Goal: Task Accomplishment & Management: Manage account settings

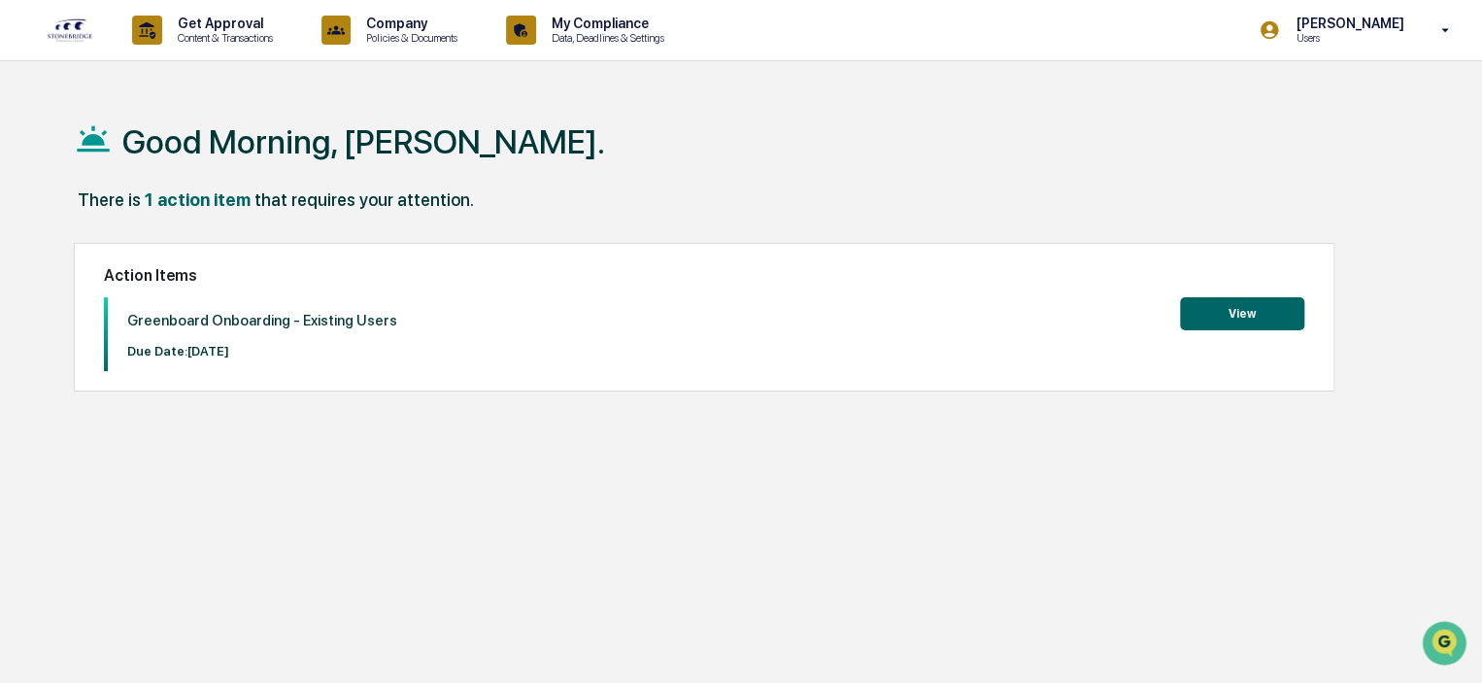
click at [1231, 306] on button "View" at bounding box center [1242, 313] width 124 height 33
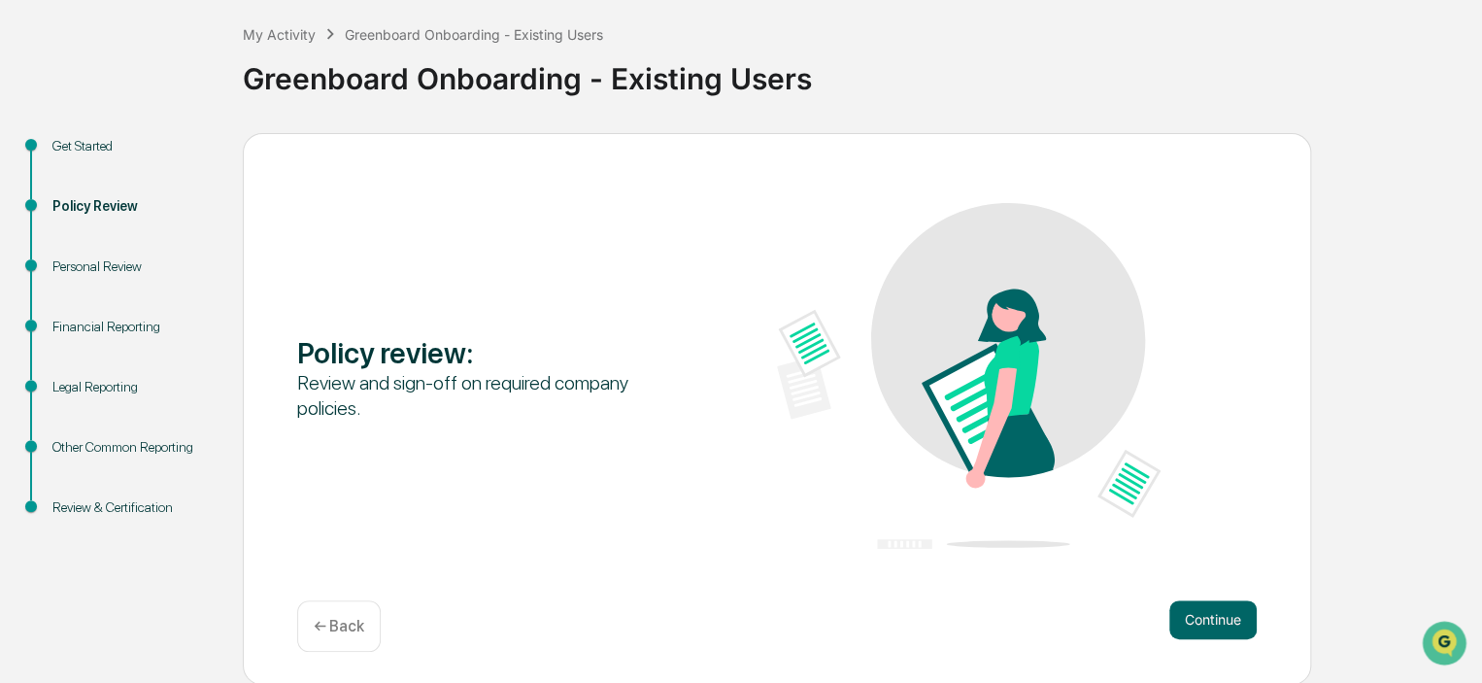
scroll to position [97, 0]
click at [1224, 614] on button "Continue" at bounding box center [1212, 620] width 87 height 39
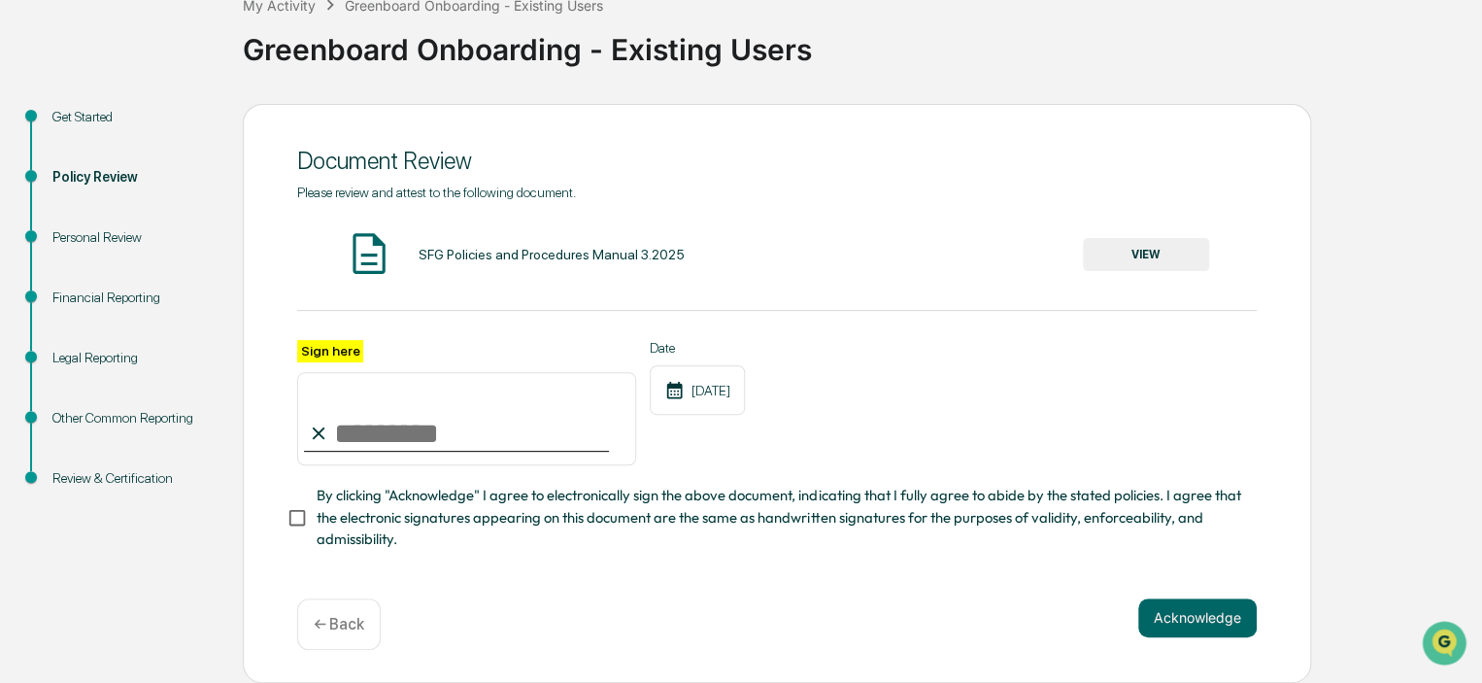
scroll to position [128, 0]
click at [1130, 255] on button "VIEW" at bounding box center [1146, 254] width 126 height 33
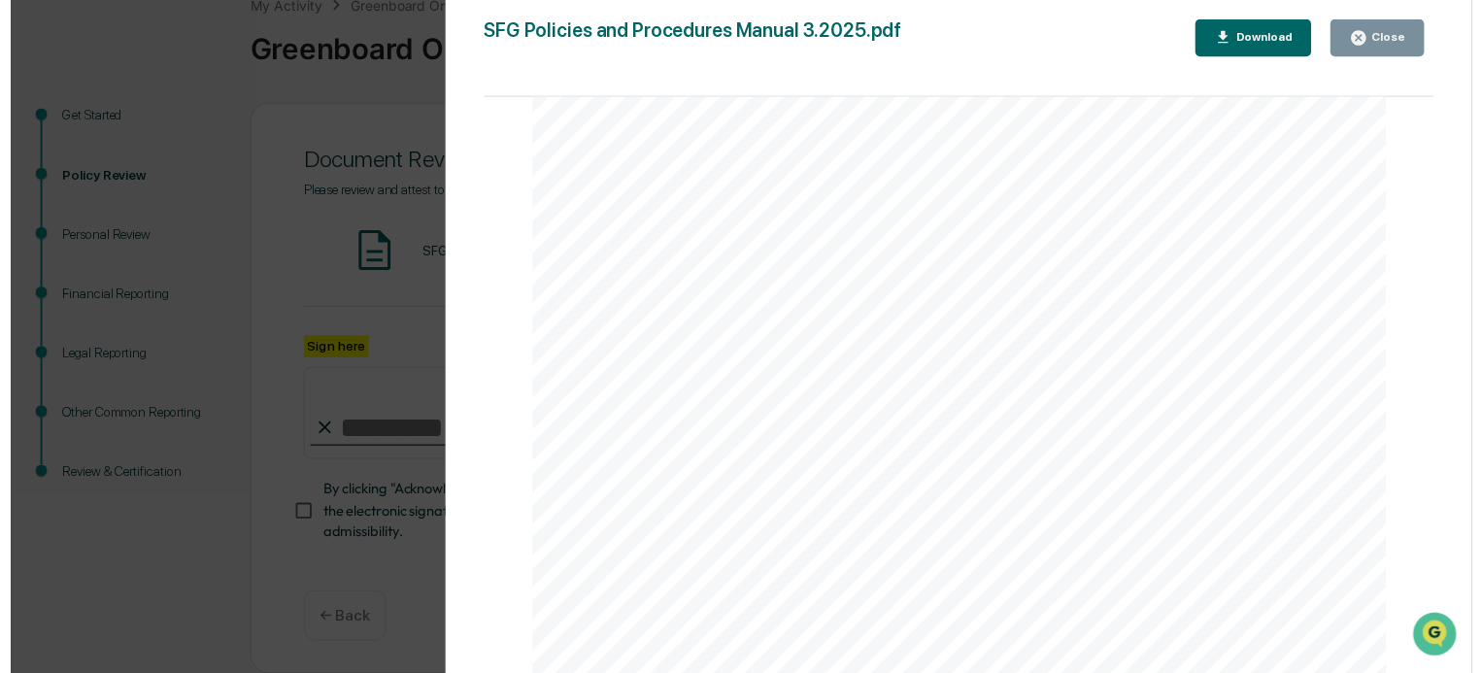
scroll to position [92971, 0]
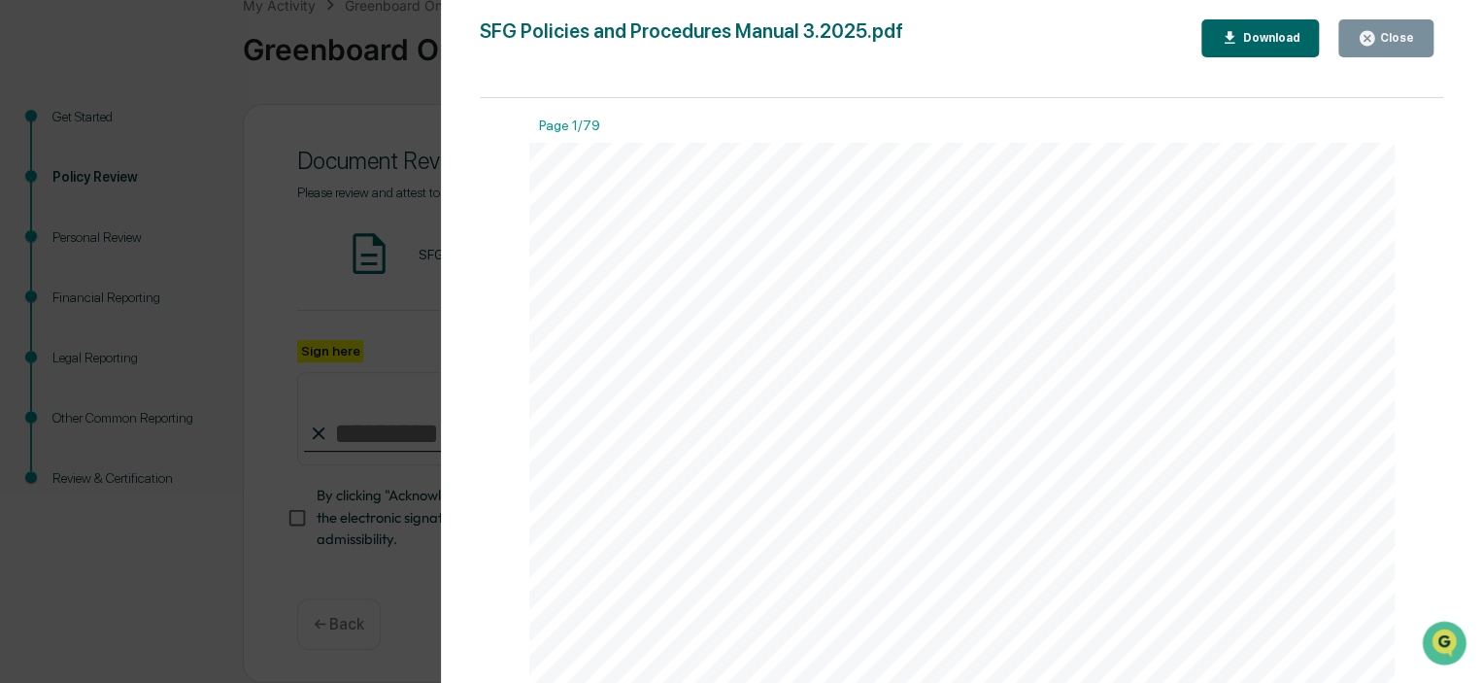
click at [1367, 50] on button "Close" at bounding box center [1385, 38] width 95 height 38
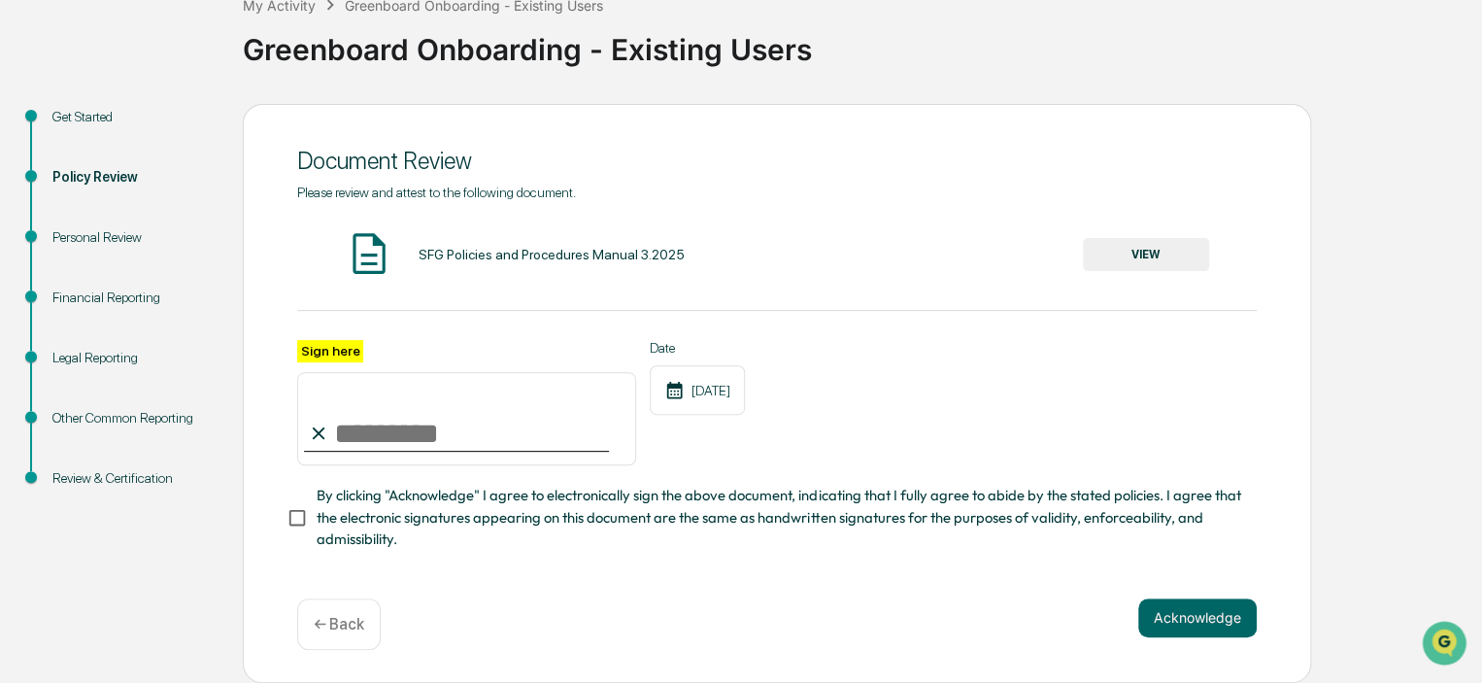
click at [426, 438] on input "Sign here" at bounding box center [466, 418] width 339 height 93
type input "**********"
click at [1185, 617] on button "Acknowledge" at bounding box center [1197, 617] width 118 height 39
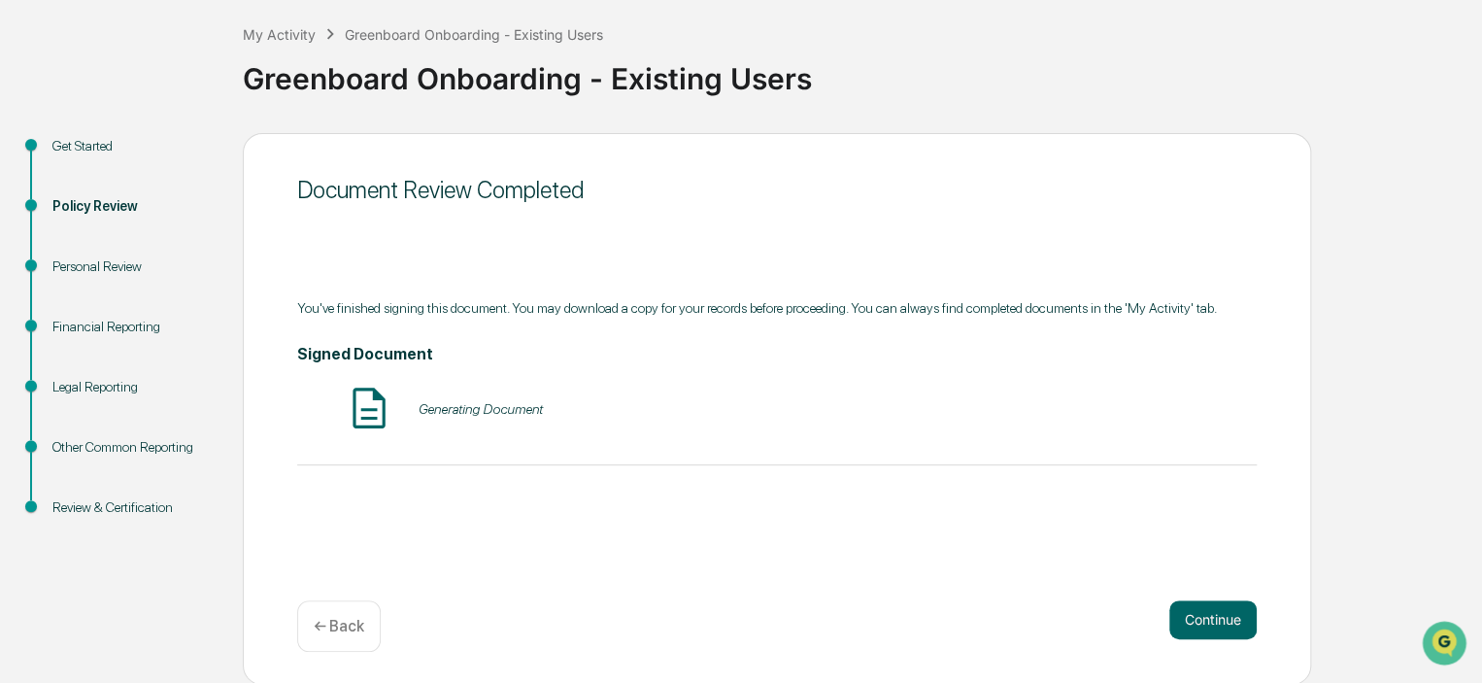
scroll to position [90, 0]
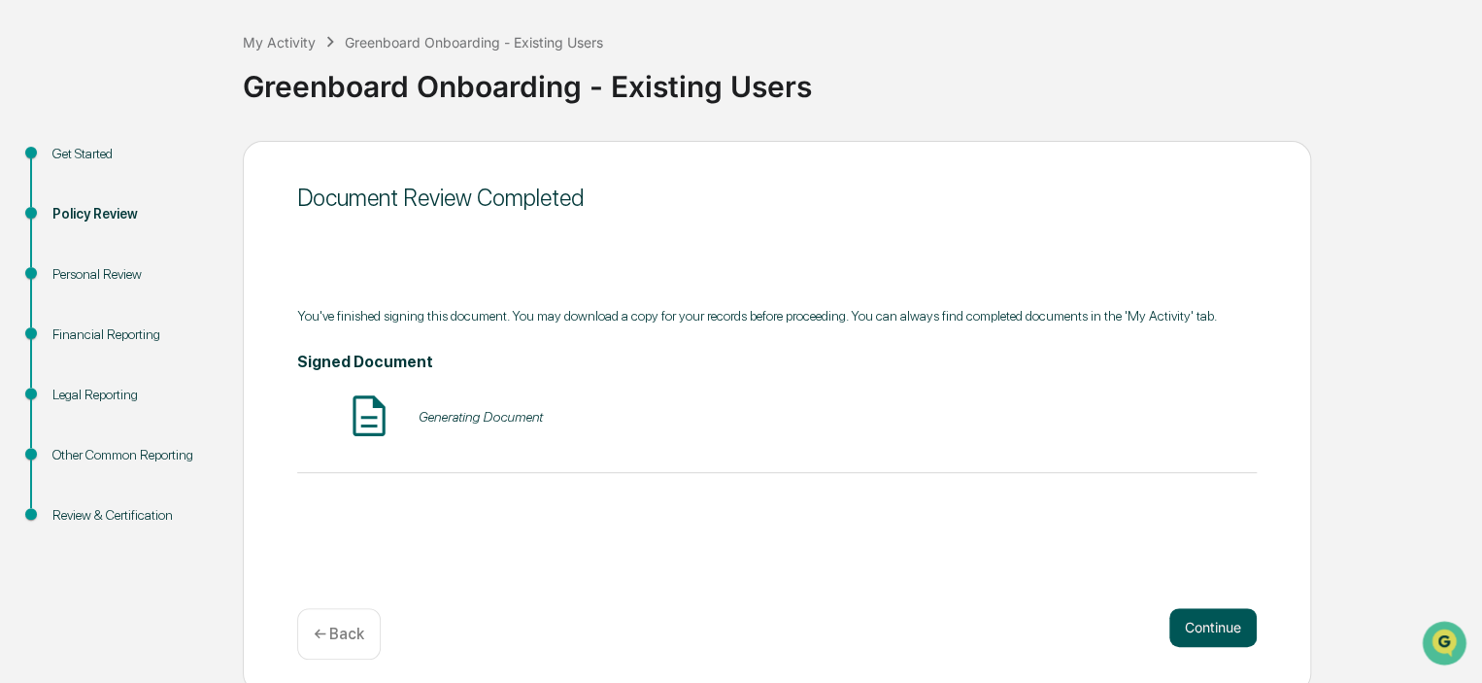
click at [1209, 631] on button "Continue" at bounding box center [1212, 627] width 87 height 39
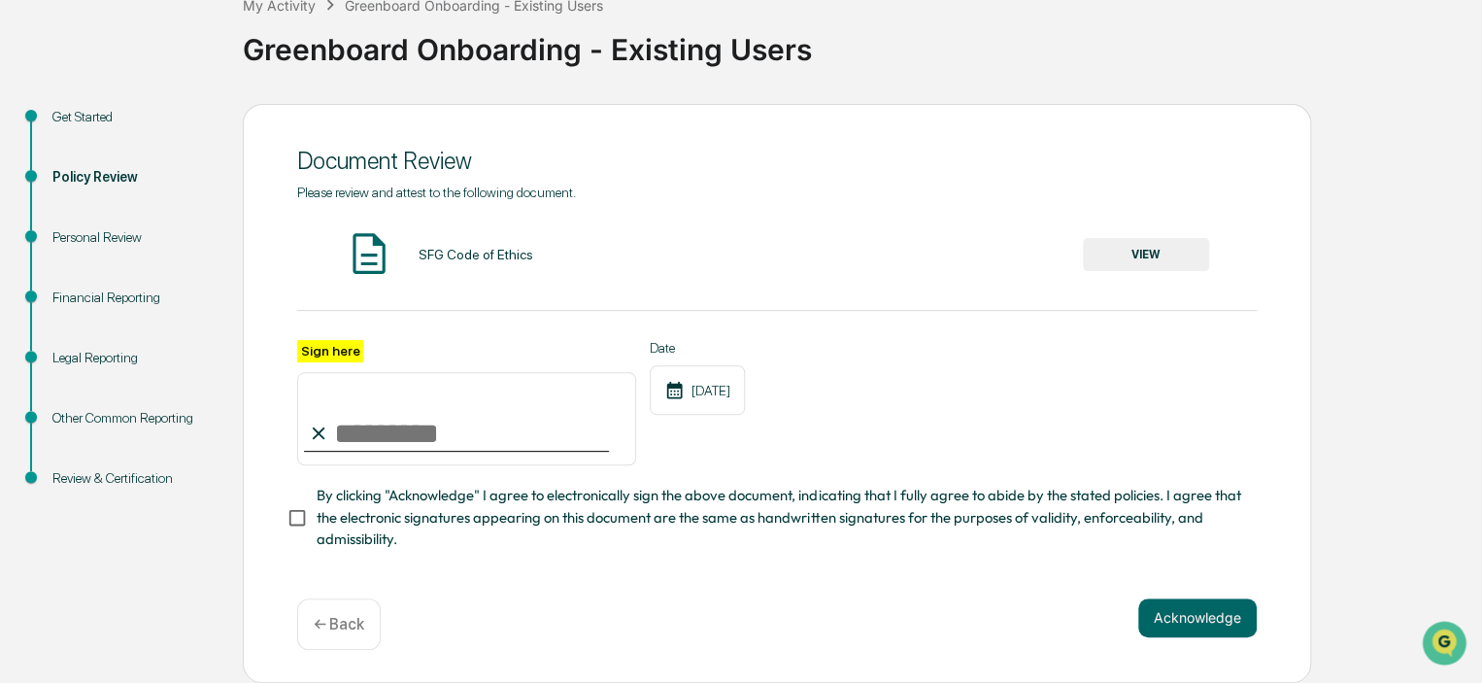
scroll to position [129, 0]
click at [1125, 253] on button "VIEW" at bounding box center [1146, 254] width 126 height 33
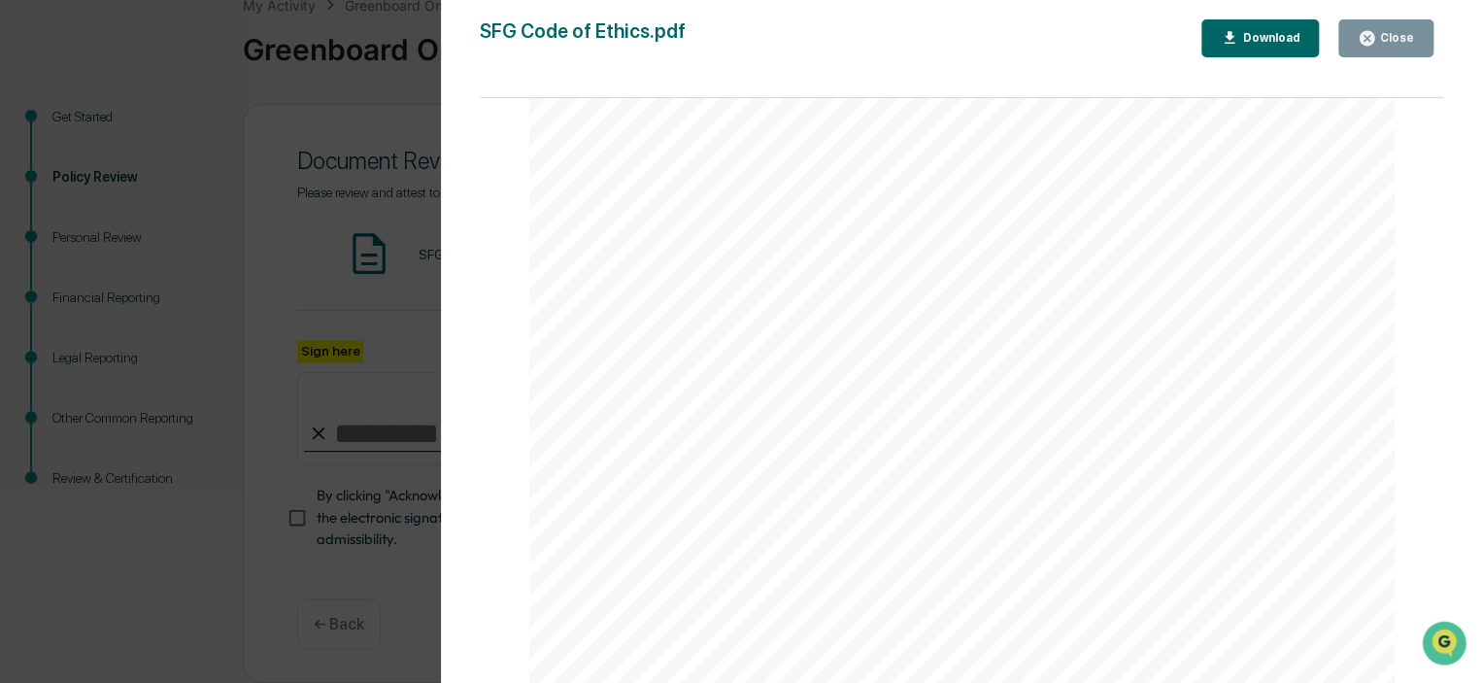
scroll to position [12425, 0]
click at [1390, 38] on div "Close" at bounding box center [1395, 38] width 38 height 14
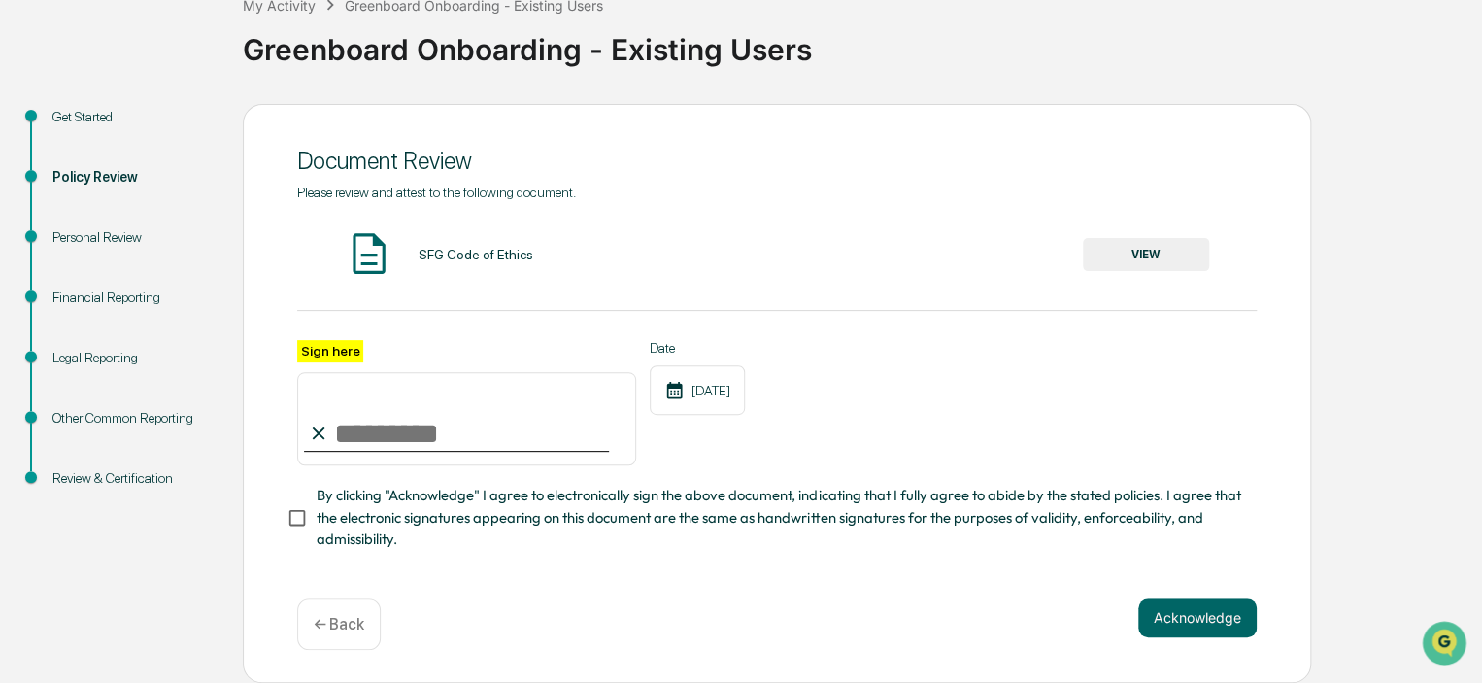
click at [447, 413] on input "Sign here" at bounding box center [466, 418] width 339 height 93
type input "**********"
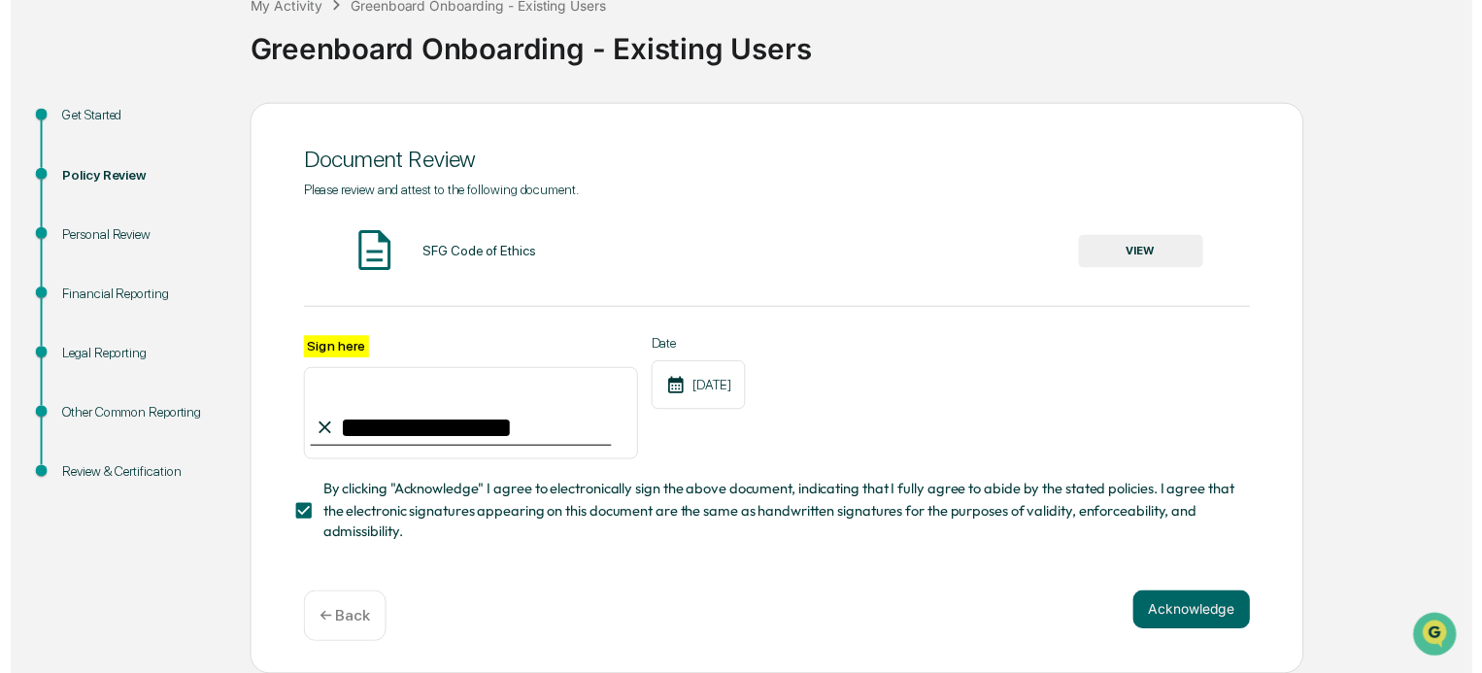
scroll to position [129, 0]
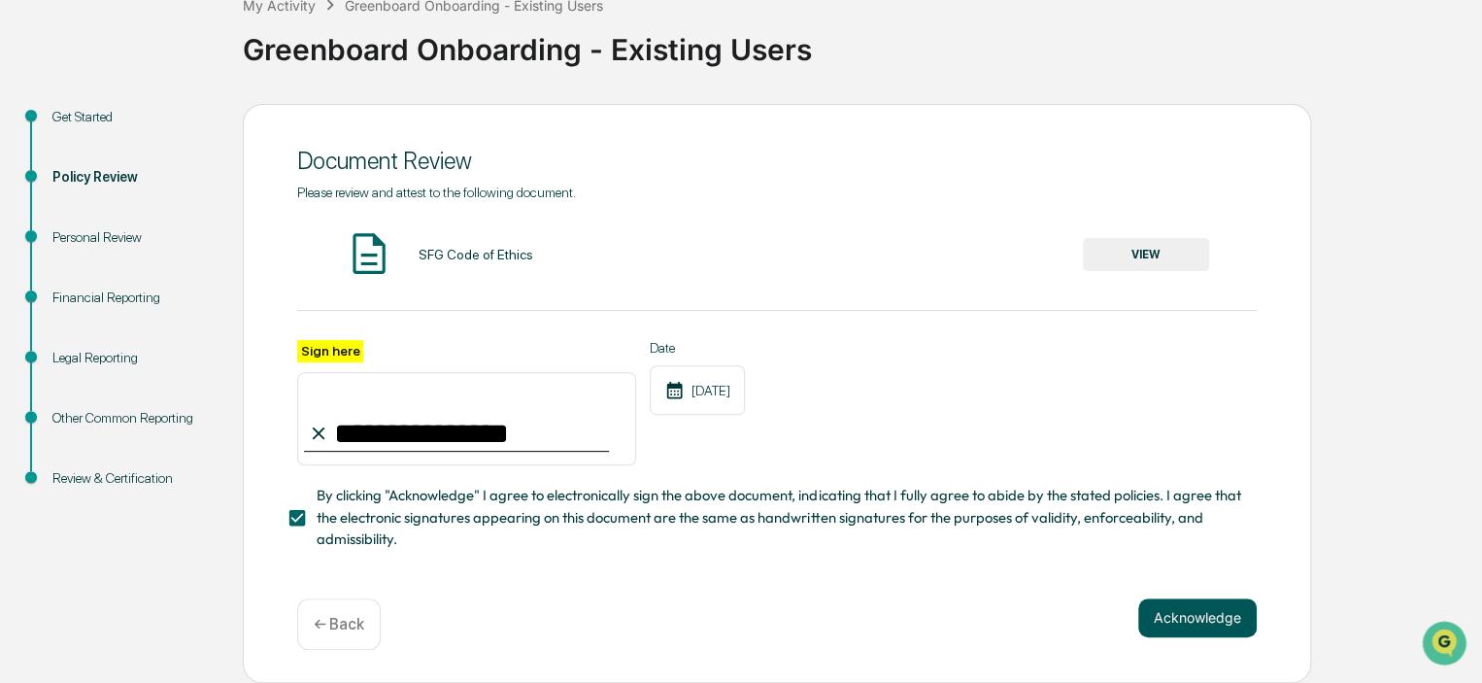
click at [1179, 635] on button "Acknowledge" at bounding box center [1197, 617] width 118 height 39
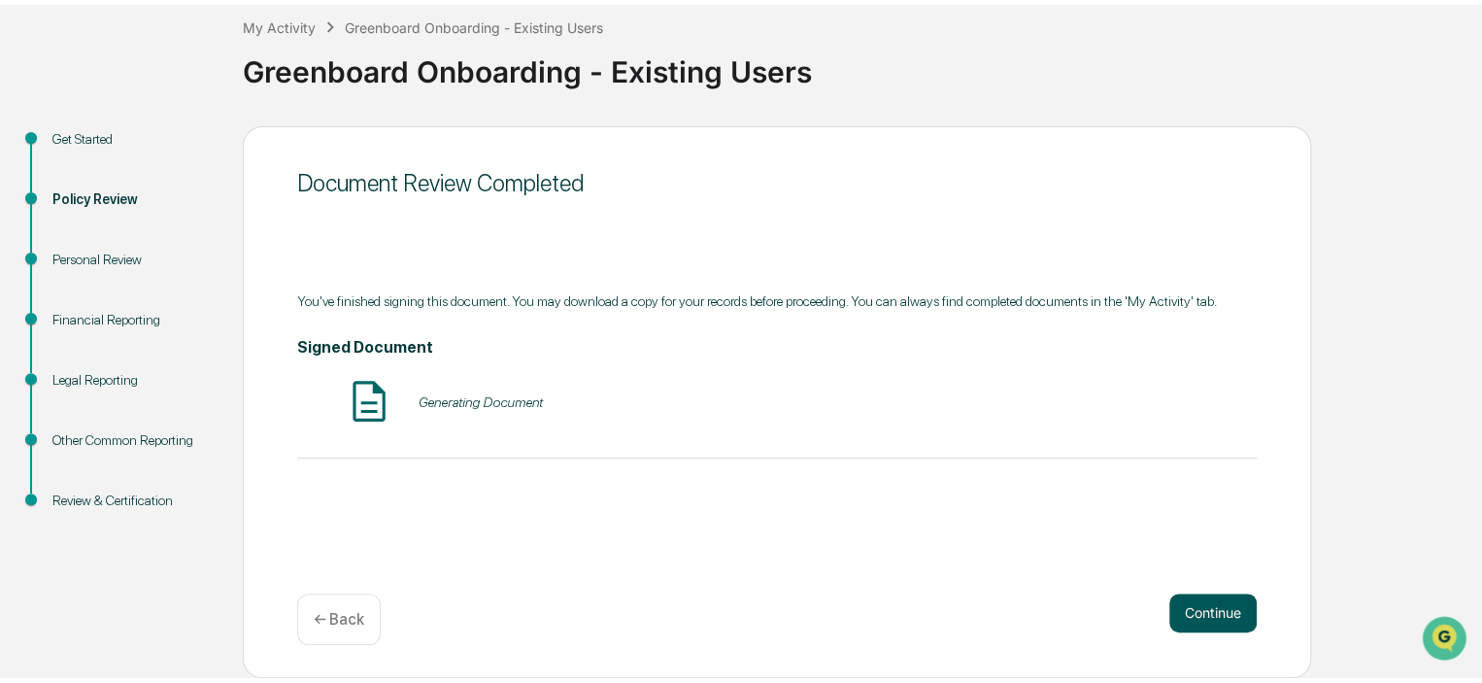
scroll to position [98, 0]
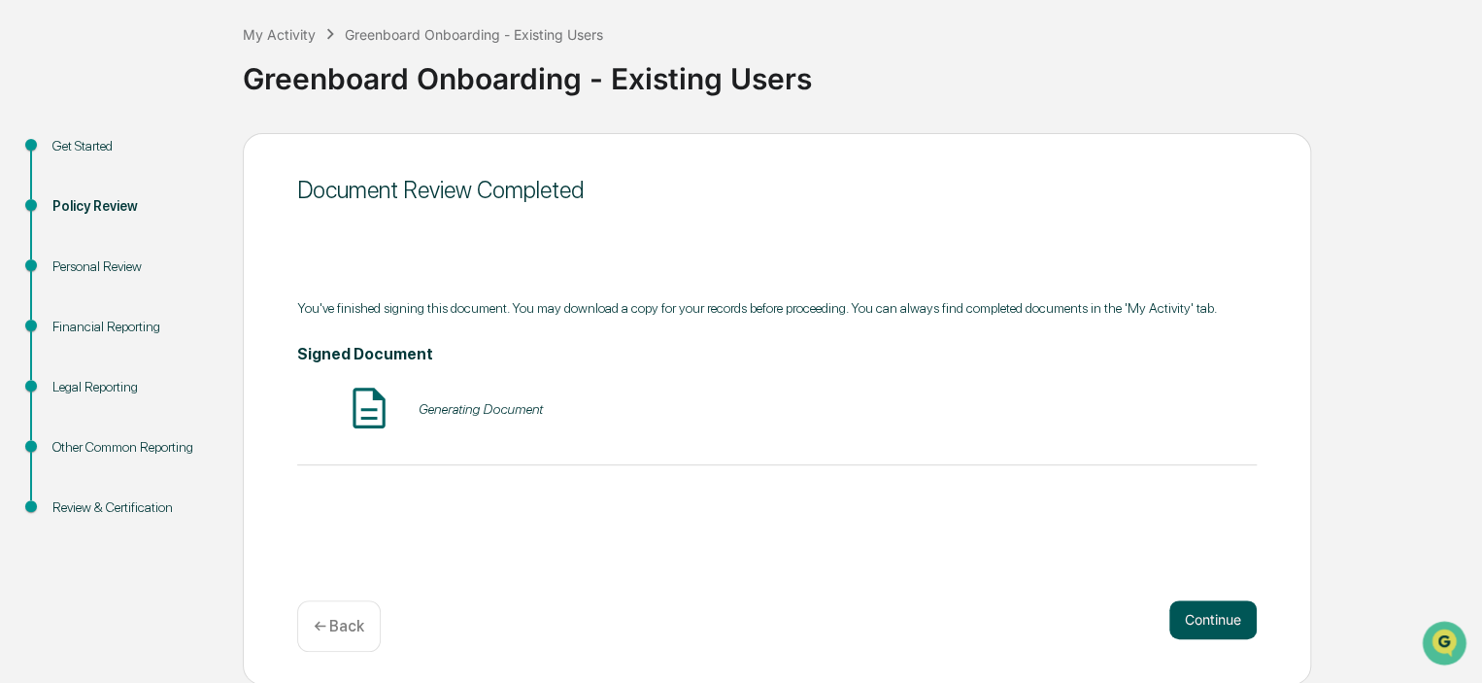
click at [1208, 610] on button "Continue" at bounding box center [1212, 619] width 87 height 39
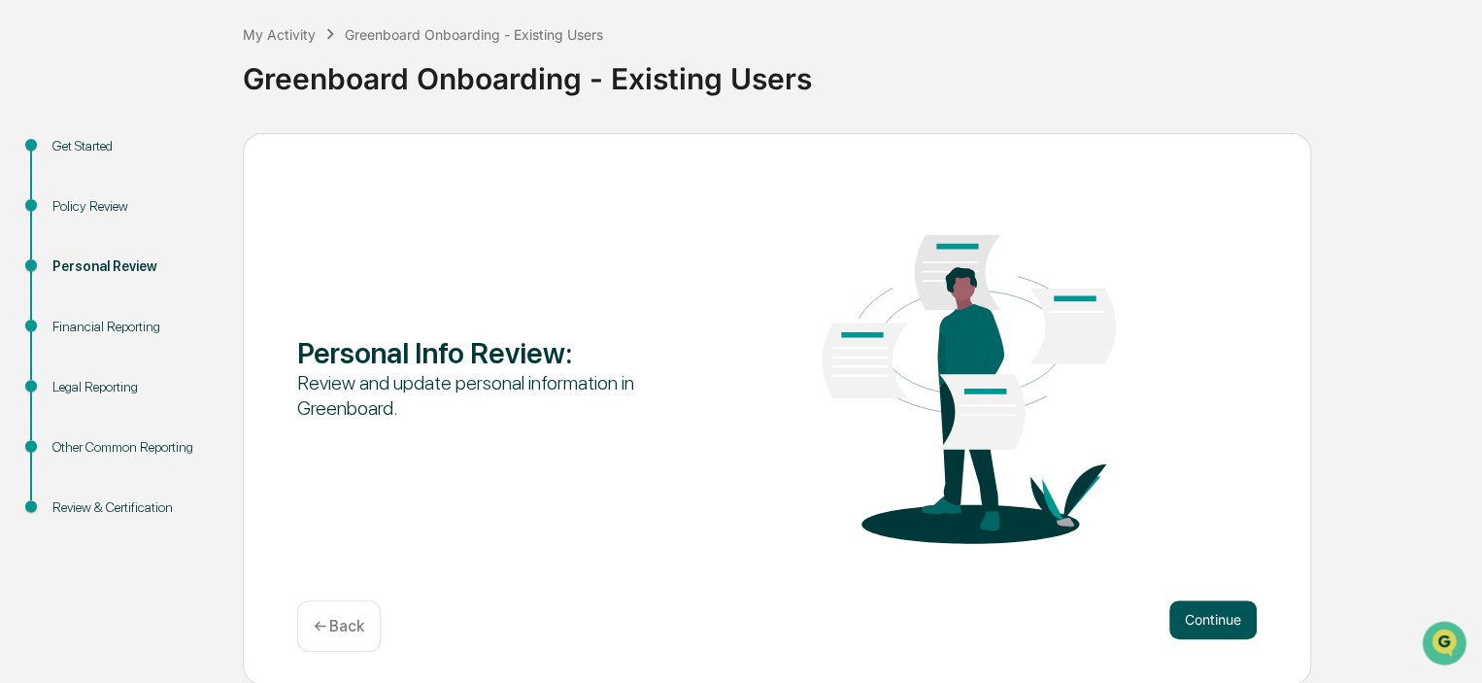
click at [1213, 618] on button "Continue" at bounding box center [1212, 619] width 87 height 39
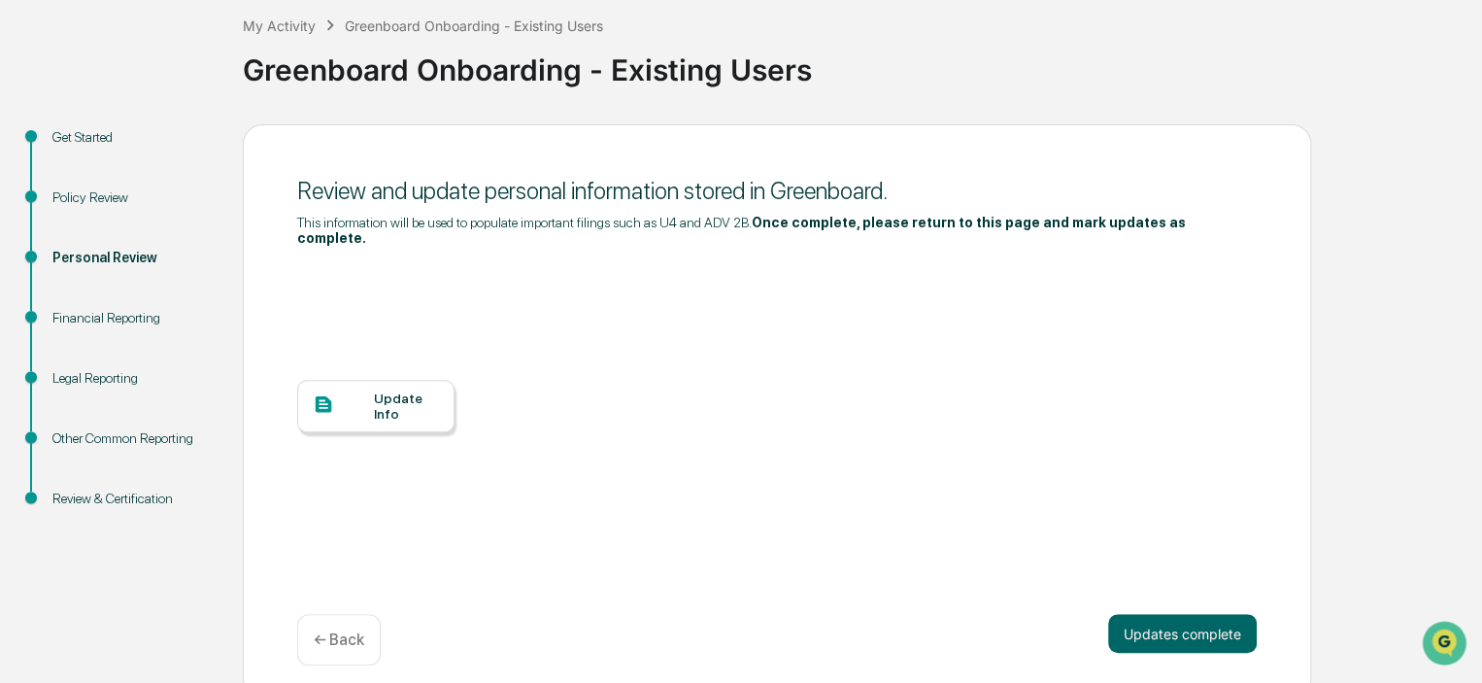
scroll to position [106, 0]
click at [394, 391] on div "Update Info" at bounding box center [406, 406] width 65 height 31
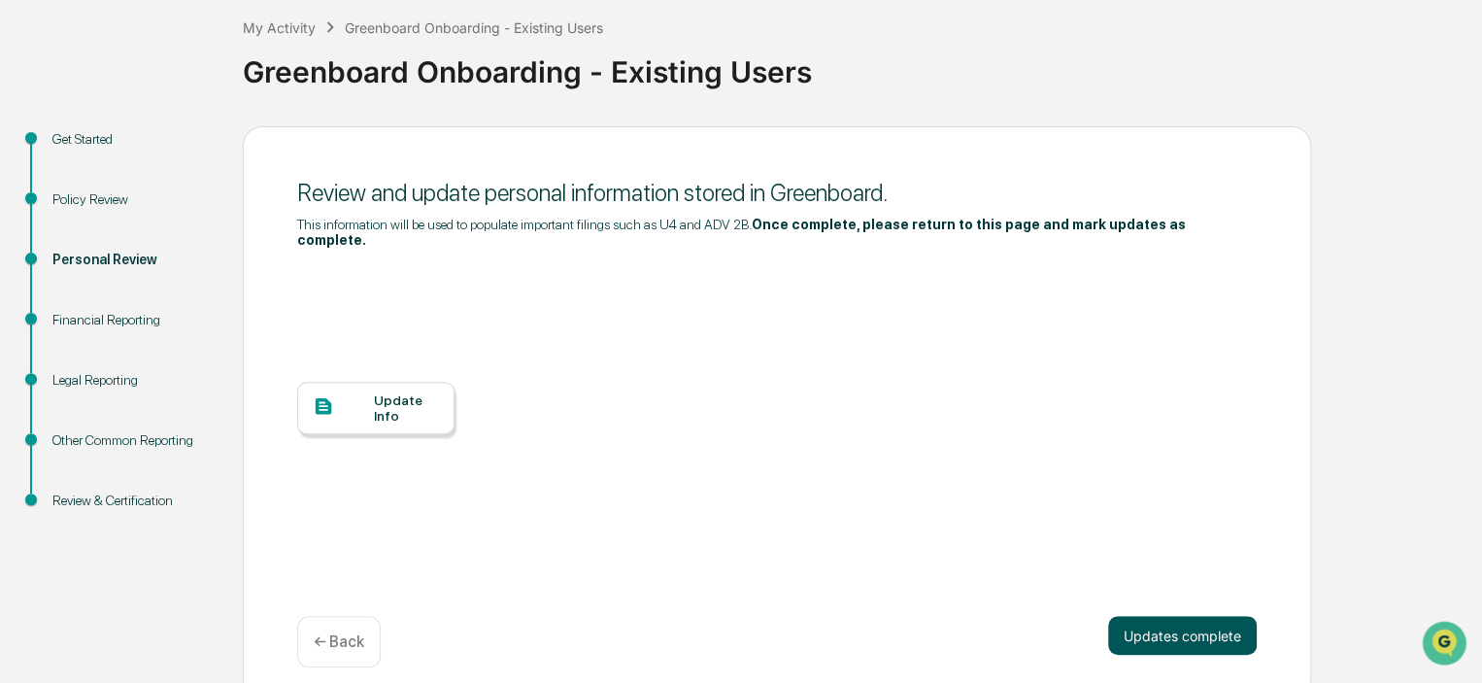
click at [1204, 616] on button "Updates complete" at bounding box center [1182, 635] width 149 height 39
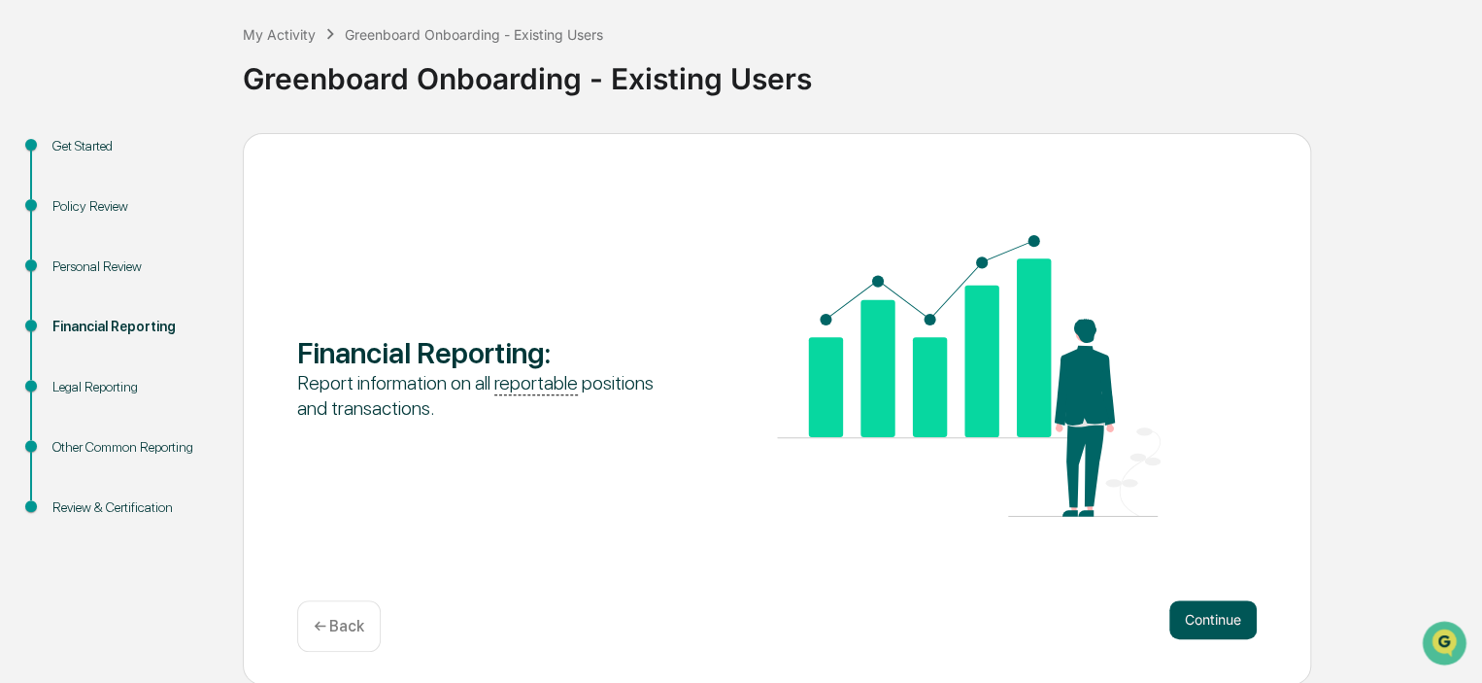
click at [1223, 621] on button "Continue" at bounding box center [1212, 619] width 87 height 39
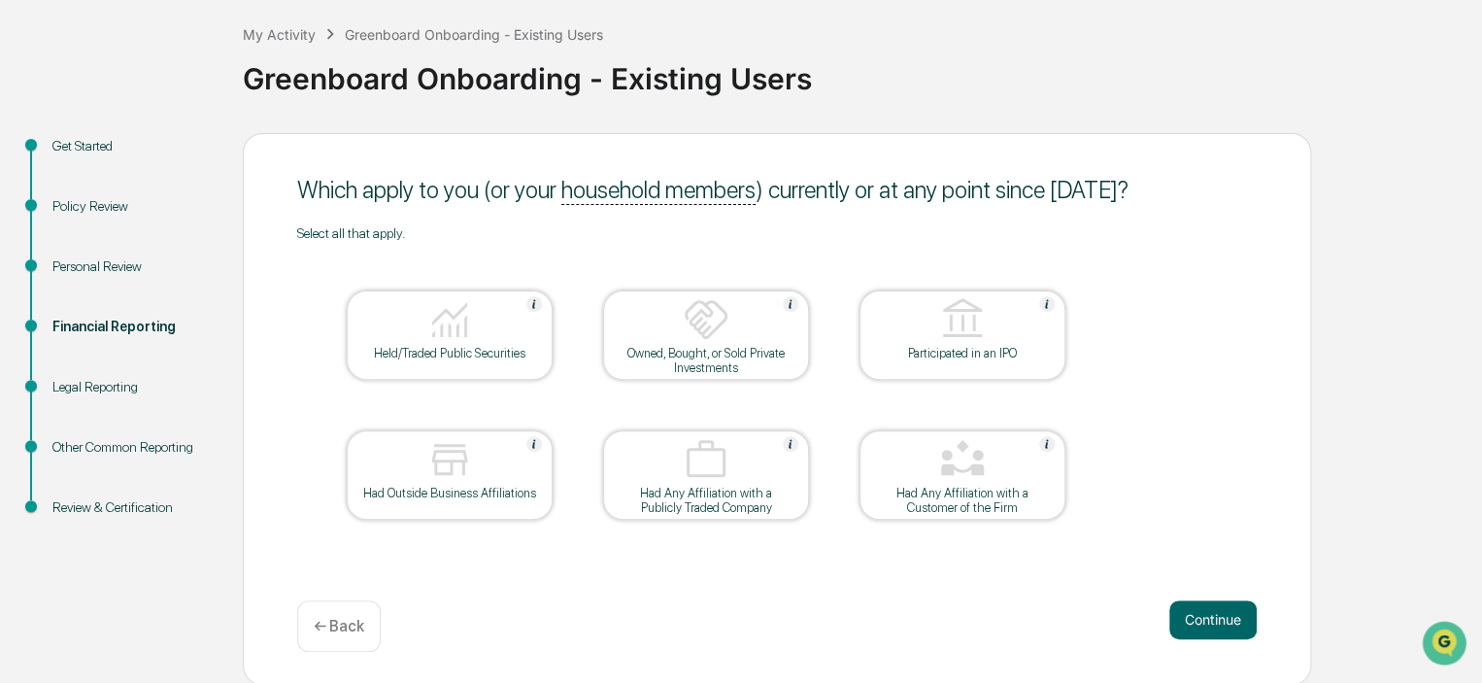
click at [426, 325] on img at bounding box center [449, 319] width 47 height 47
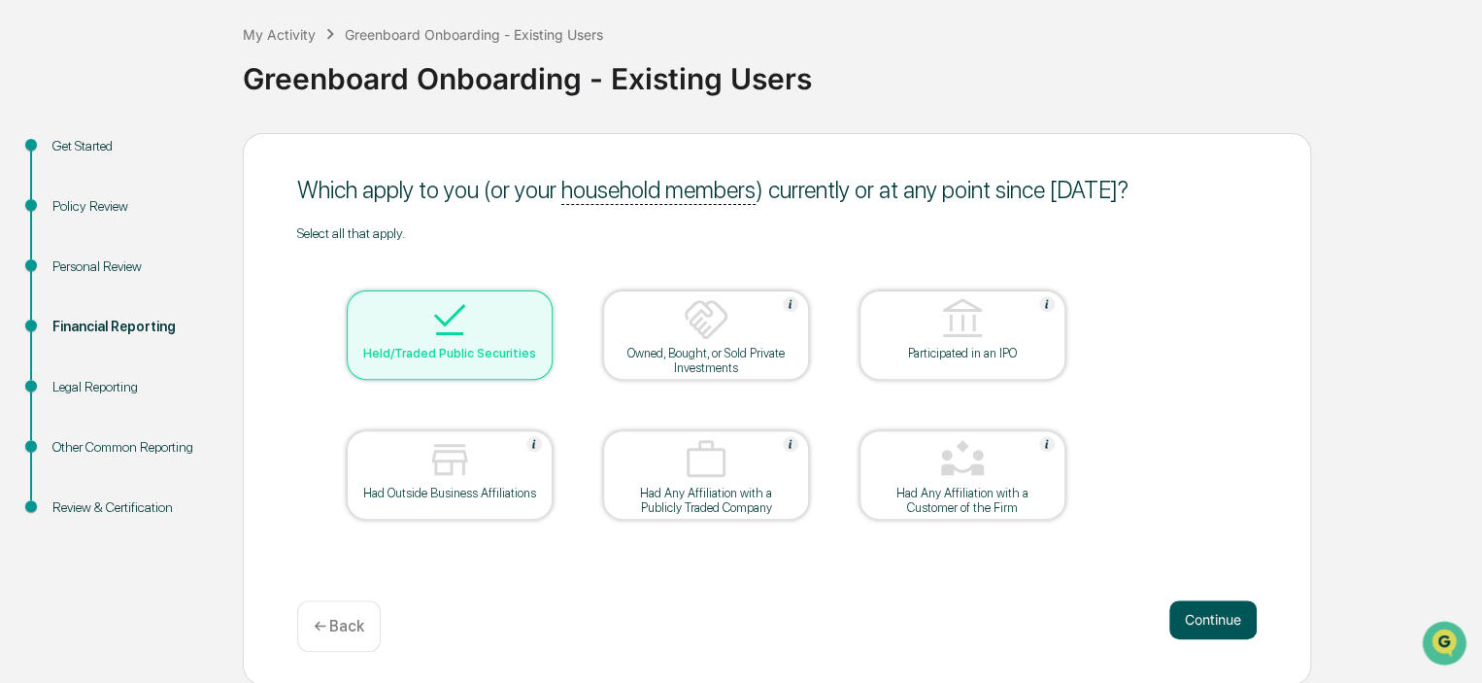
click at [1214, 617] on button "Continue" at bounding box center [1212, 619] width 87 height 39
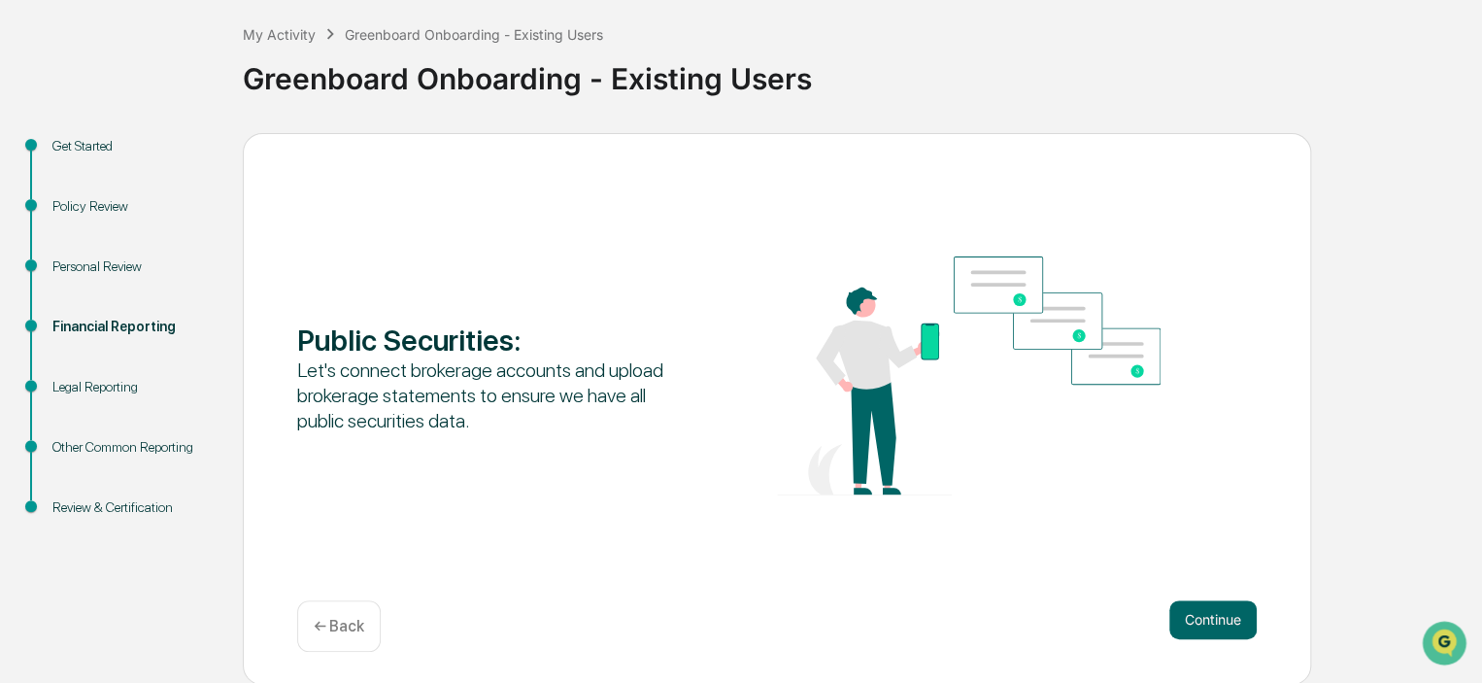
click at [1214, 617] on button "Continue" at bounding box center [1212, 619] width 87 height 39
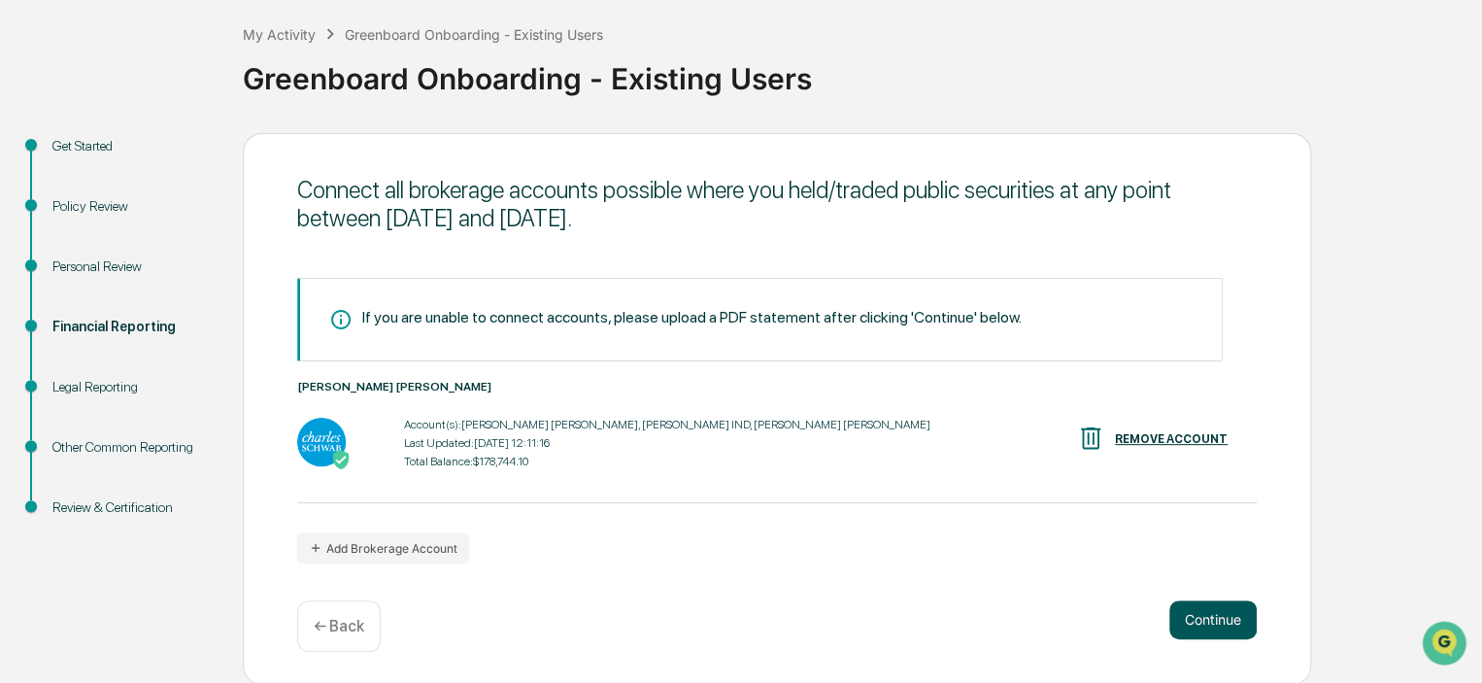
click at [1227, 616] on button "Continue" at bounding box center [1212, 619] width 87 height 39
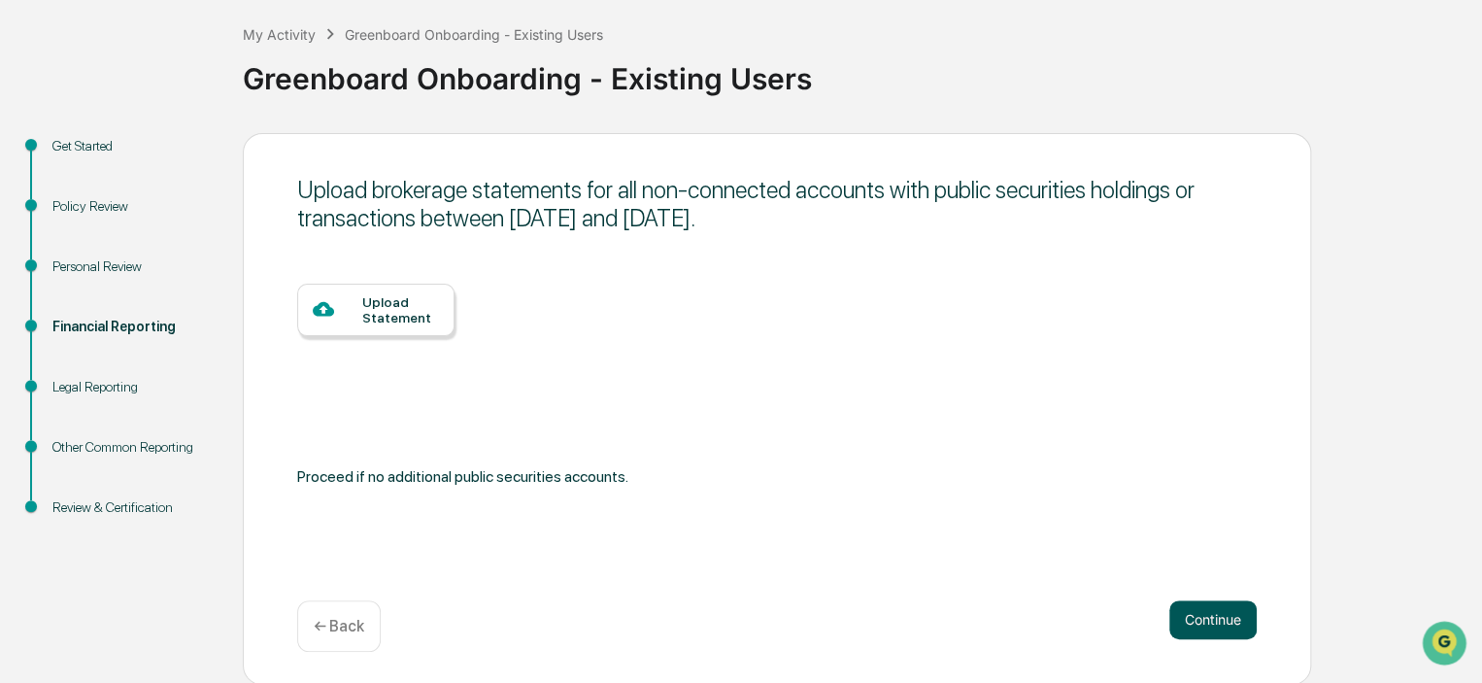
click at [1202, 608] on button "Continue" at bounding box center [1212, 619] width 87 height 39
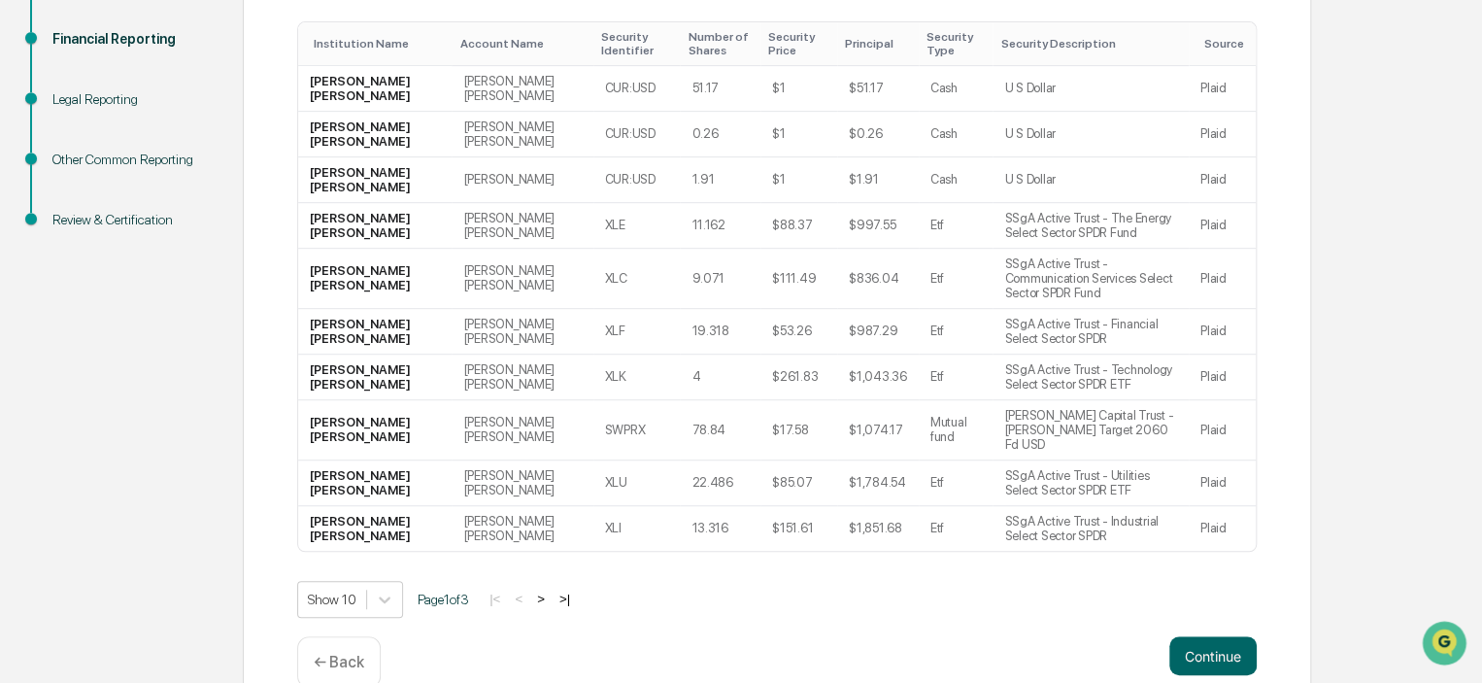
scroll to position [385, 0]
click at [551, 591] on button ">" at bounding box center [540, 599] width 19 height 17
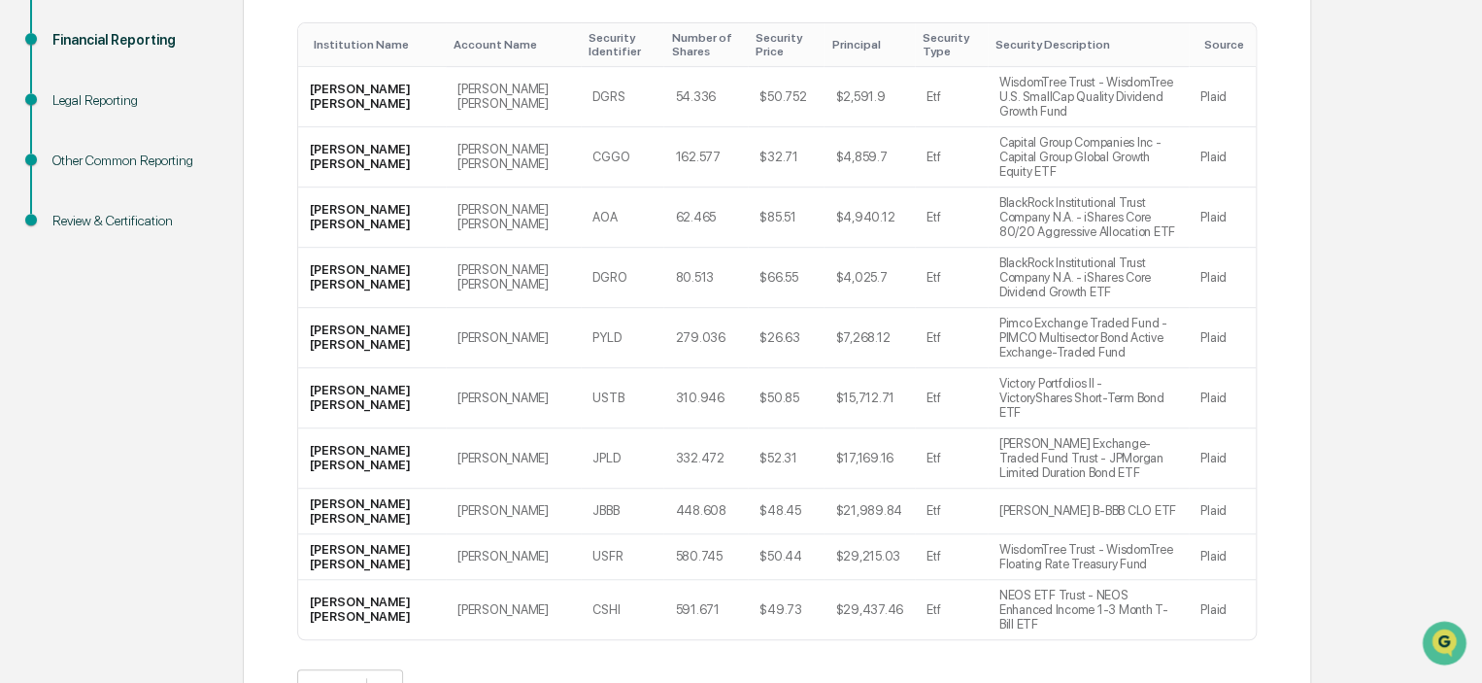
click at [552, 679] on button ">" at bounding box center [542, 687] width 19 height 17
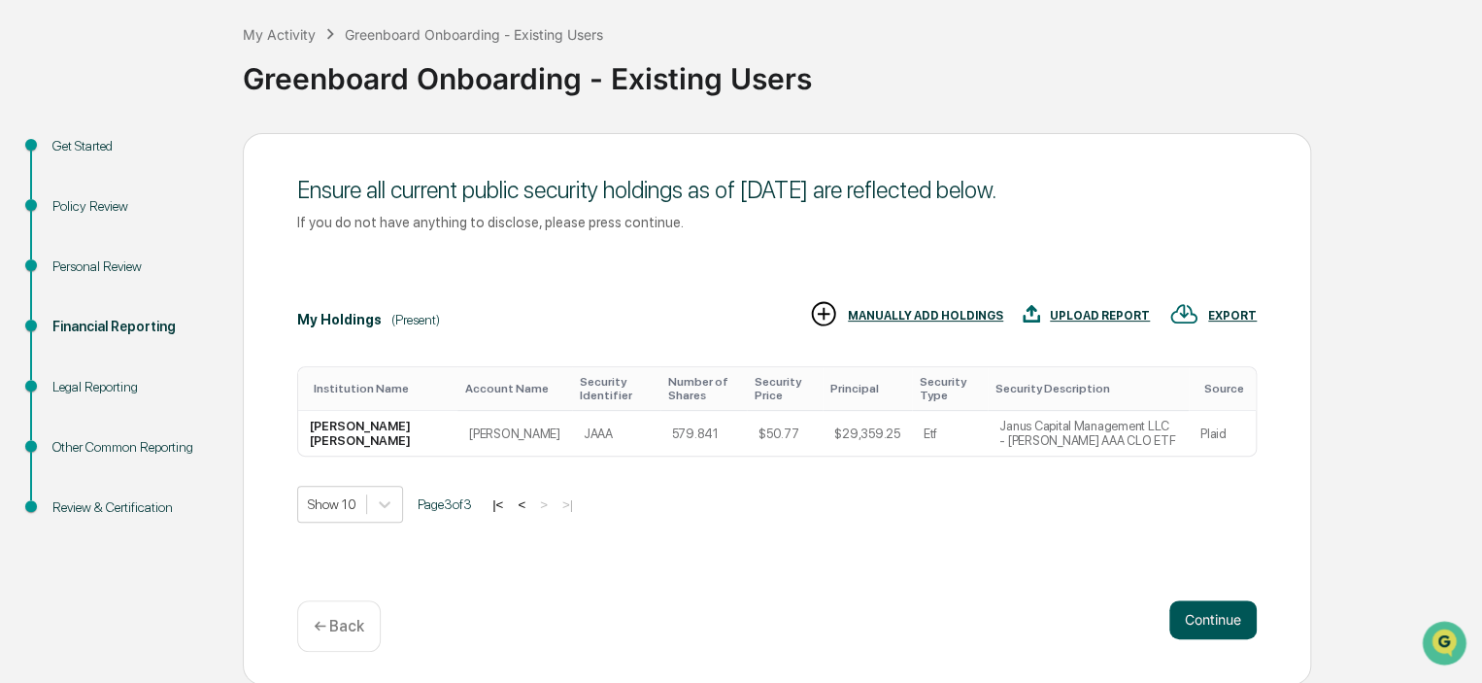
click at [1197, 605] on button "Continue" at bounding box center [1212, 619] width 87 height 39
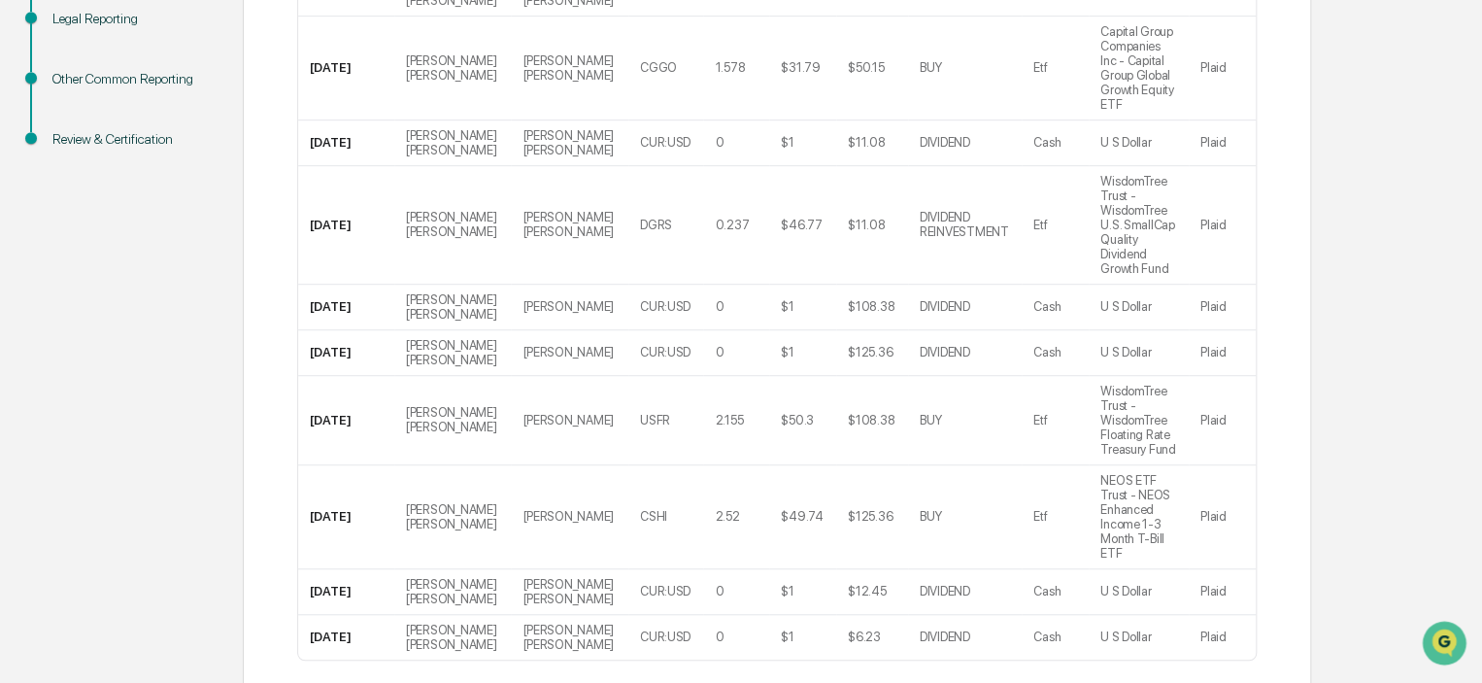
scroll to position [466, 0]
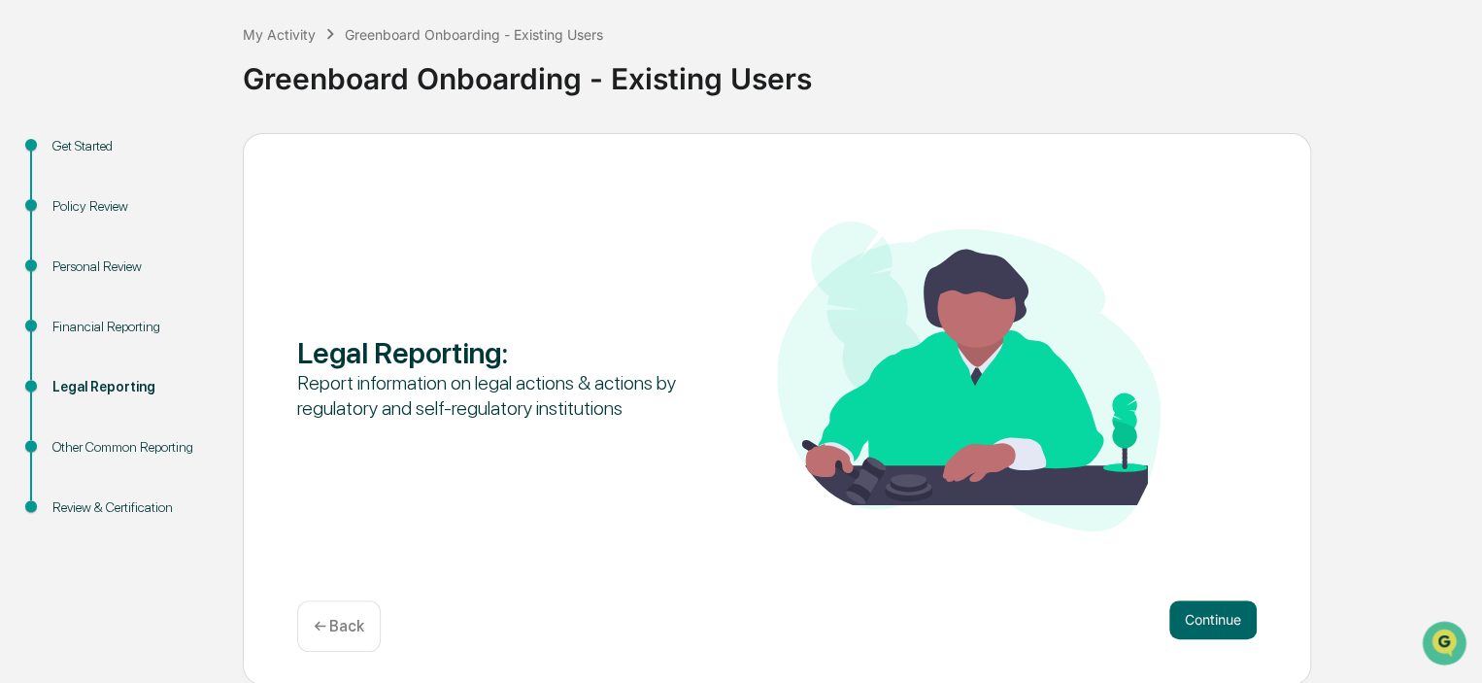
click at [1204, 639] on div "Continue ← Back" at bounding box center [776, 625] width 959 height 51
click at [1189, 620] on button "Continue" at bounding box center [1212, 619] width 87 height 39
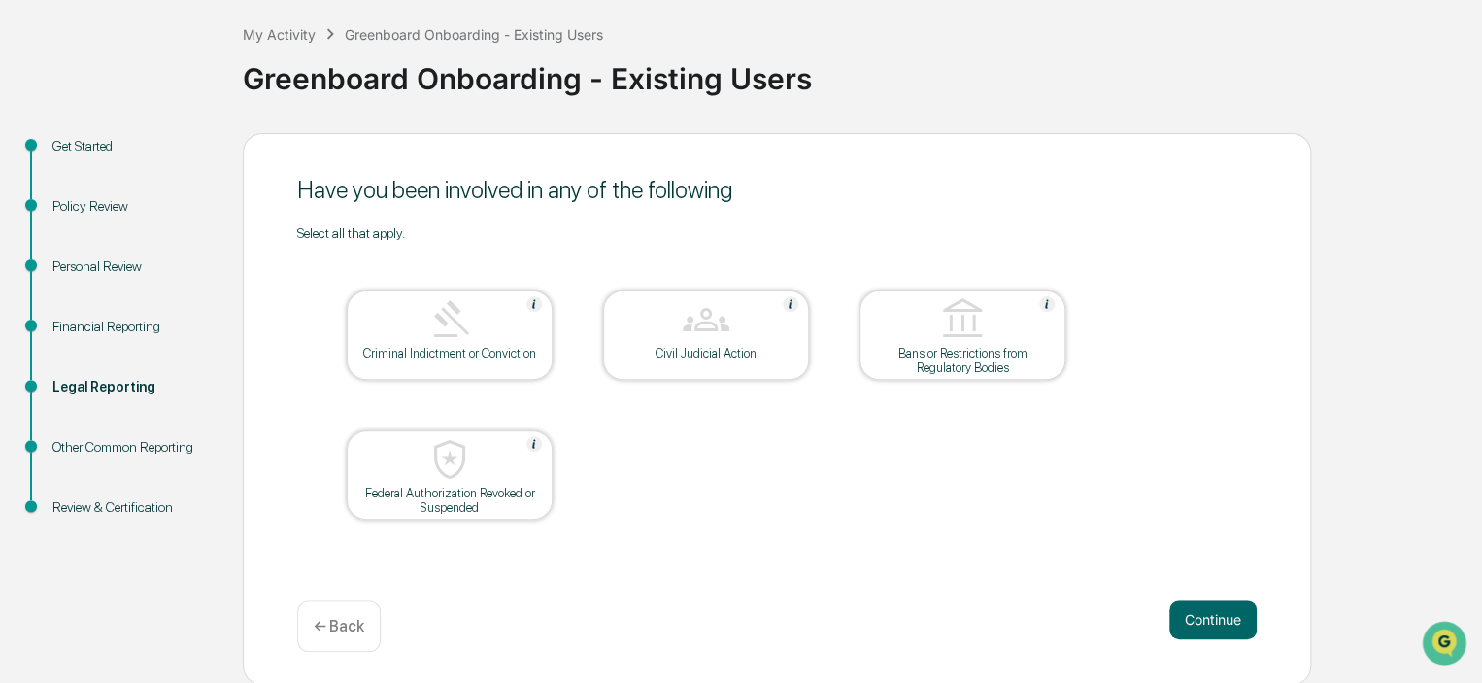
scroll to position [97, 0]
click at [1193, 617] on button "Continue" at bounding box center [1212, 620] width 87 height 39
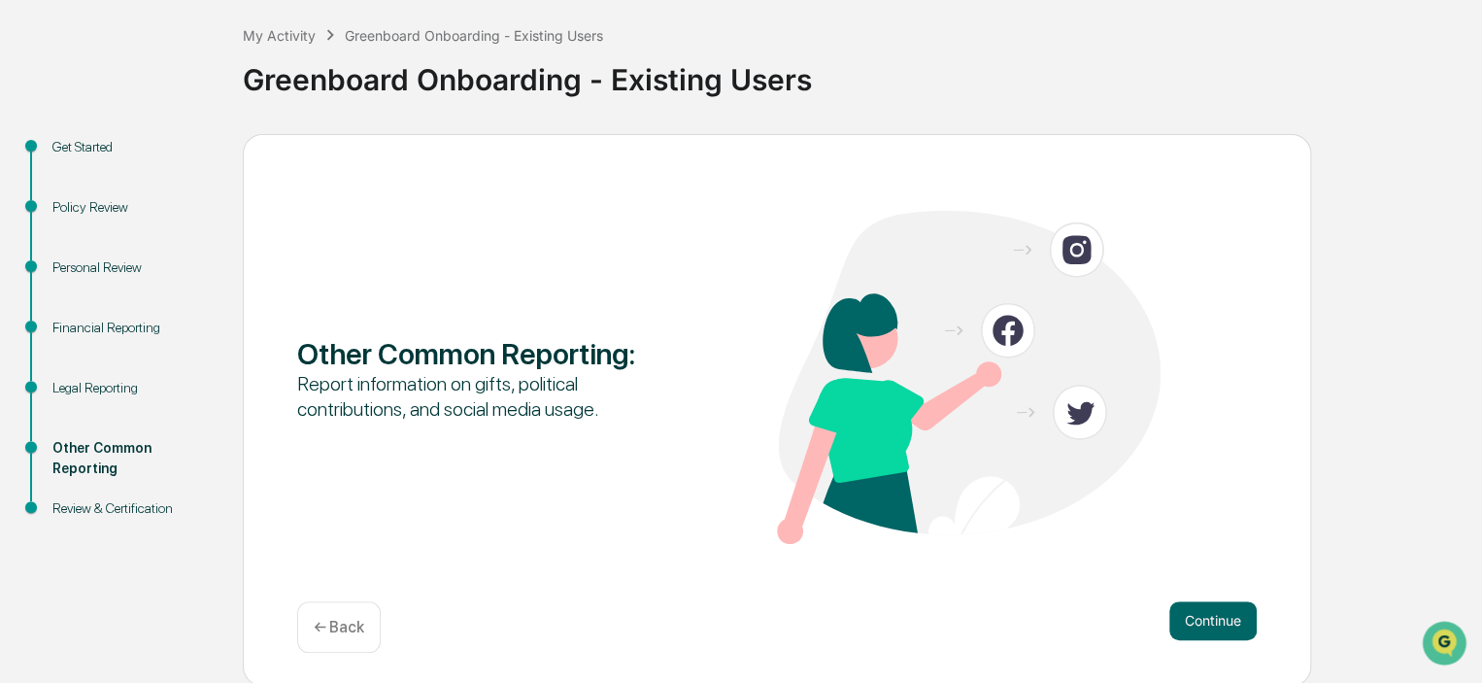
scroll to position [98, 0]
click at [1200, 612] on button "Continue" at bounding box center [1212, 619] width 87 height 39
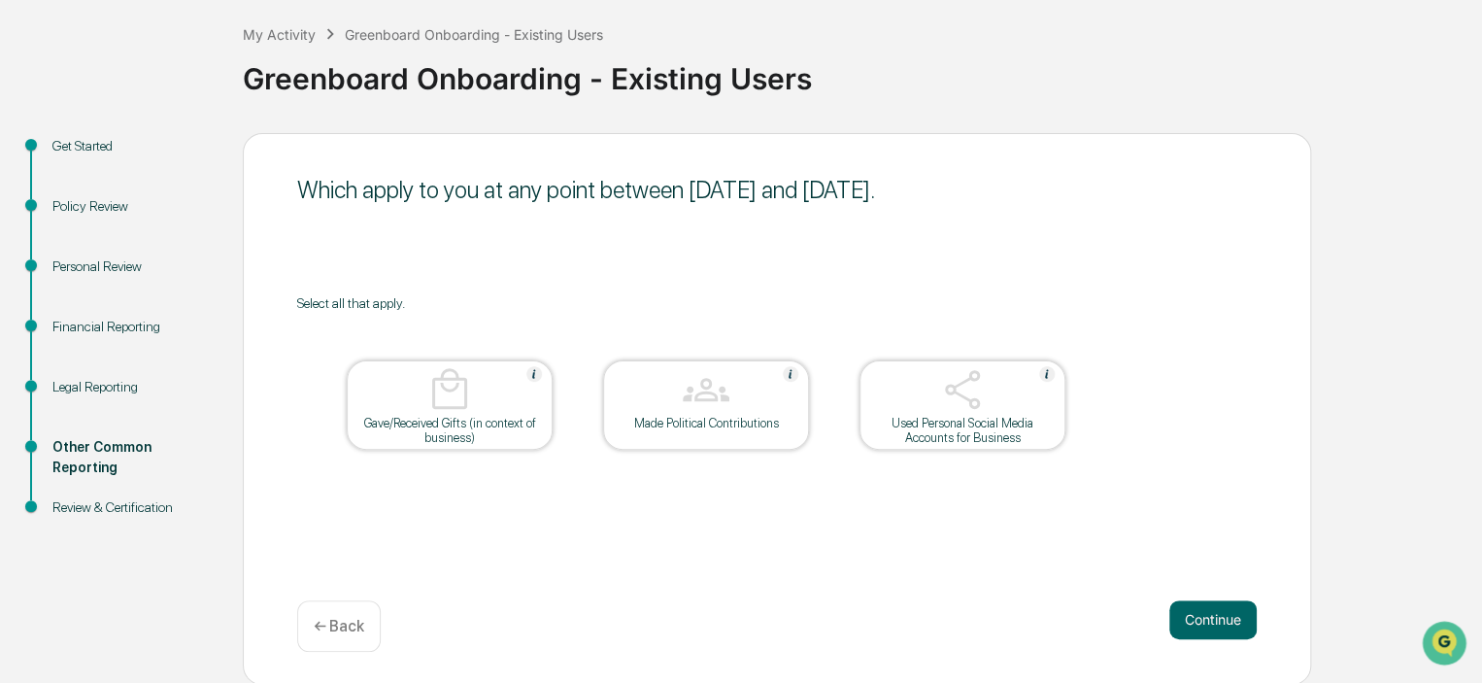
scroll to position [97, 0]
click at [1212, 613] on button "Continue" at bounding box center [1212, 620] width 87 height 39
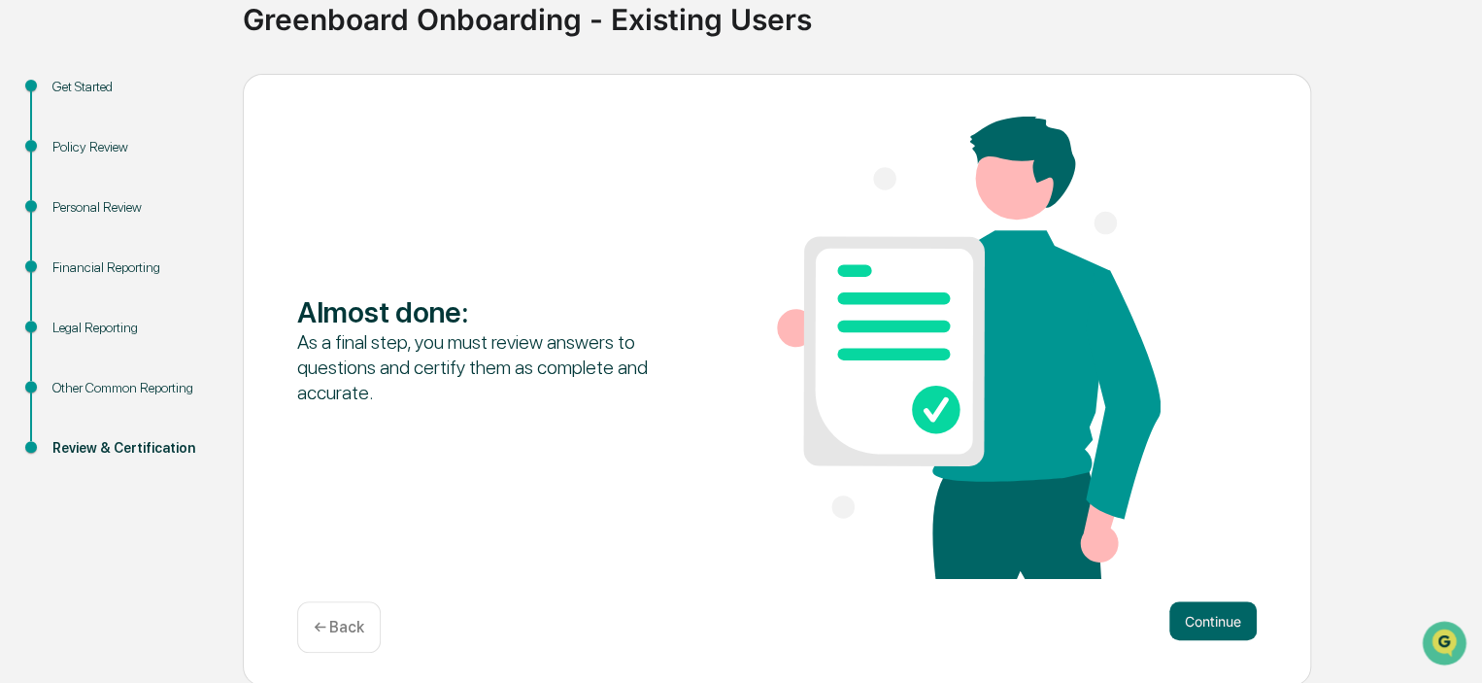
scroll to position [159, 0]
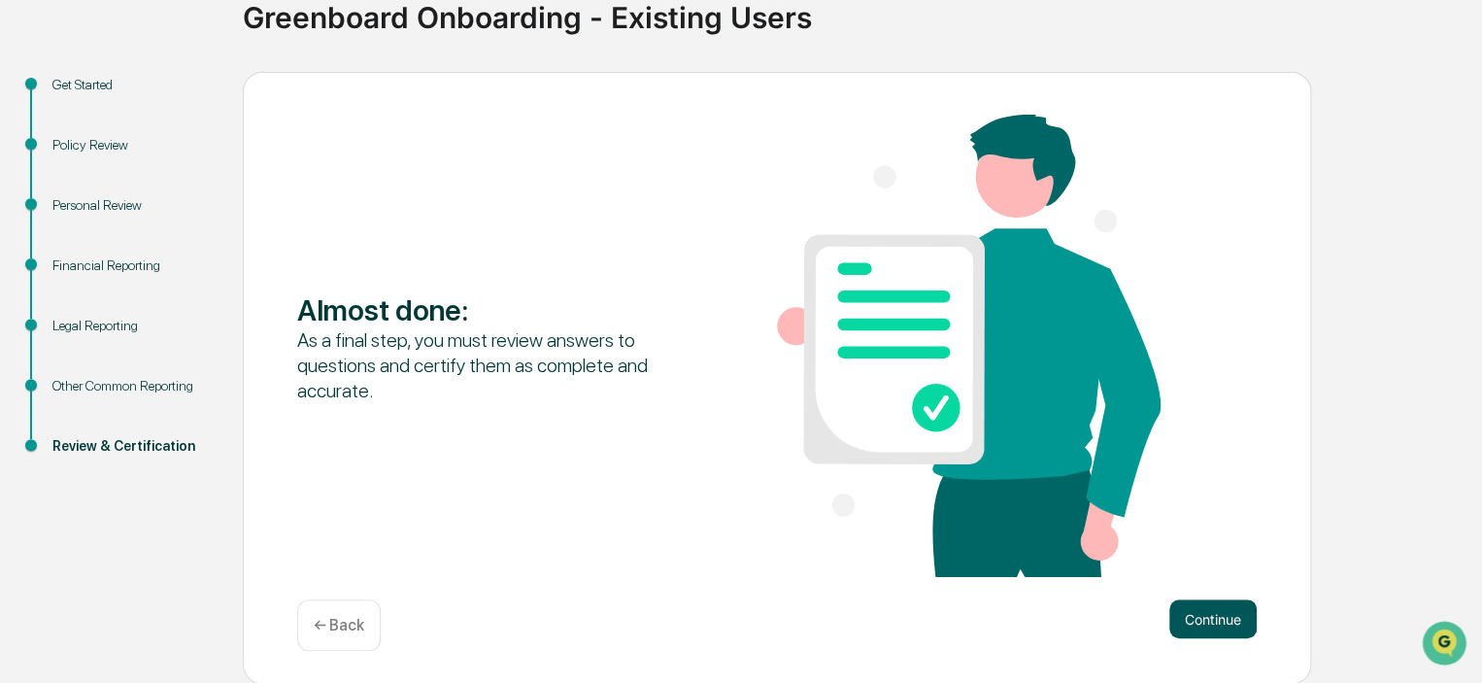
click at [1213, 616] on button "Continue" at bounding box center [1212, 618] width 87 height 39
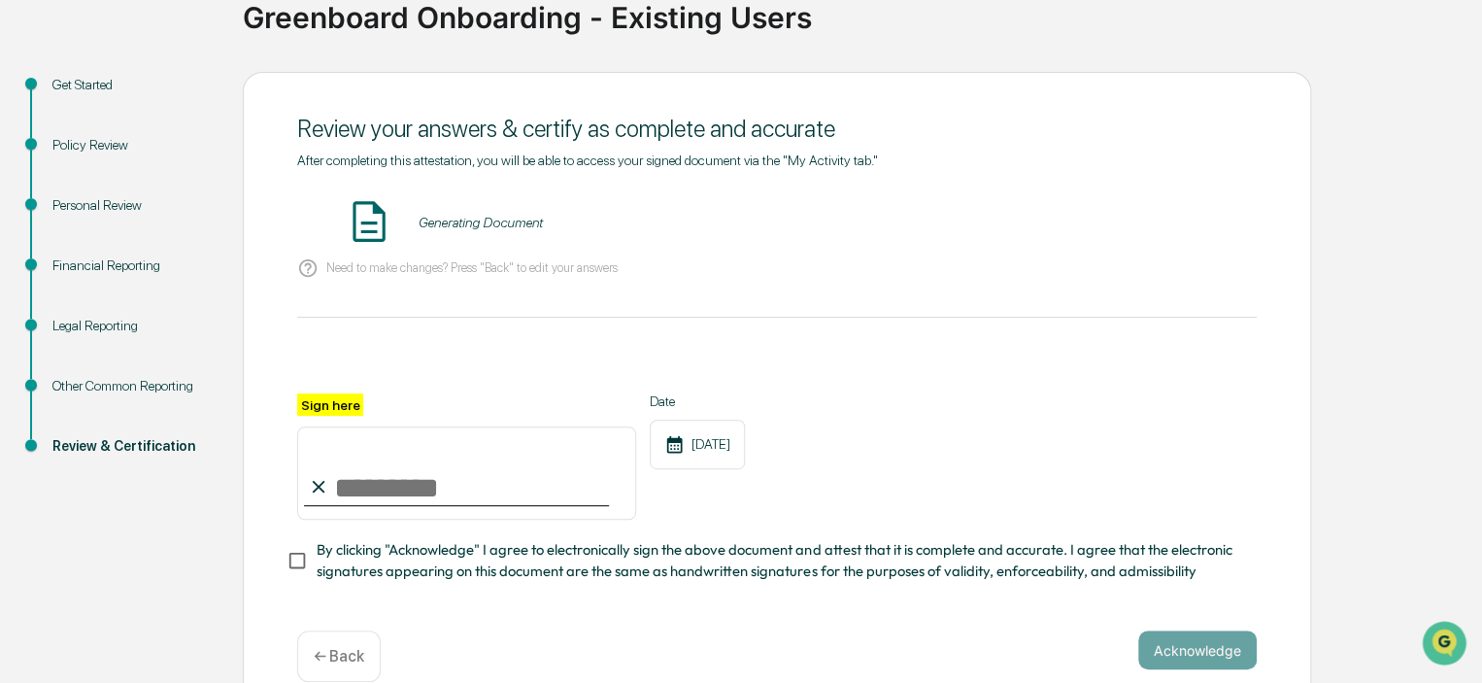
scroll to position [198, 0]
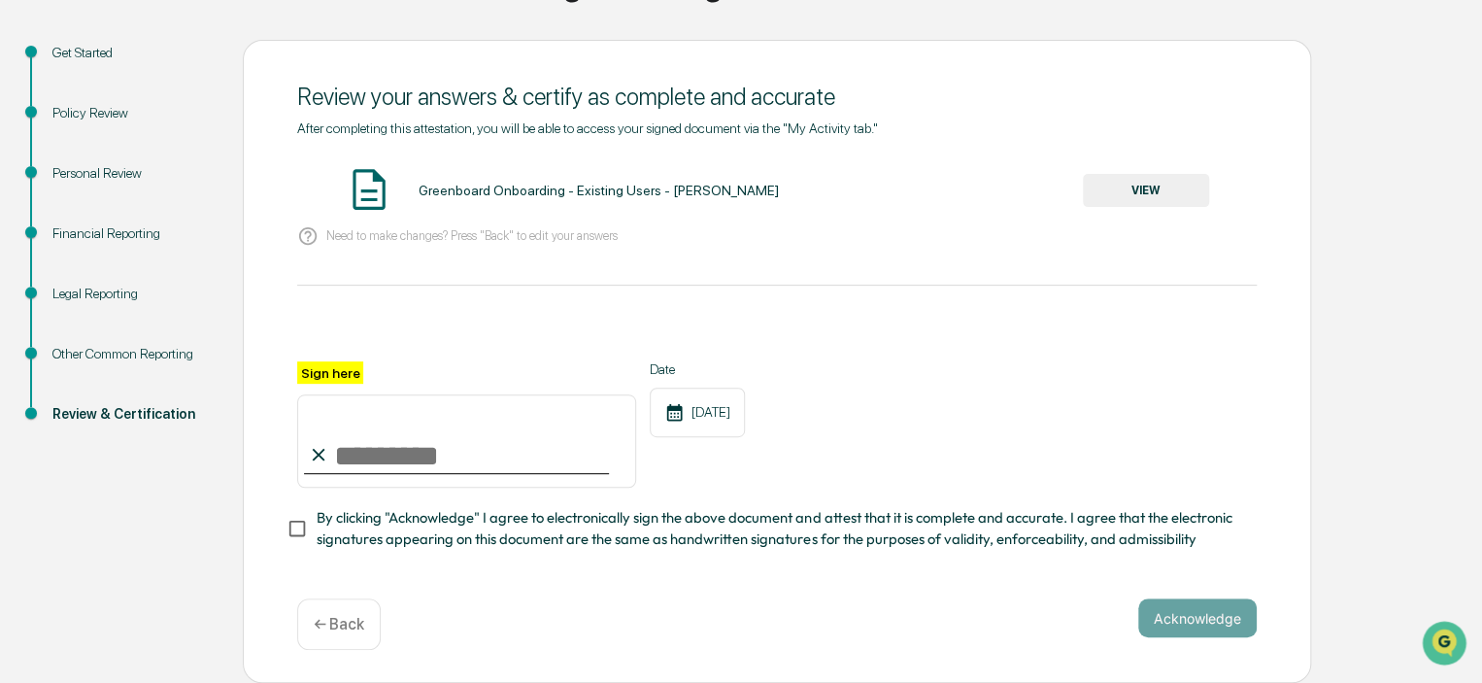
click at [1119, 194] on button "VIEW" at bounding box center [1146, 190] width 126 height 33
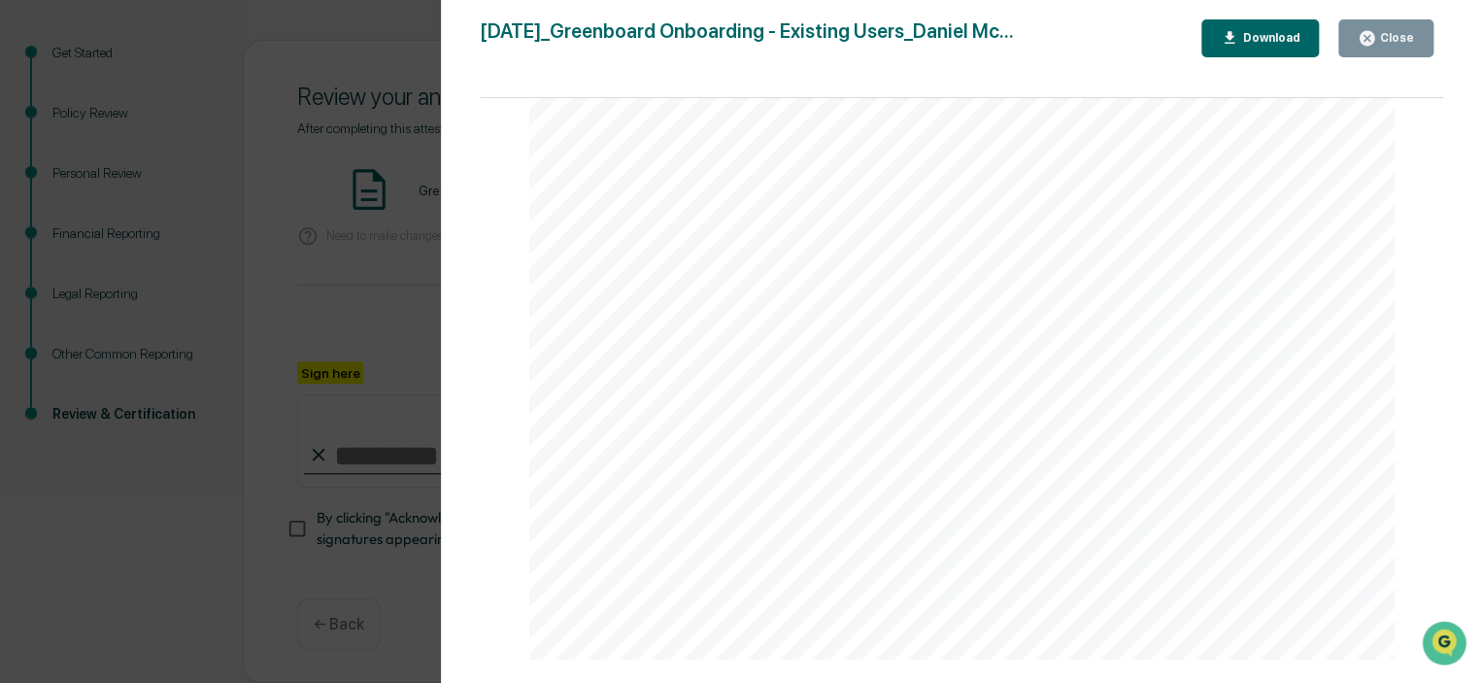
scroll to position [15730, 0]
click at [1376, 48] on button "Close" at bounding box center [1385, 38] width 95 height 38
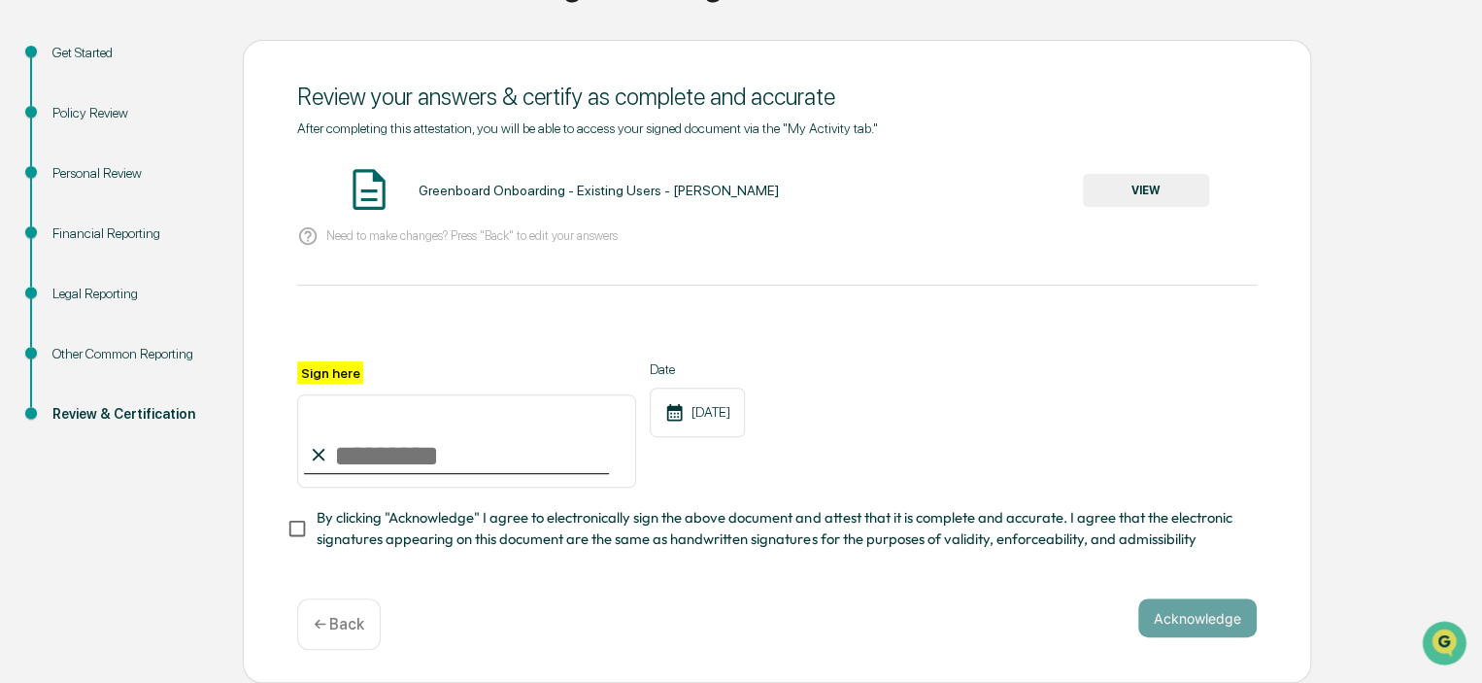
click at [490, 455] on input "Sign here" at bounding box center [466, 440] width 339 height 93
type input "**********"
click at [991, 453] on div "**********" at bounding box center [776, 424] width 959 height 126
click at [697, 527] on span "By clicking "Acknowledge" I agree to electronically sign the above document and…" at bounding box center [779, 529] width 924 height 44
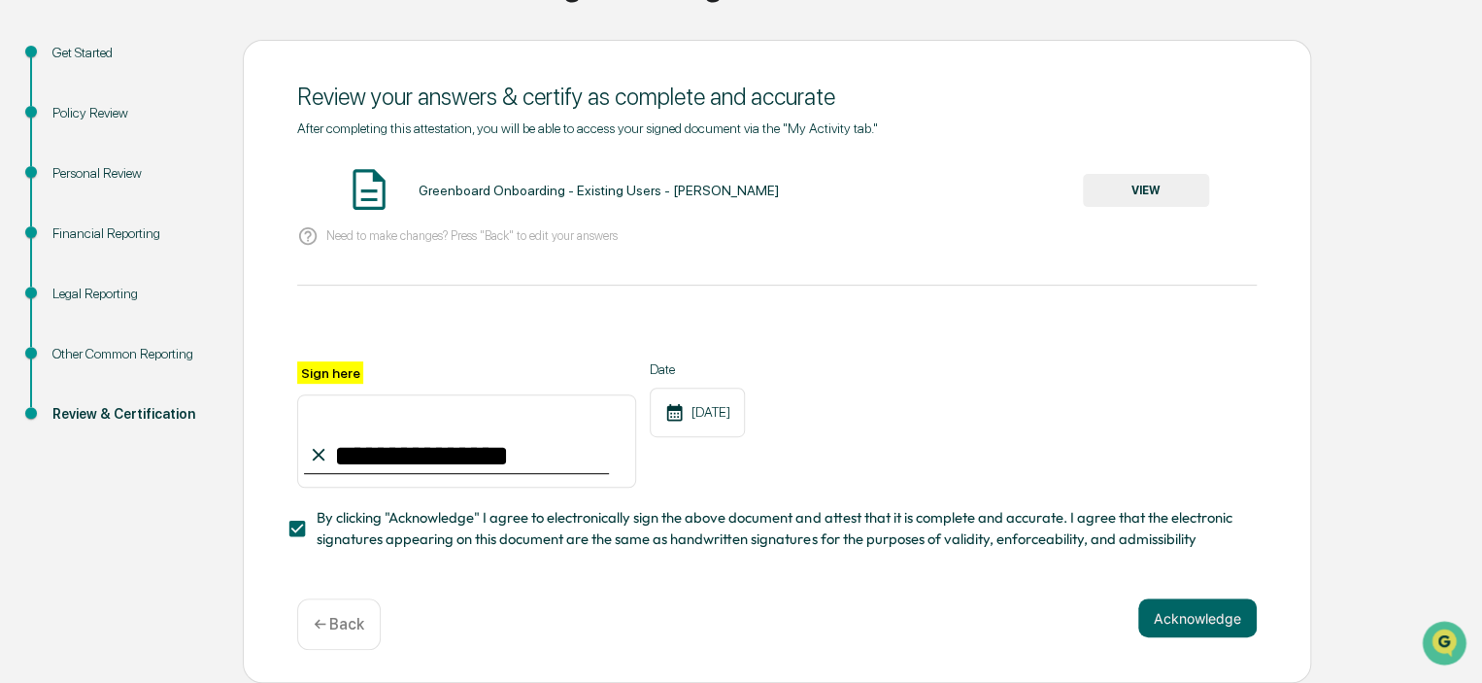
click at [976, 461] on div "**********" at bounding box center [776, 424] width 959 height 126
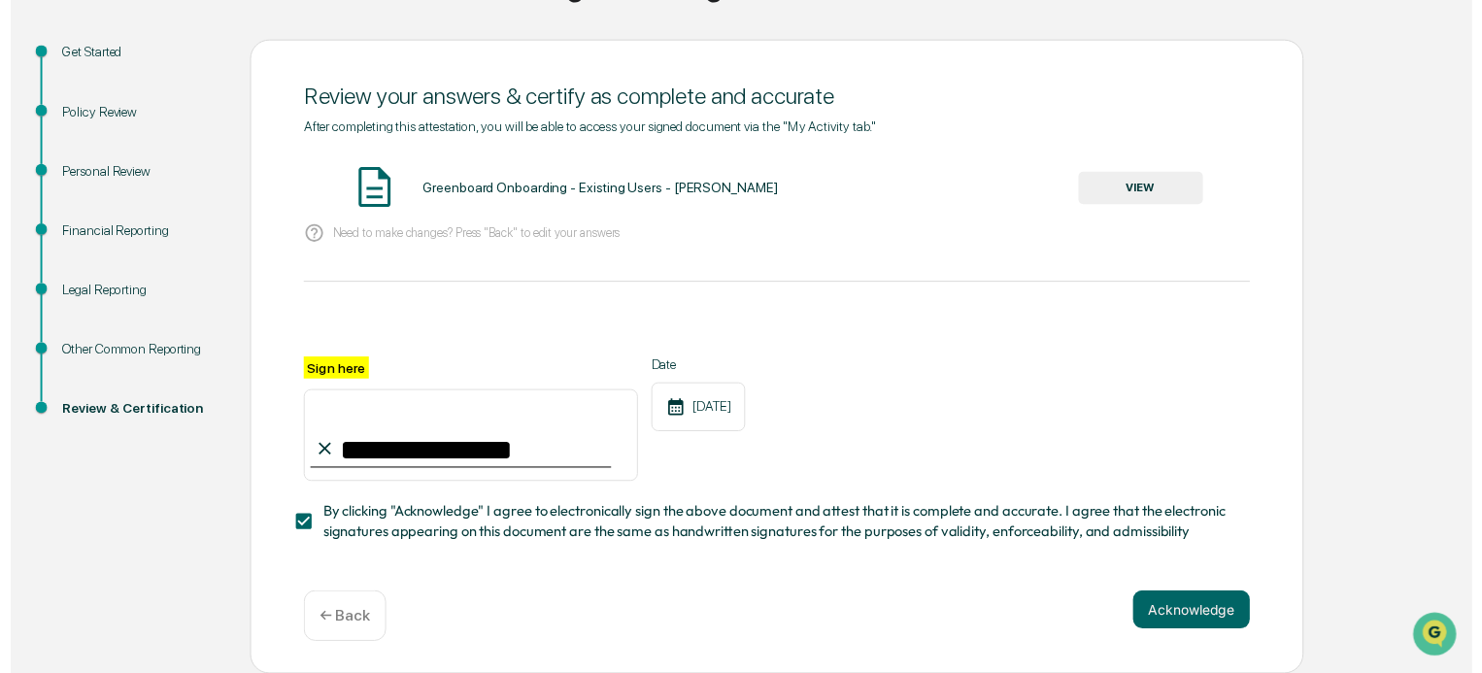
scroll to position [198, 0]
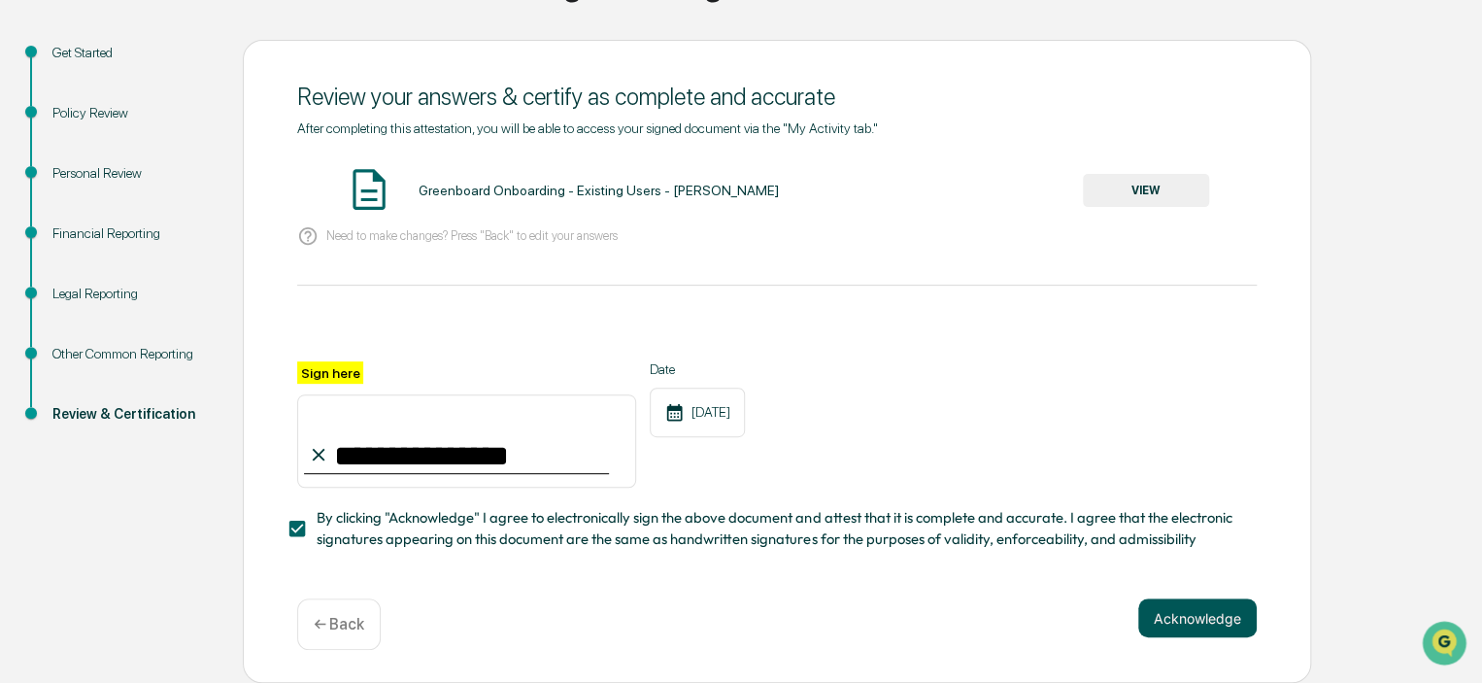
click at [1224, 621] on button "Acknowledge" at bounding box center [1197, 617] width 118 height 39
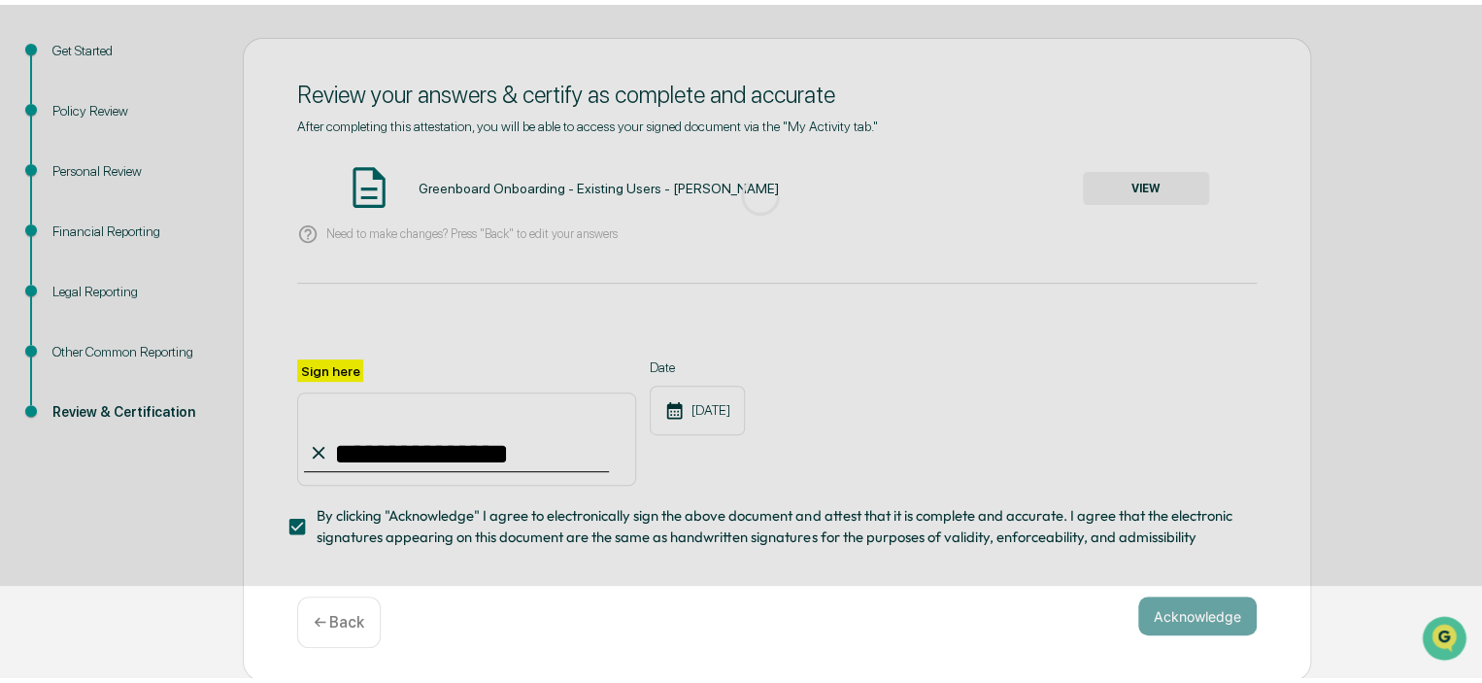
scroll to position [98, 0]
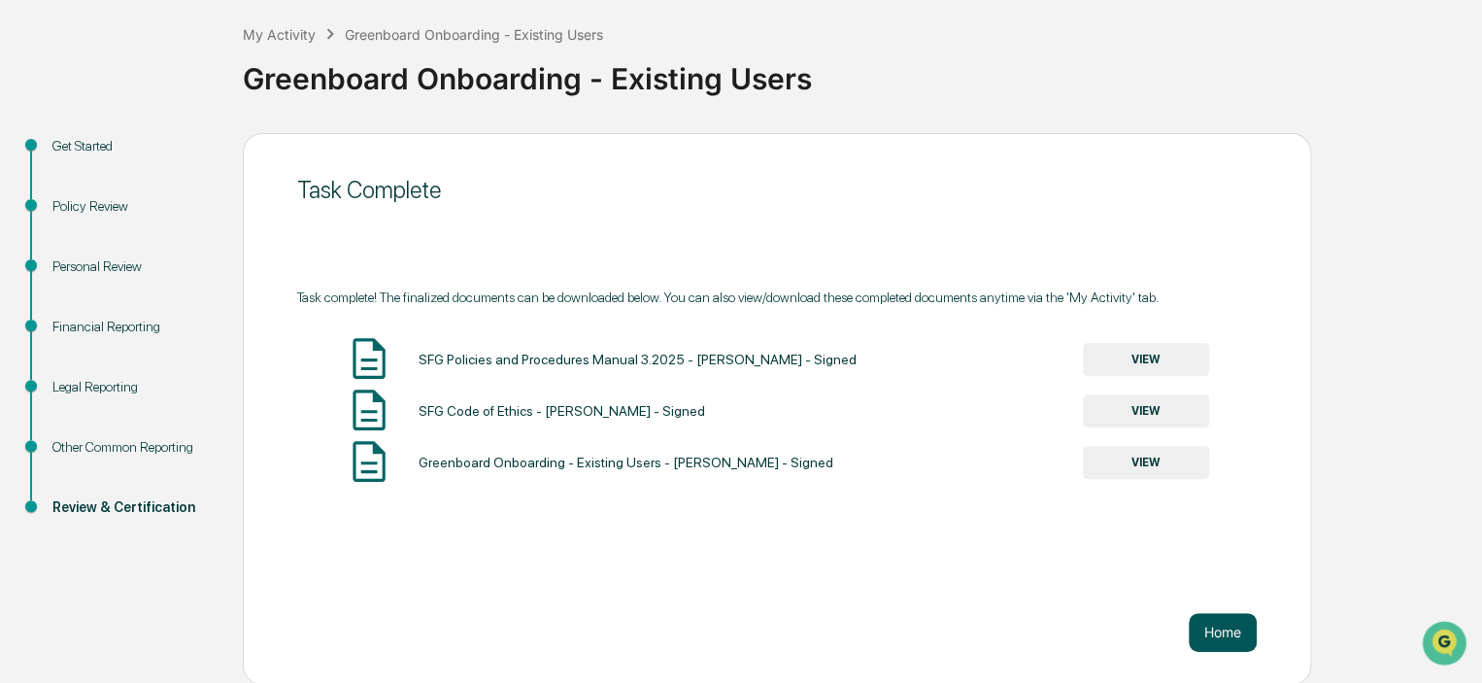
click at [1223, 624] on button "Home" at bounding box center [1223, 632] width 68 height 39
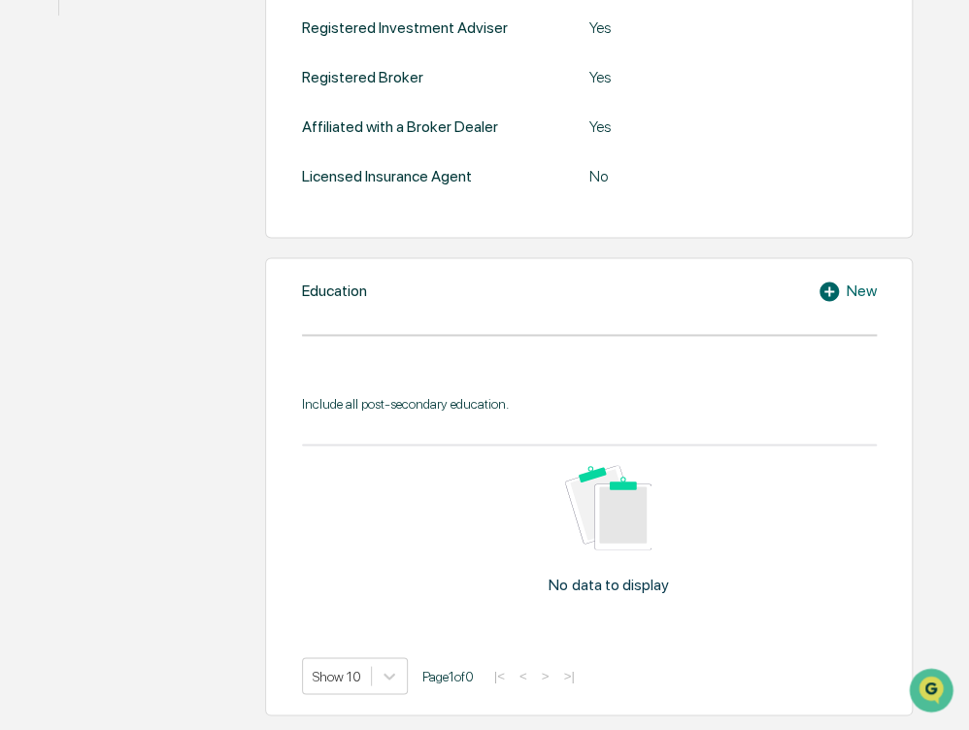
scroll to position [734, 0]
click at [833, 304] on icon at bounding box center [832, 292] width 29 height 23
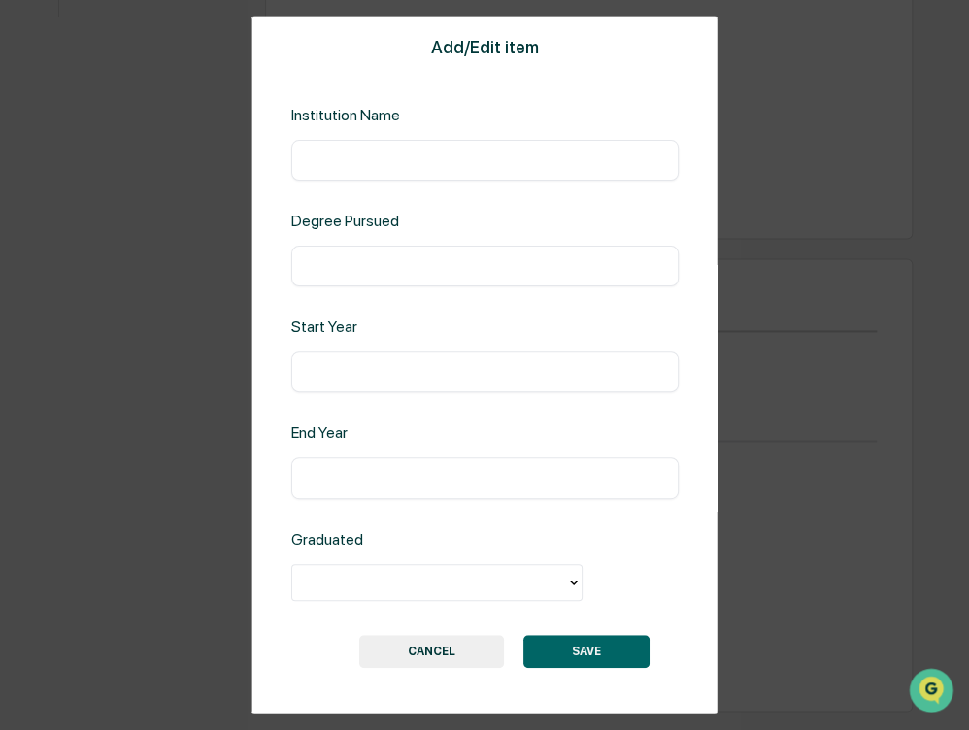
click at [416, 160] on input "text" at bounding box center [484, 160] width 358 height 19
type input "**********"
click at [454, 249] on div "​" at bounding box center [483, 266] width 387 height 41
click at [462, 254] on div "​" at bounding box center [483, 266] width 387 height 41
click at [350, 264] on input "text" at bounding box center [484, 265] width 358 height 19
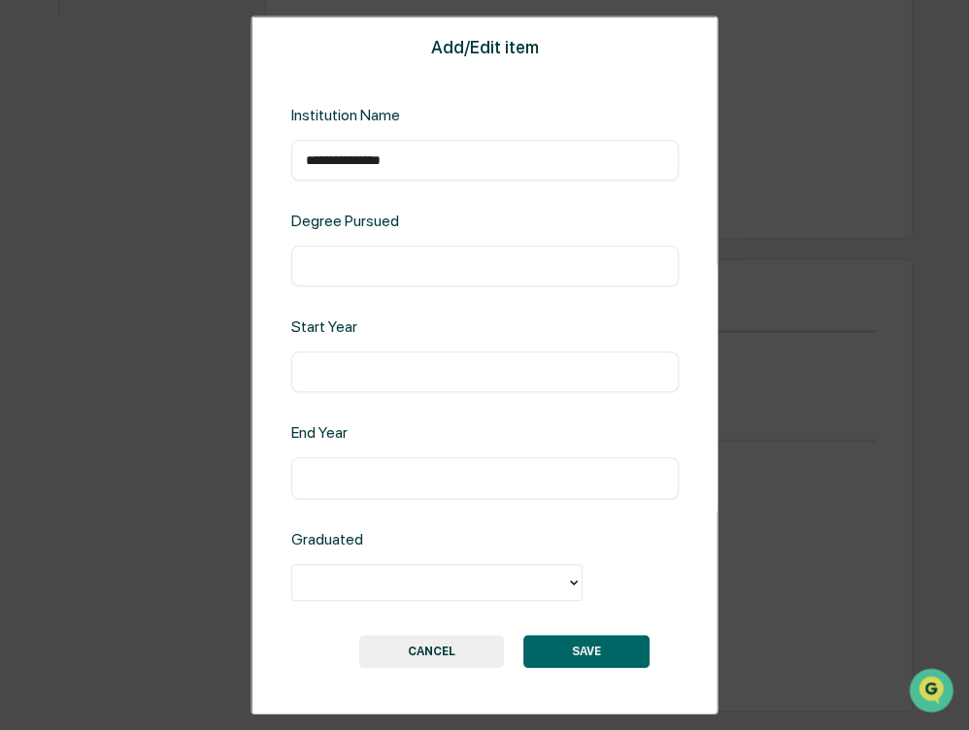
click at [397, 369] on input "text" at bounding box center [484, 371] width 358 height 19
click at [340, 260] on input "text" at bounding box center [484, 265] width 358 height 19
type input "**********"
click at [493, 387] on div "​" at bounding box center [483, 372] width 387 height 41
click at [482, 371] on input "text" at bounding box center [484, 371] width 358 height 19
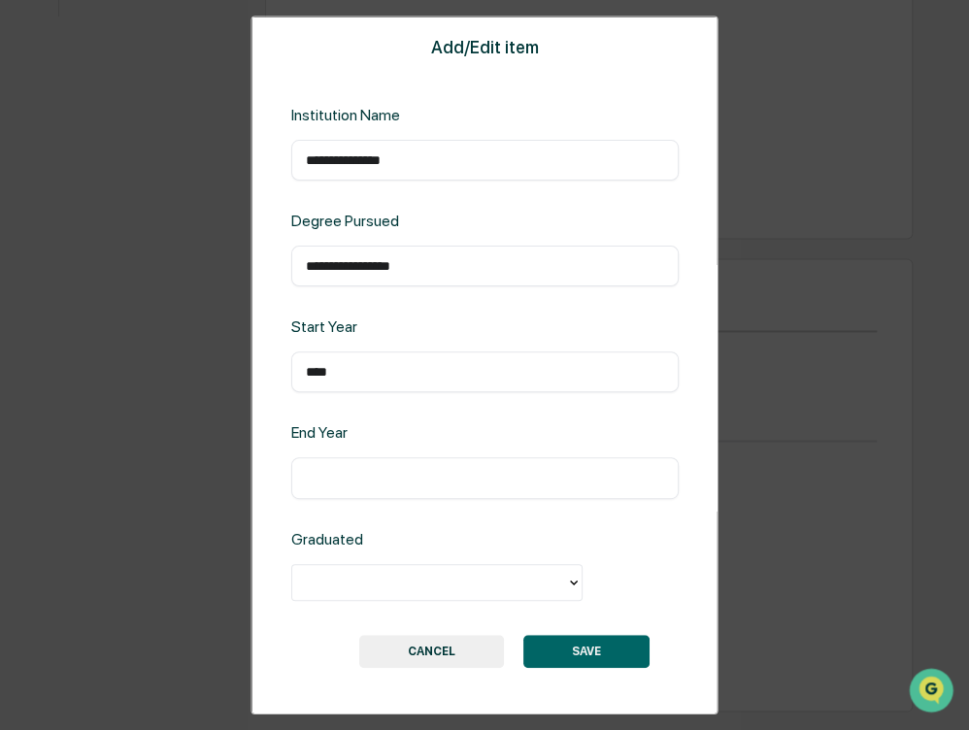
type input "****"
click at [545, 477] on input "text" at bounding box center [484, 477] width 358 height 19
type input "****"
click at [526, 579] on div at bounding box center [428, 582] width 254 height 22
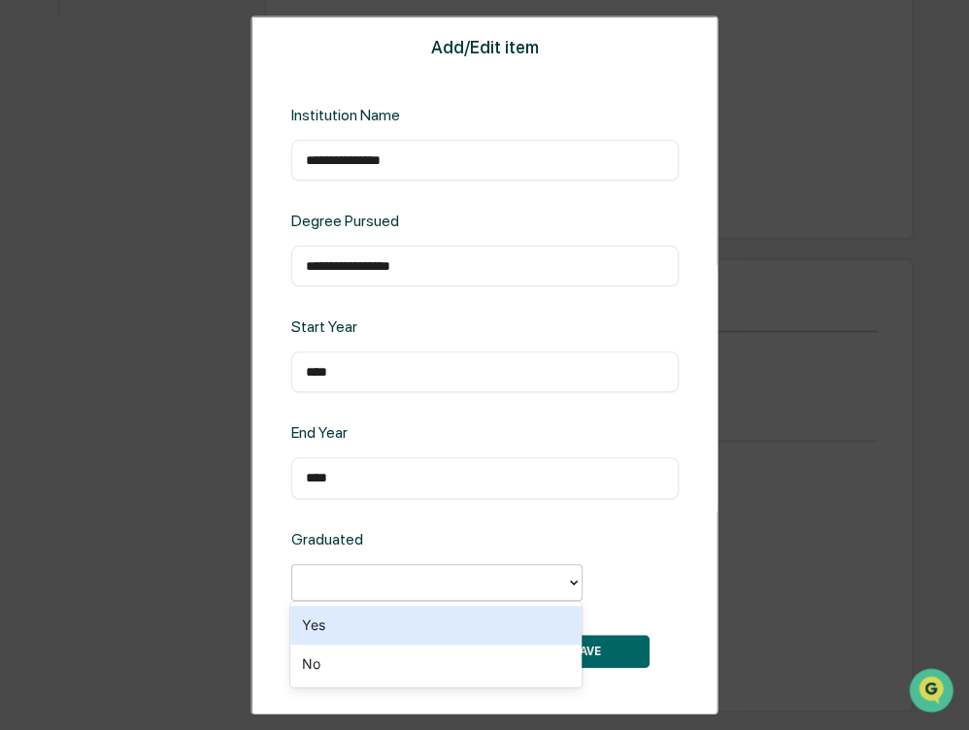
click at [382, 621] on div "Yes" at bounding box center [435, 625] width 291 height 39
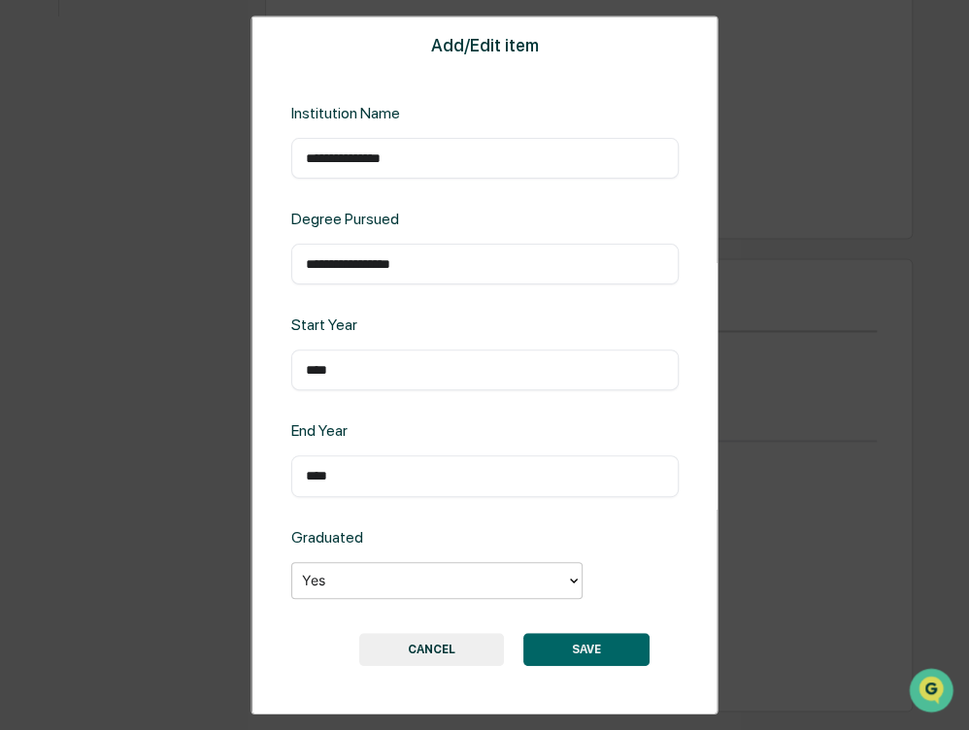
scroll to position [1, 0]
click at [468, 263] on input "**********" at bounding box center [484, 264] width 358 height 19
type input "**********"
click at [575, 641] on button "SAVE" at bounding box center [586, 649] width 126 height 33
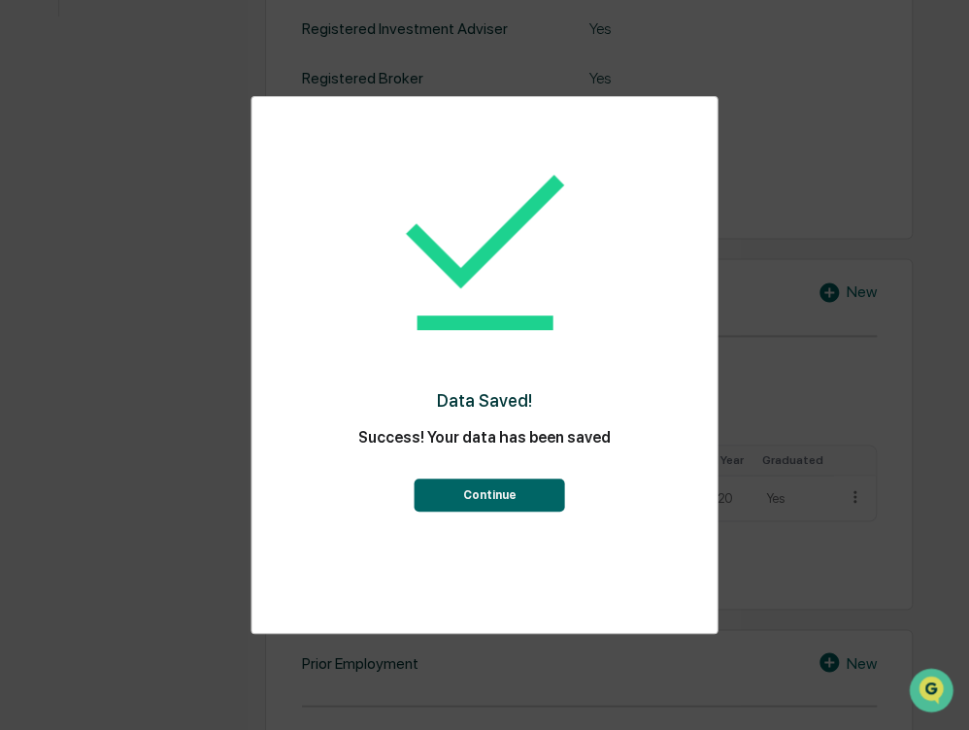
click at [497, 483] on button "Continue" at bounding box center [490, 495] width 151 height 33
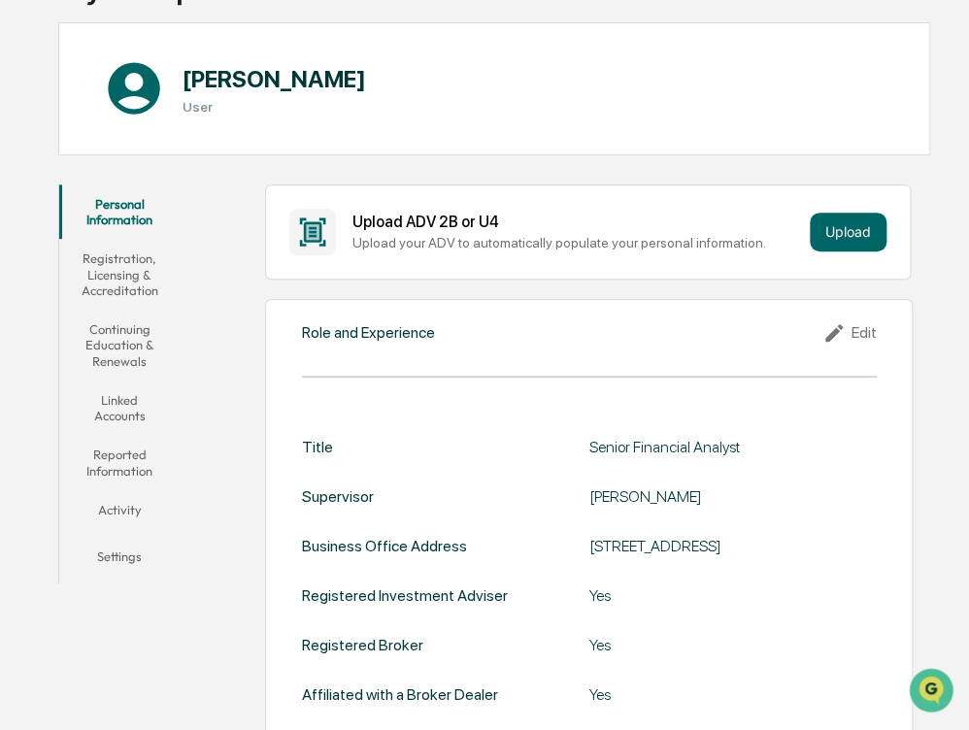
scroll to position [140, 0]
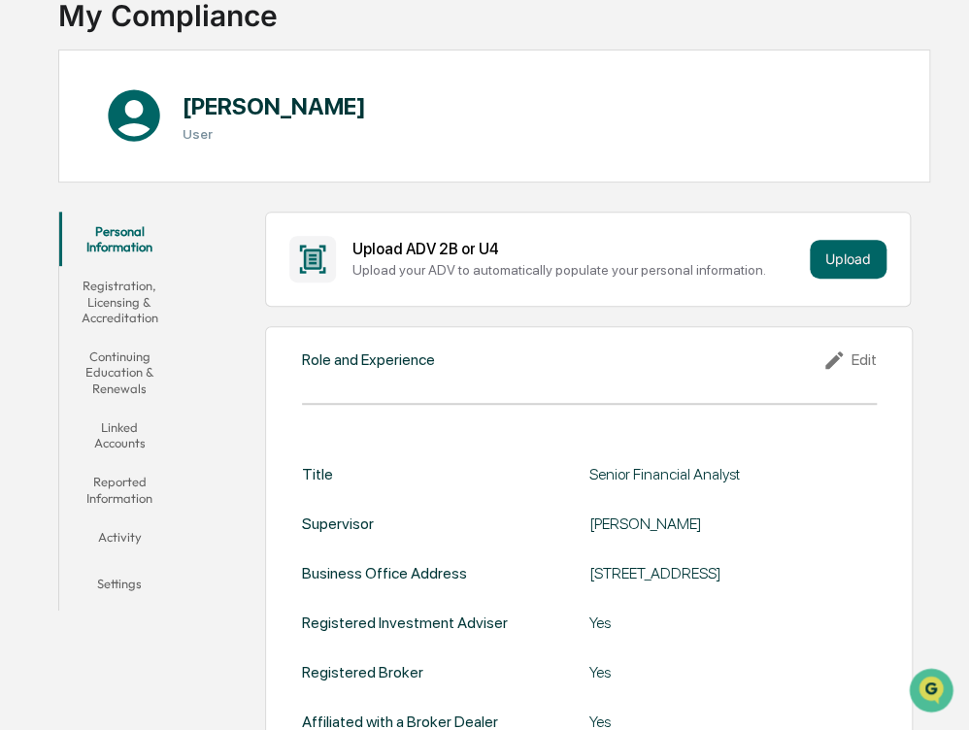
click at [103, 310] on button "Registration, Licensing & Accreditation" at bounding box center [119, 301] width 121 height 71
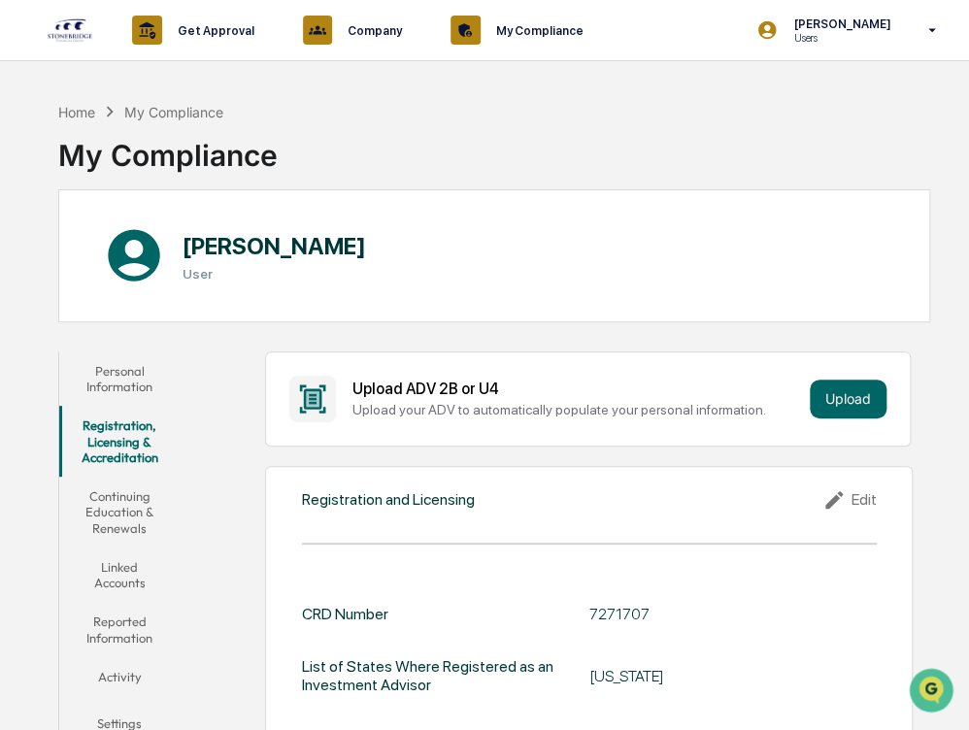
click at [134, 516] on button "Continuing Education & Renewals" at bounding box center [119, 512] width 121 height 71
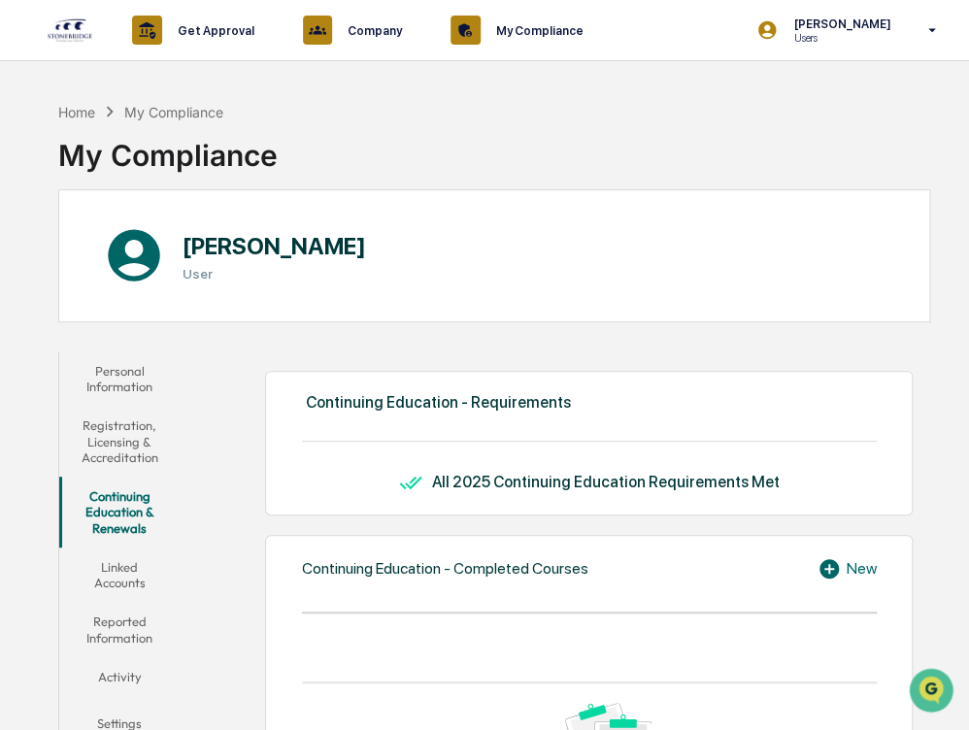
click at [154, 565] on button "Linked Accounts" at bounding box center [119, 575] width 121 height 55
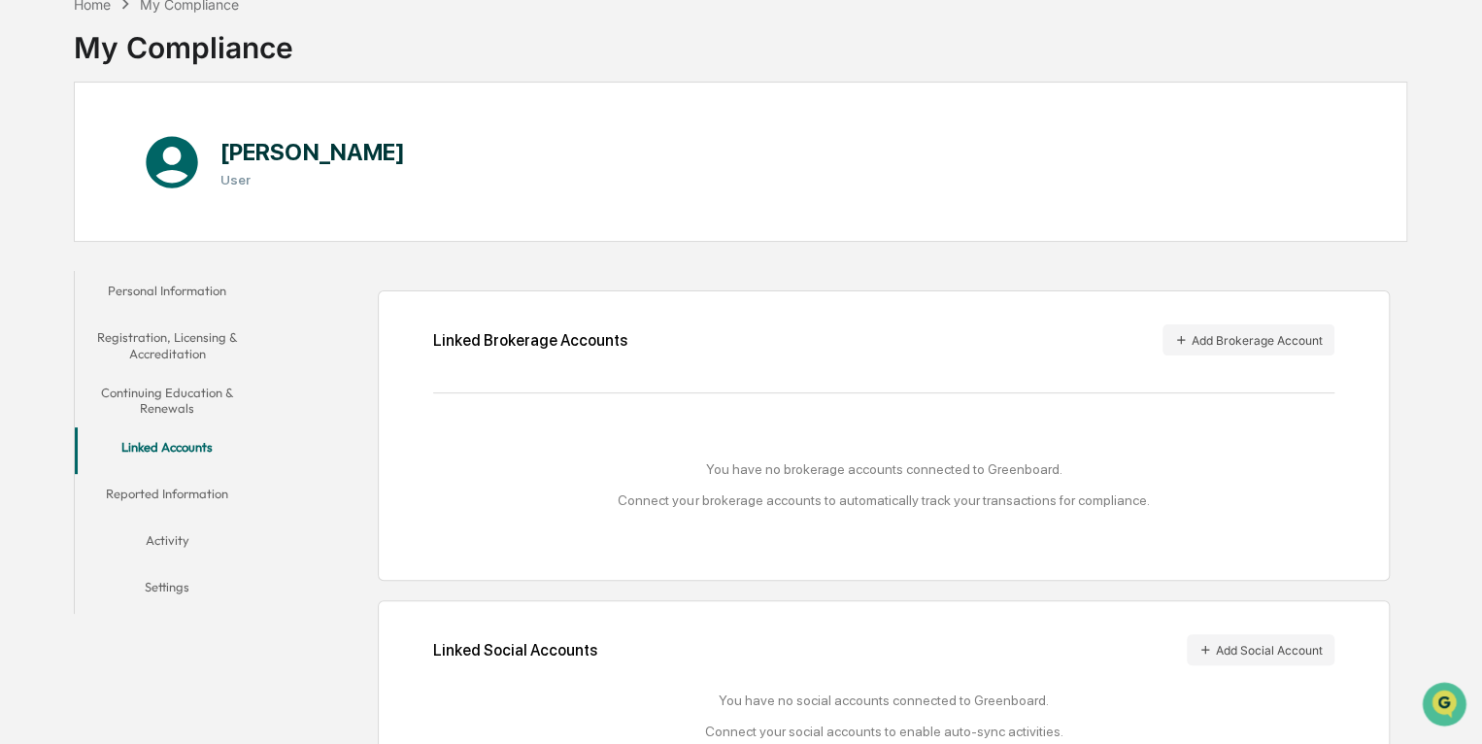
scroll to position [169, 0]
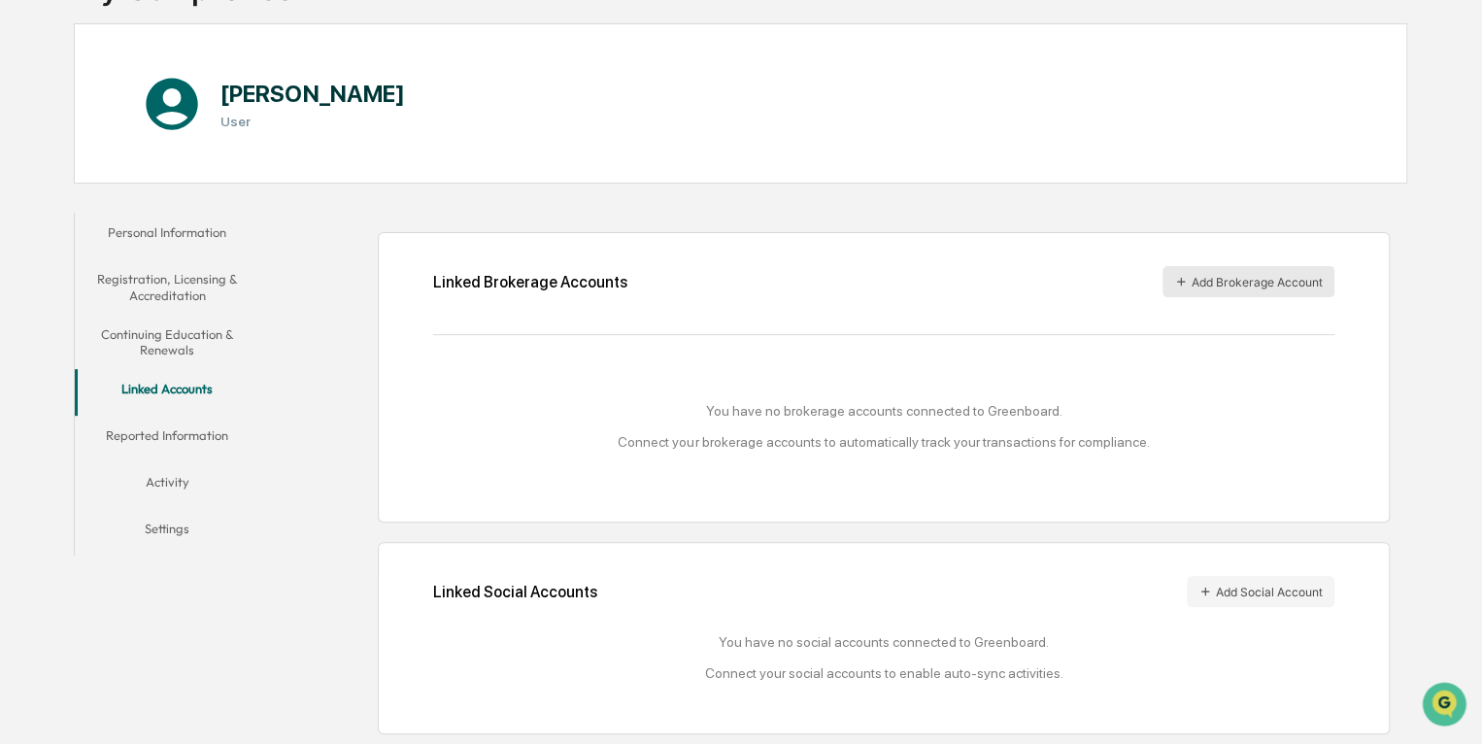
click at [968, 279] on button "Add Brokerage Account" at bounding box center [1248, 281] width 172 height 31
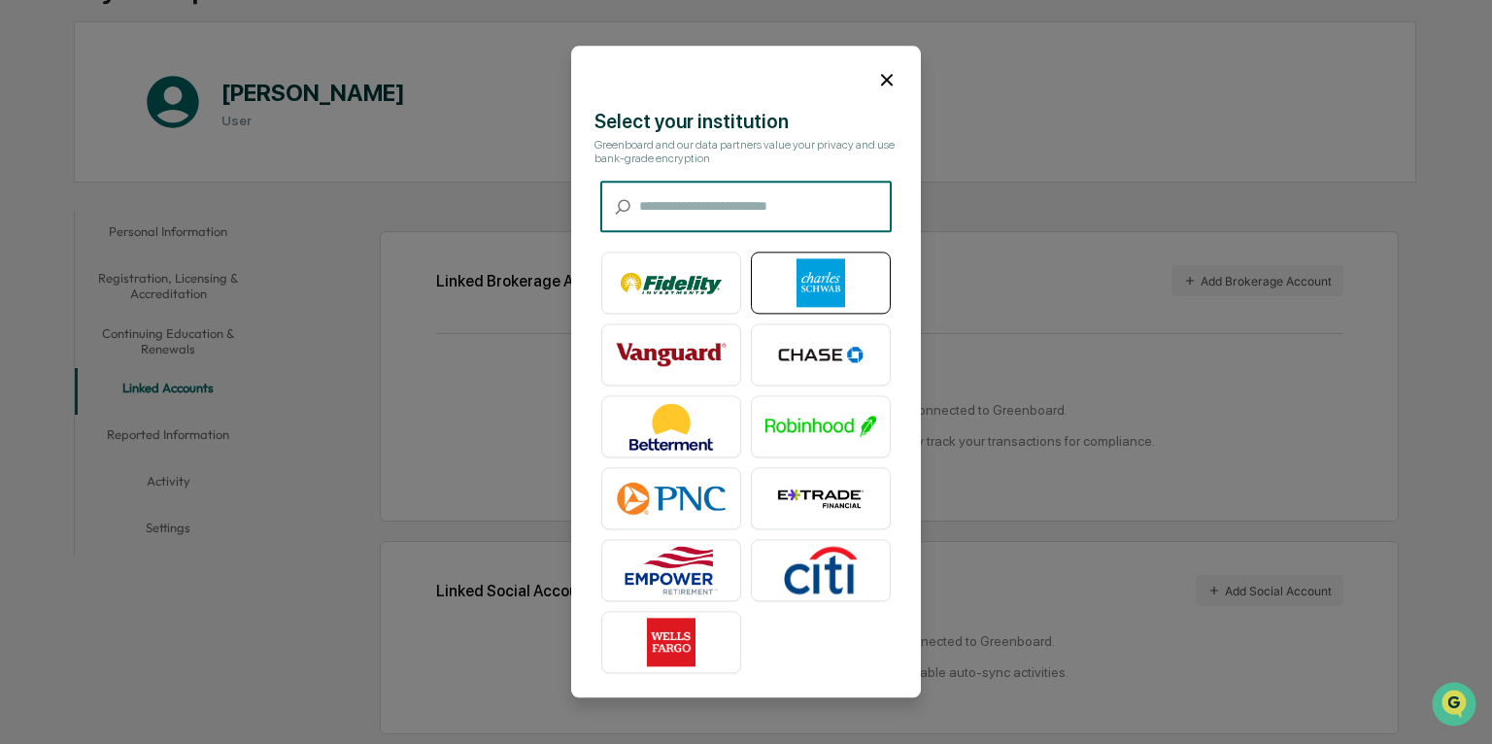
click at [873, 289] on img at bounding box center [820, 283] width 111 height 49
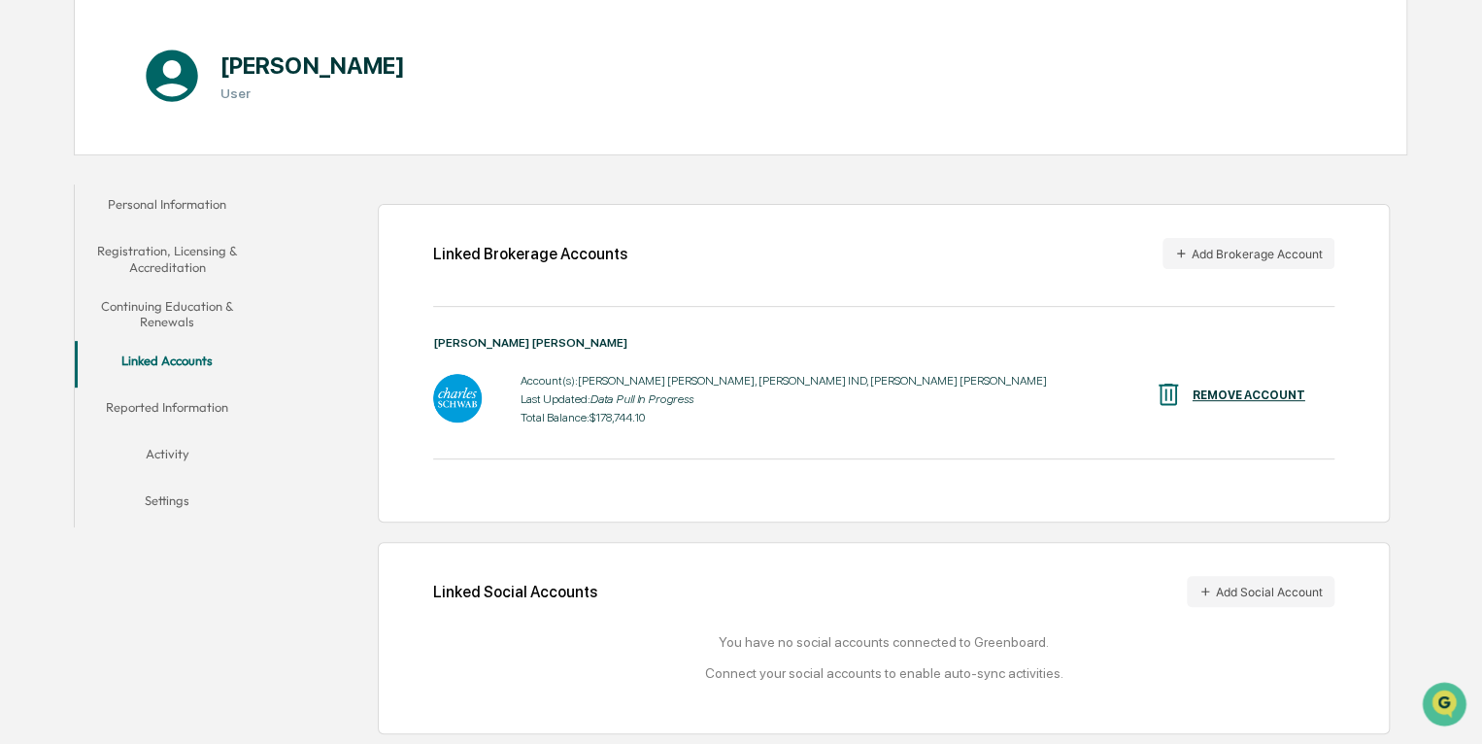
scroll to position [196, 0]
click at [968, 589] on button "Add Social Account" at bounding box center [1261, 591] width 148 height 31
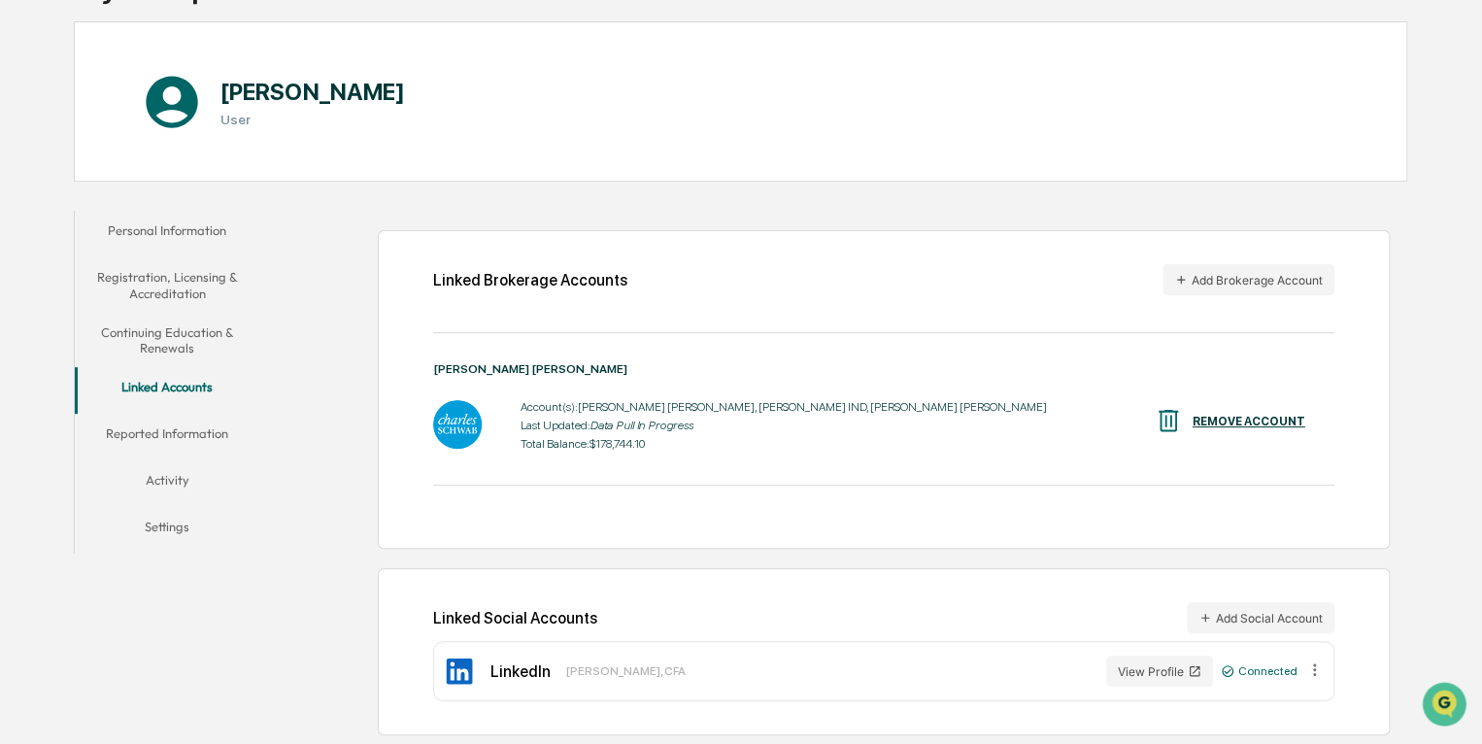
scroll to position [169, 0]
click at [136, 441] on button "Reported Information" at bounding box center [167, 436] width 185 height 47
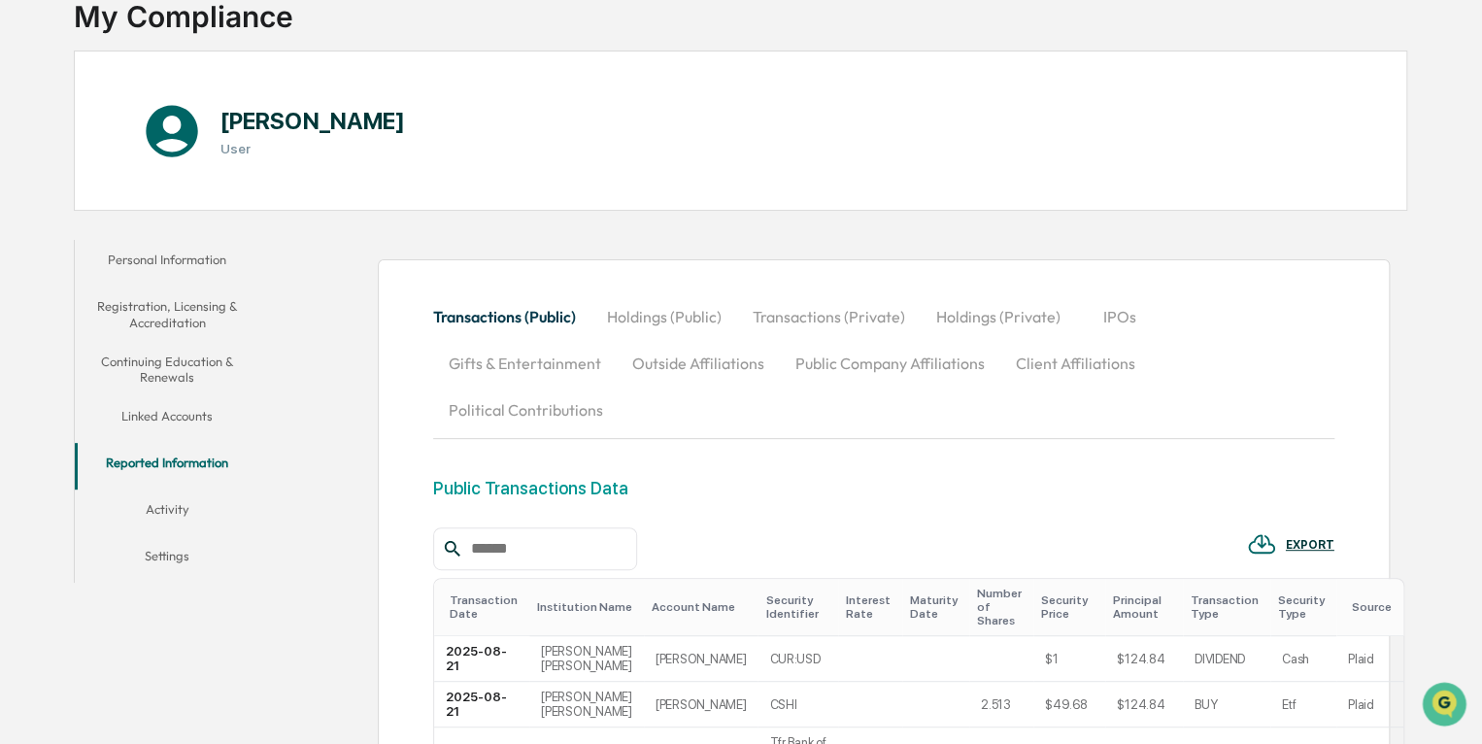
scroll to position [157, 0]
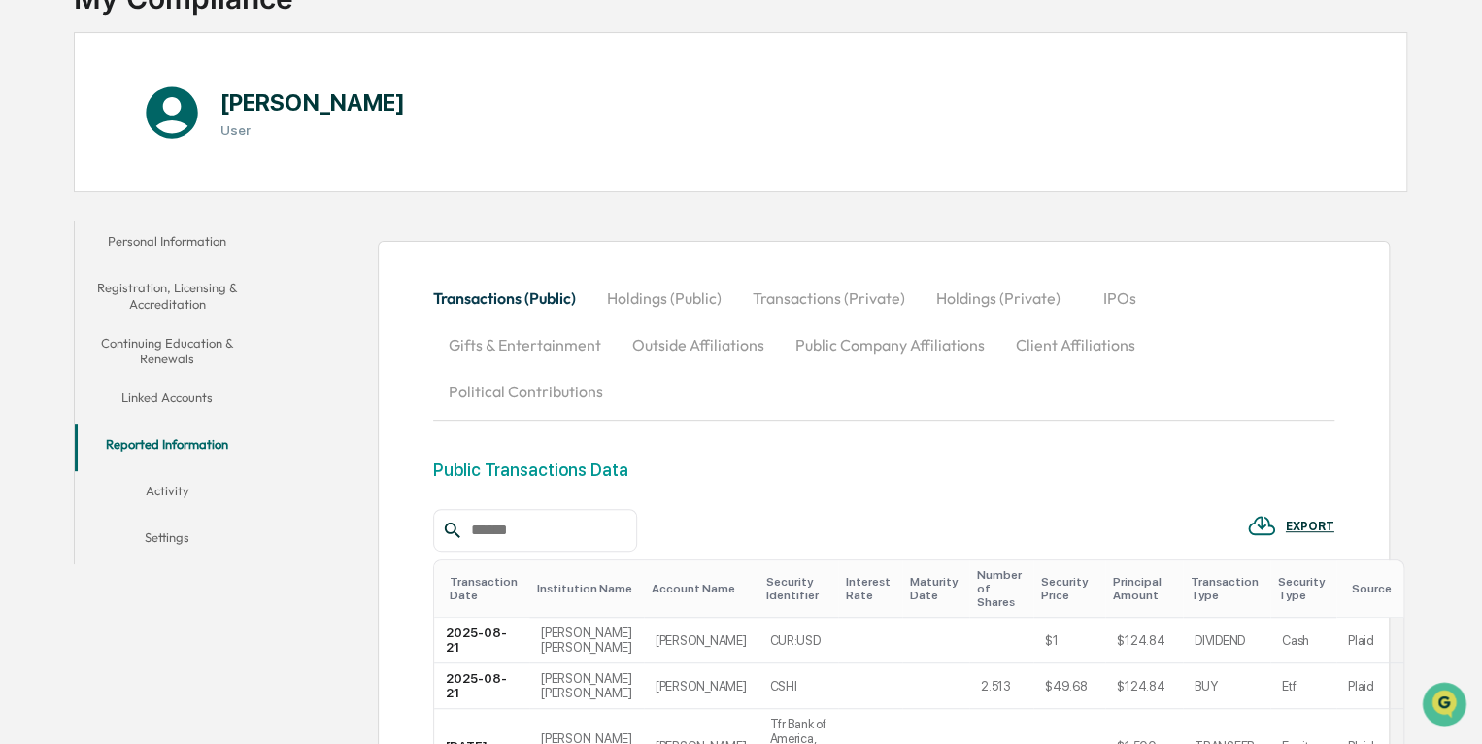
click at [576, 337] on button "Gifts & Entertainment" at bounding box center [525, 344] width 184 height 47
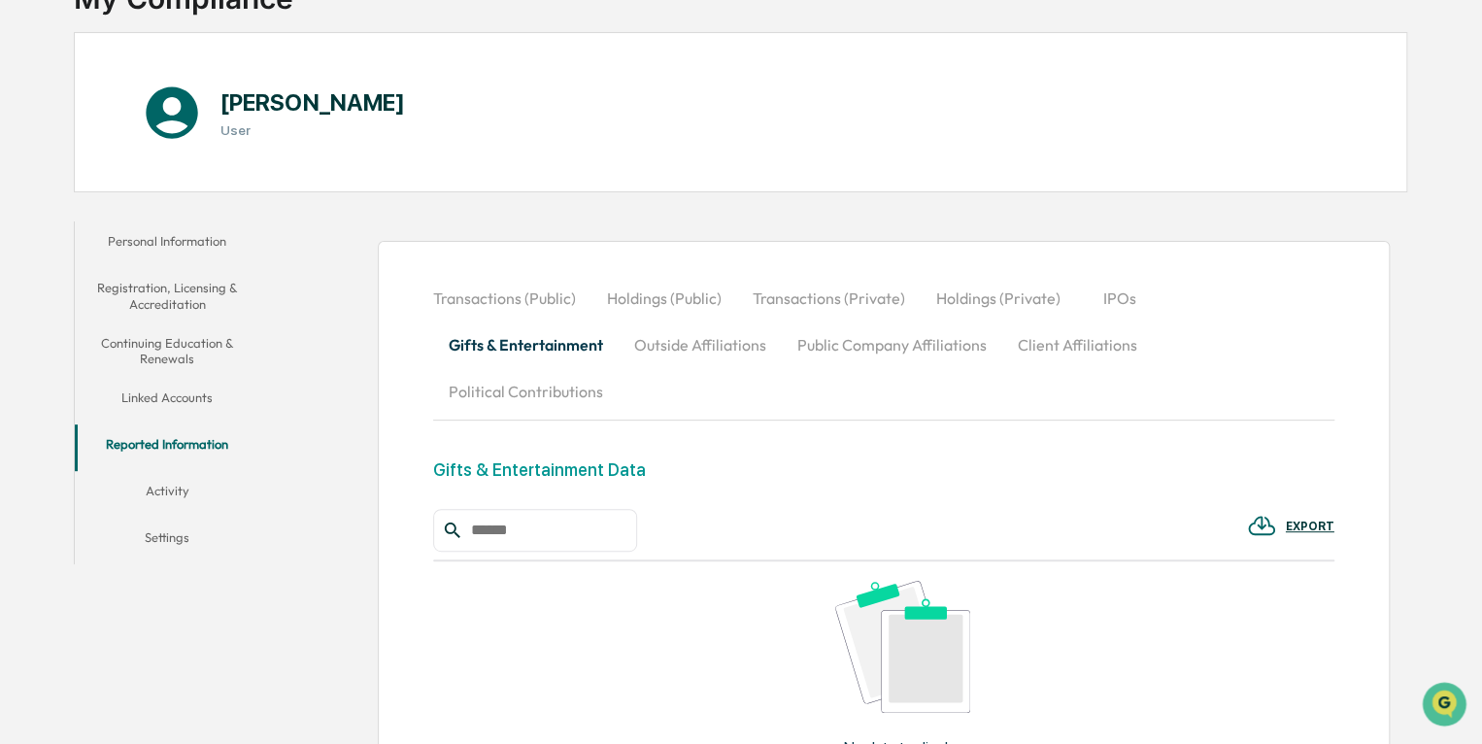
click at [679, 350] on button "Outside Affiliations" at bounding box center [700, 344] width 163 height 47
click at [893, 338] on button "Public Company Affiliations" at bounding box center [890, 344] width 220 height 47
click at [968, 351] on button "Client Affiliations" at bounding box center [1075, 344] width 151 height 47
click at [619, 368] on button "Political Contributions" at bounding box center [525, 391] width 185 height 47
click at [851, 310] on button "Transactions (Private)" at bounding box center [829, 298] width 184 height 47
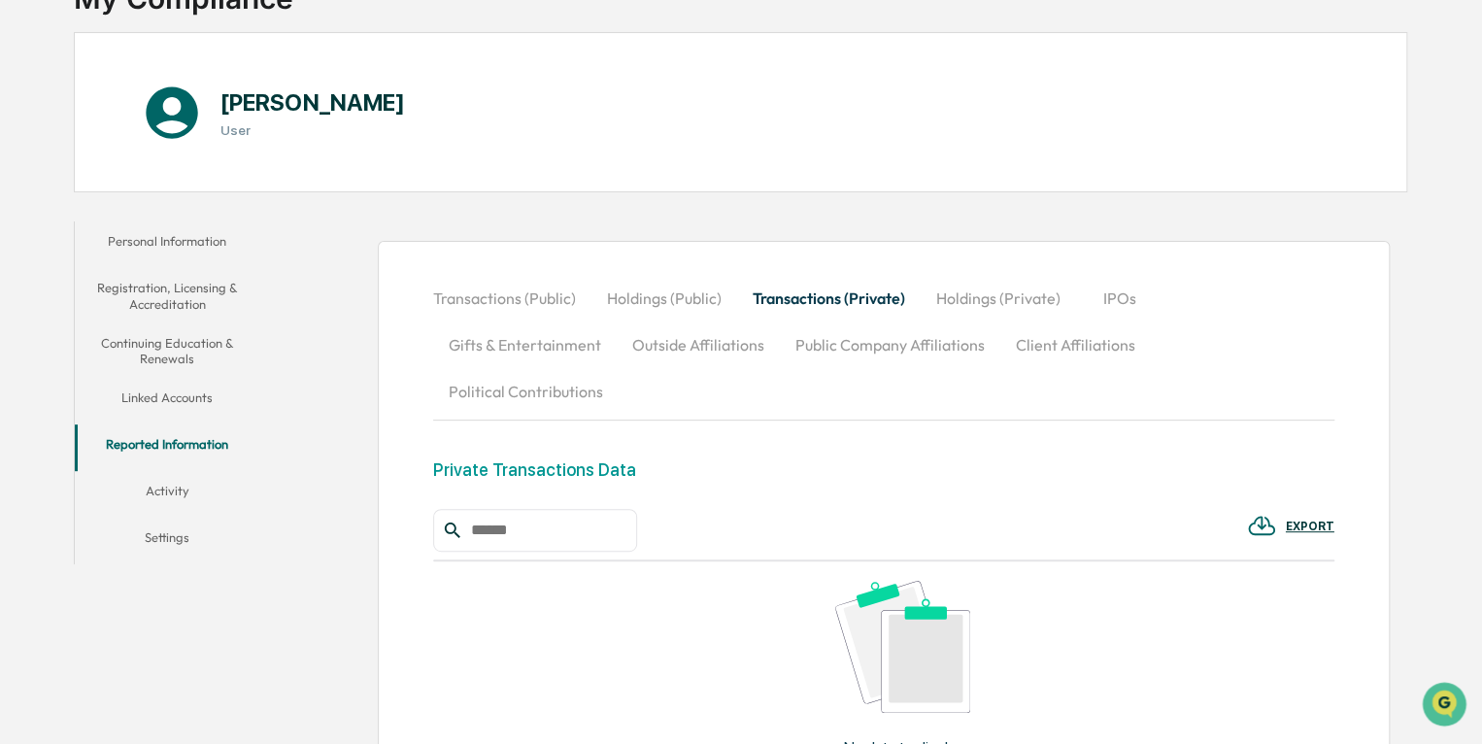
click at [649, 298] on button "Holdings (Public)" at bounding box center [664, 298] width 146 height 47
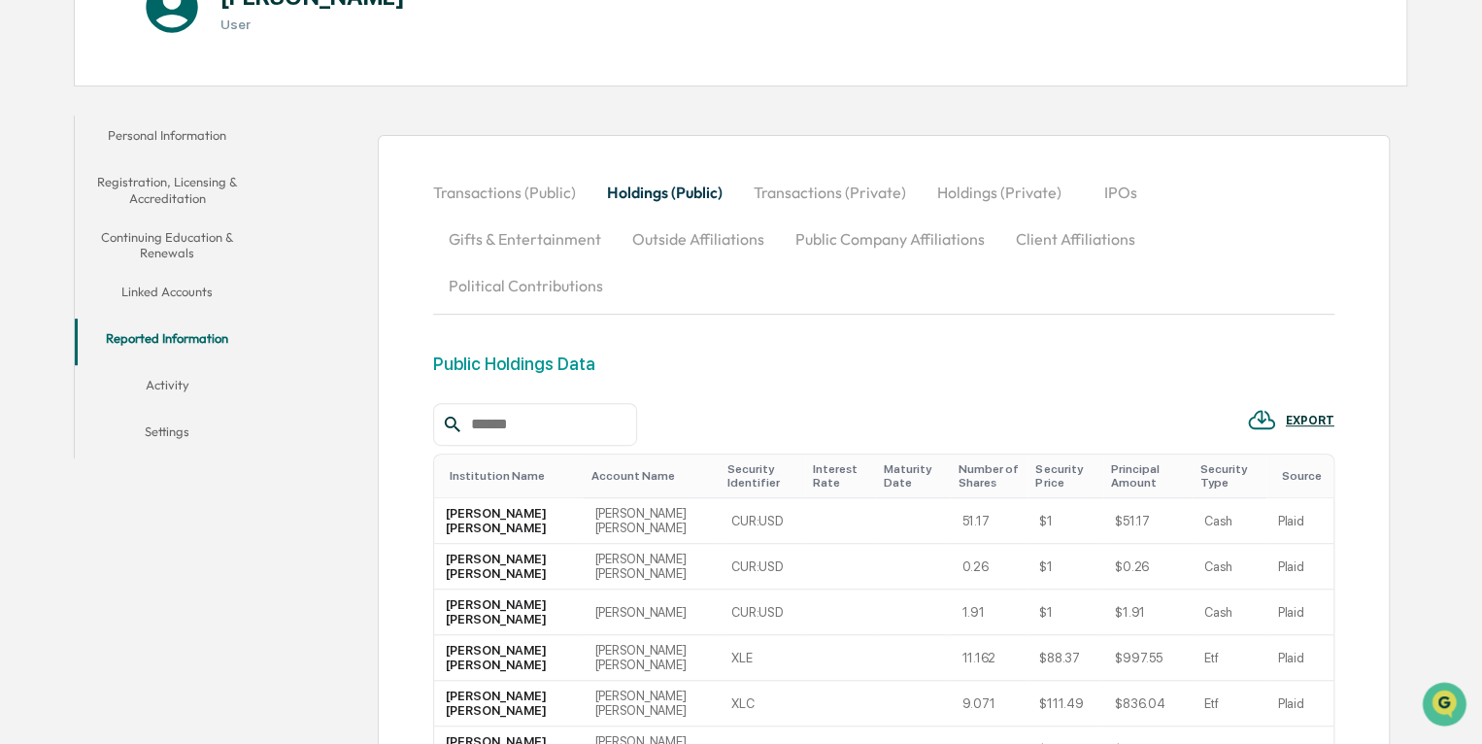
scroll to position [0, 0]
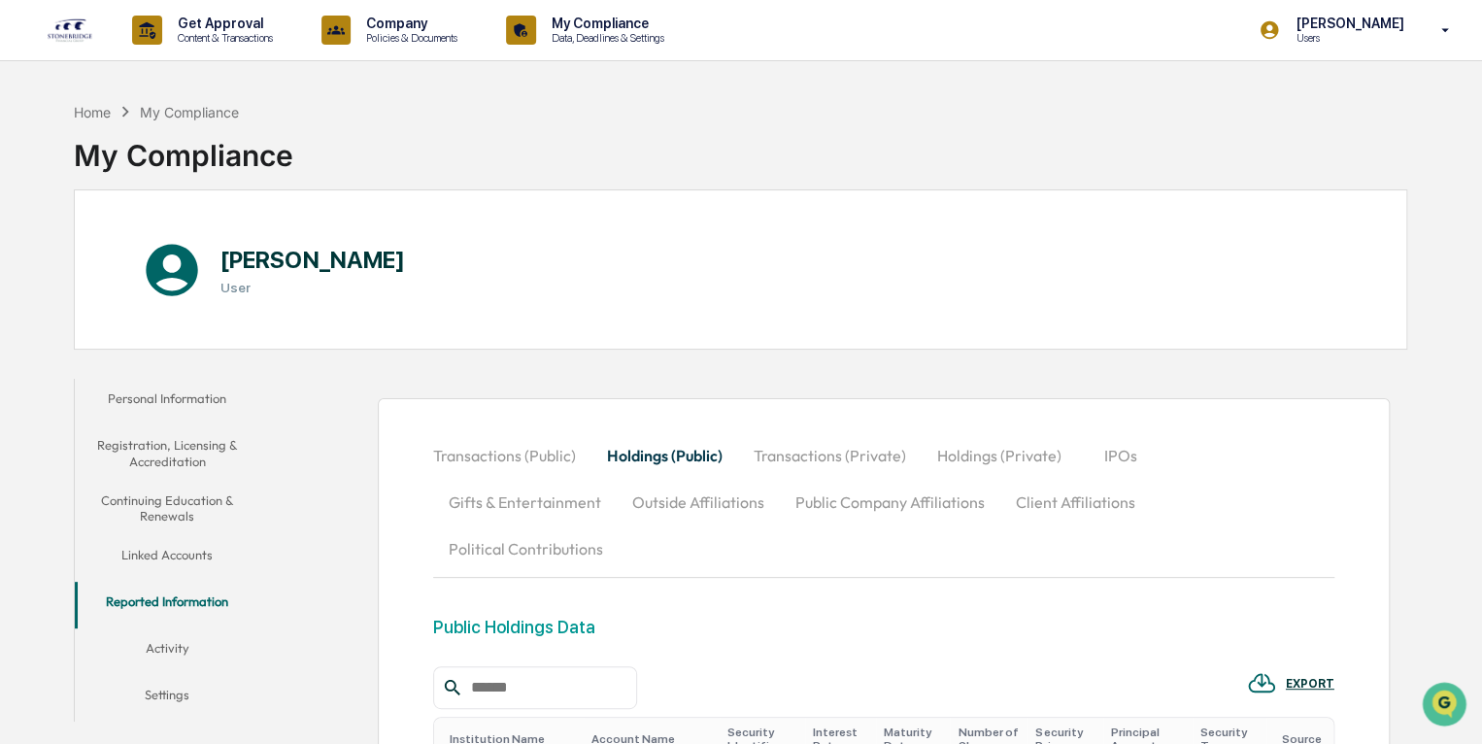
click at [152, 653] on button "Activity" at bounding box center [167, 651] width 185 height 47
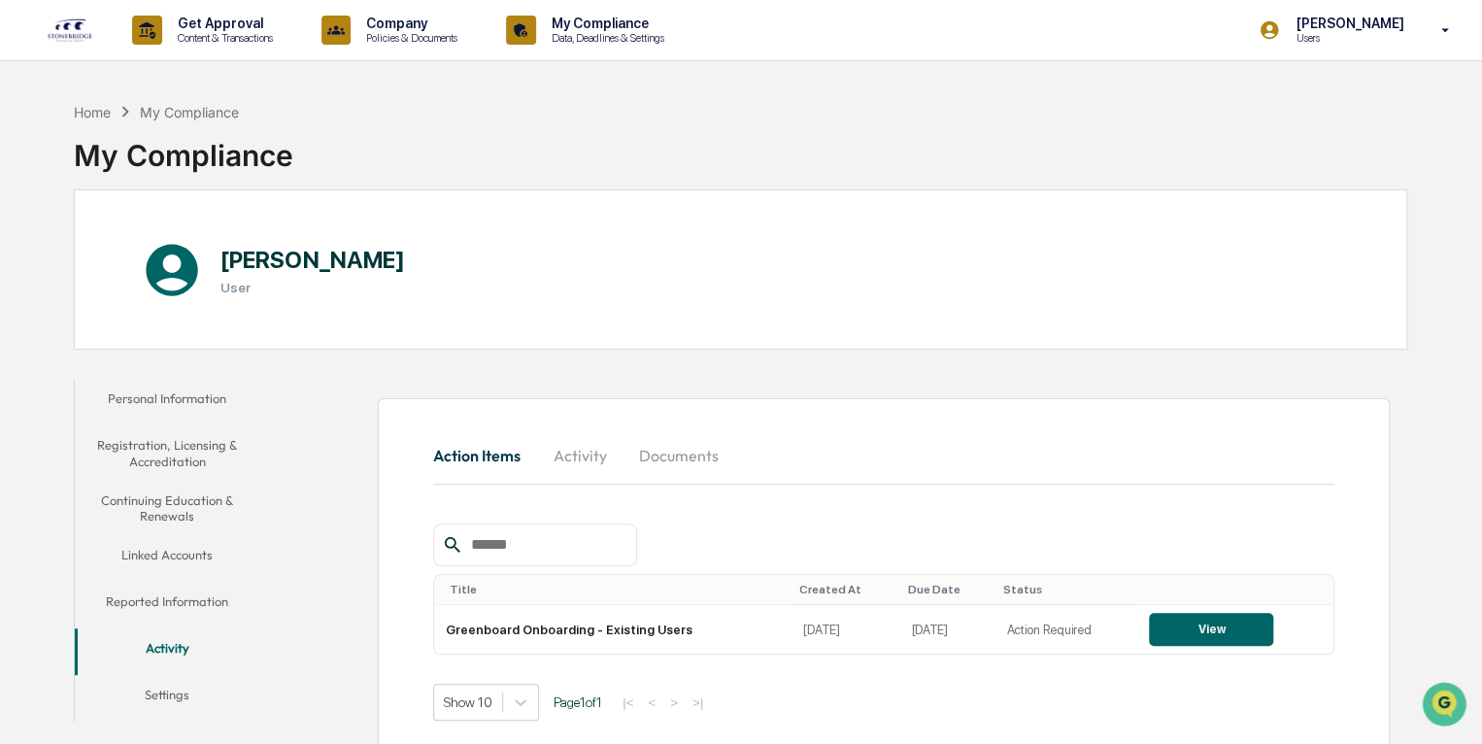
scroll to position [92, 0]
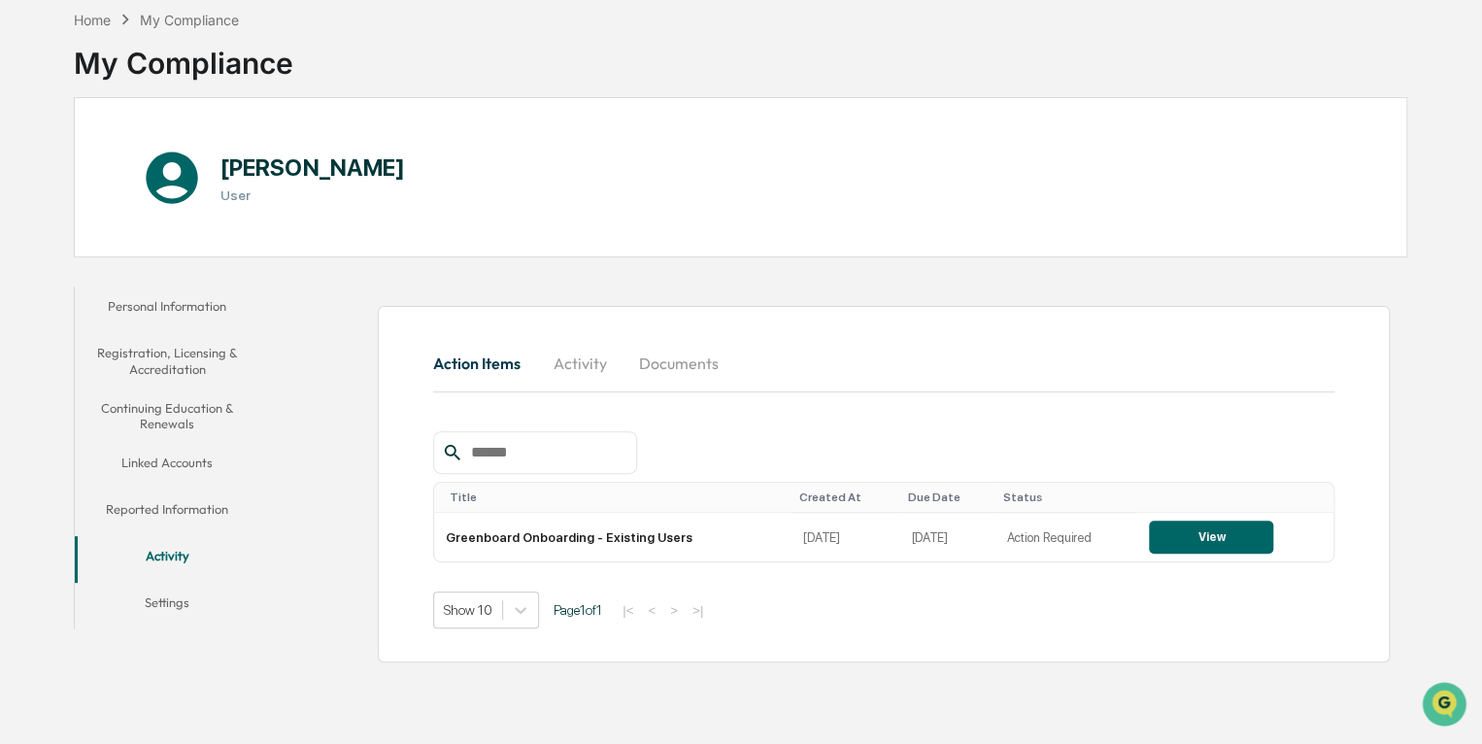
click at [179, 608] on button "Settings" at bounding box center [167, 606] width 185 height 47
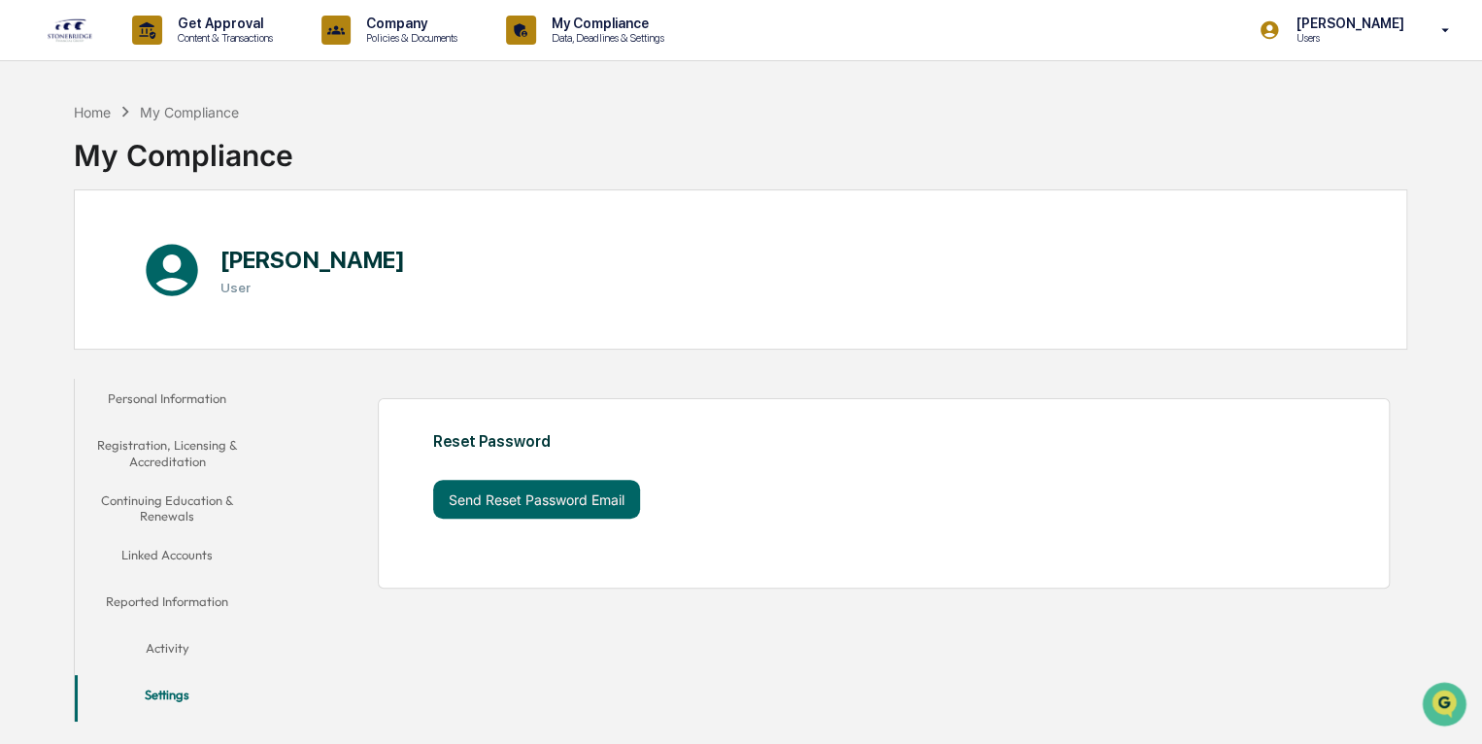
click at [141, 402] on button "Personal Information" at bounding box center [167, 402] width 185 height 47
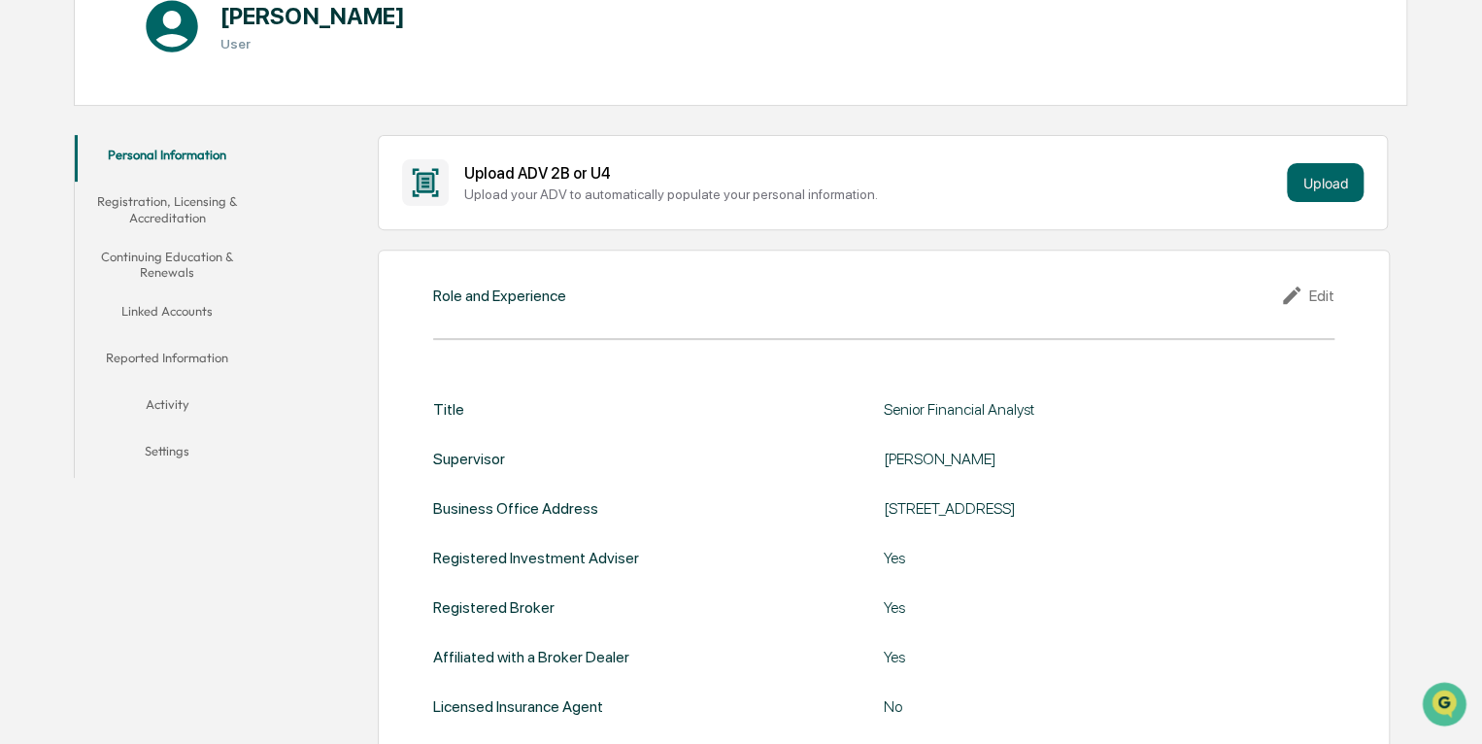
scroll to position [55, 0]
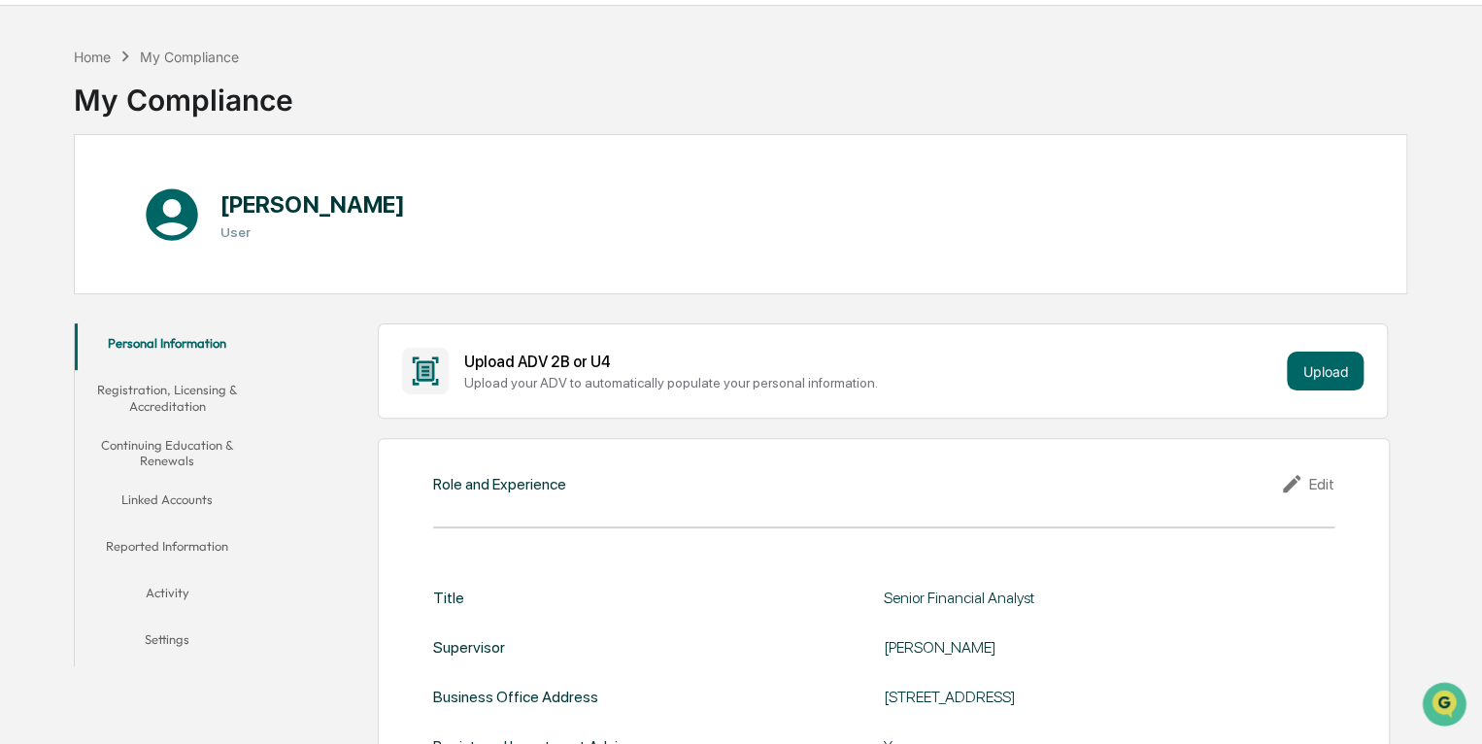
click at [203, 404] on button "Registration, Licensing & Accreditation" at bounding box center [167, 397] width 185 height 55
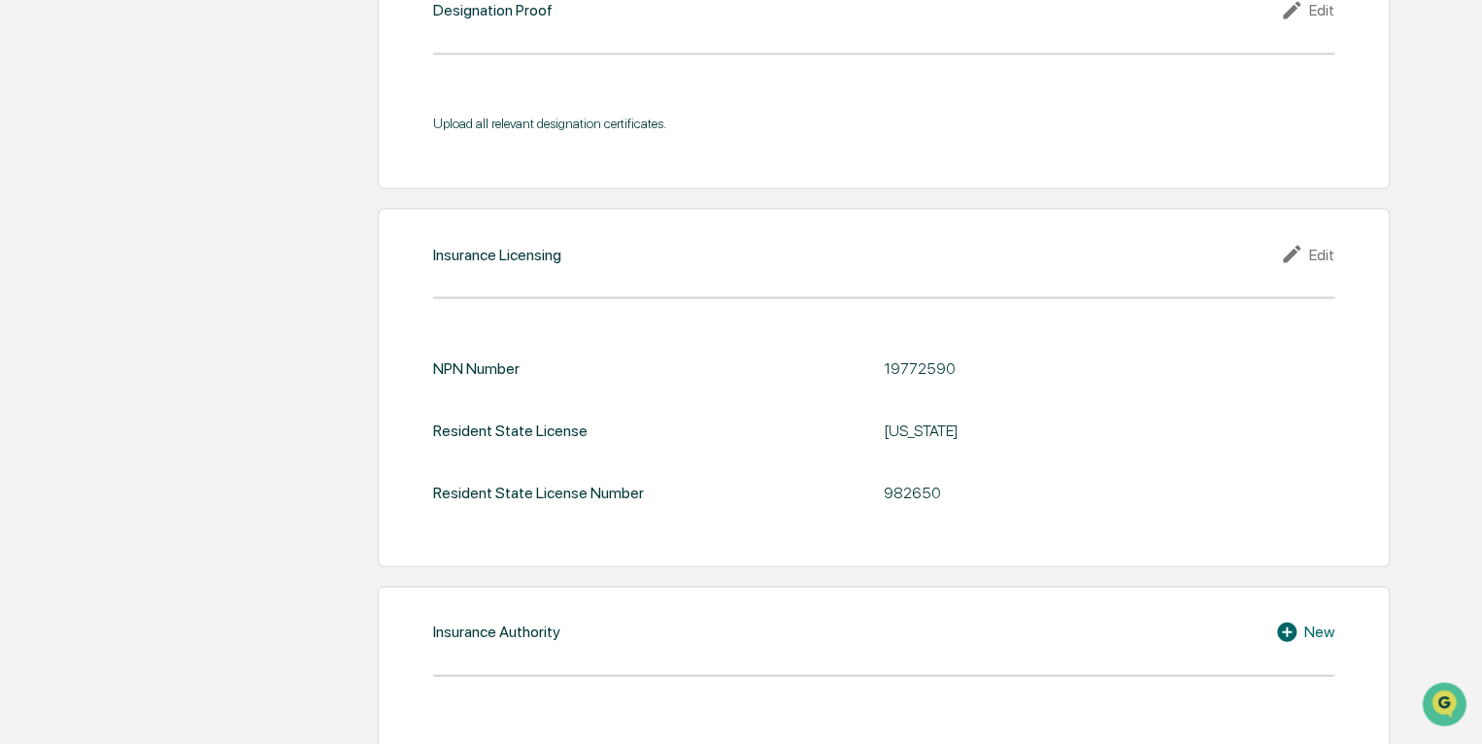
scroll to position [2039, 0]
